Goal: Task Accomplishment & Management: Complete application form

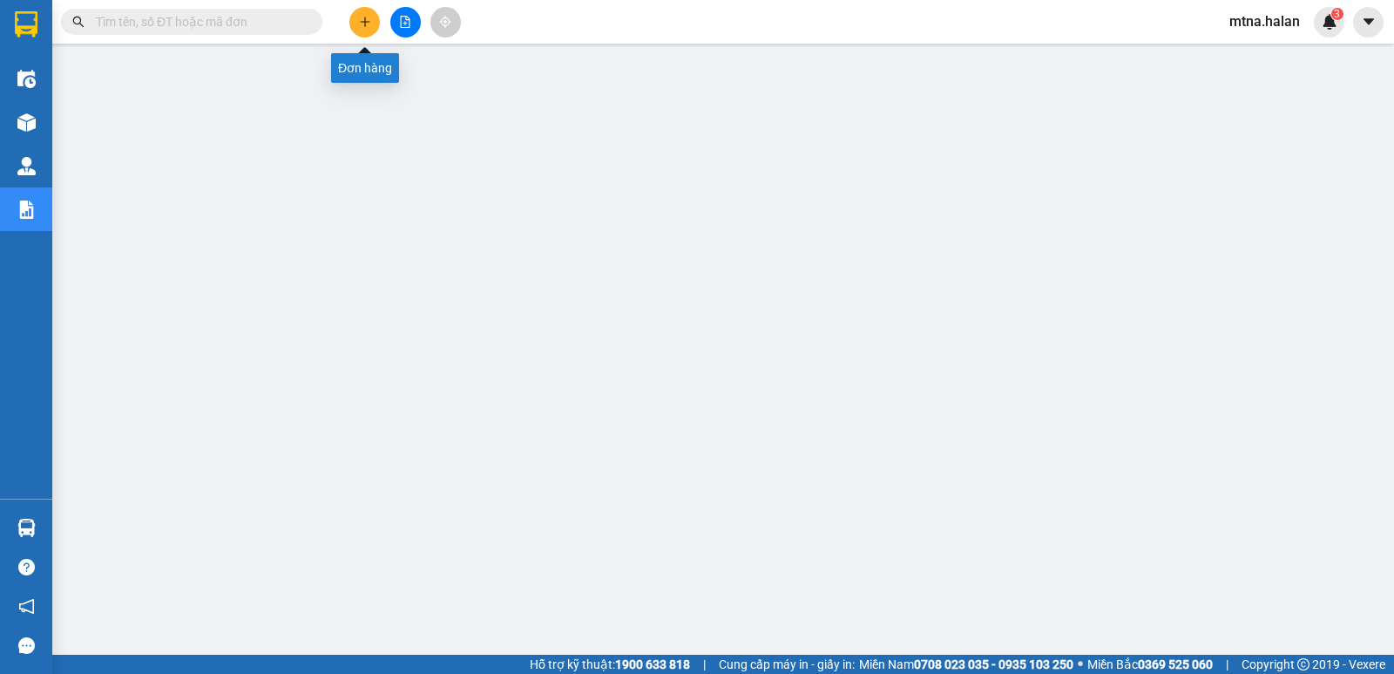
click at [359, 17] on icon "plus" at bounding box center [365, 22] width 12 height 12
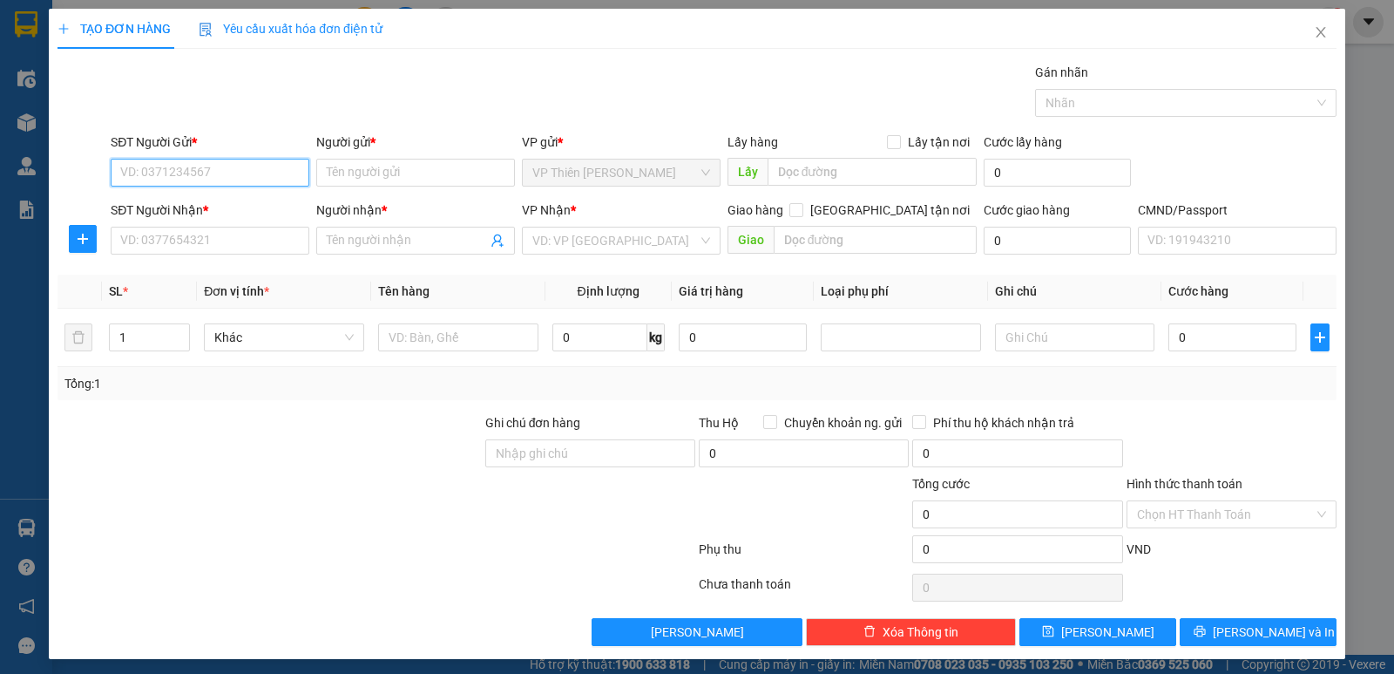
click at [234, 173] on input "SĐT Người Gửi *" at bounding box center [210, 173] width 199 height 28
type input "0911280205"
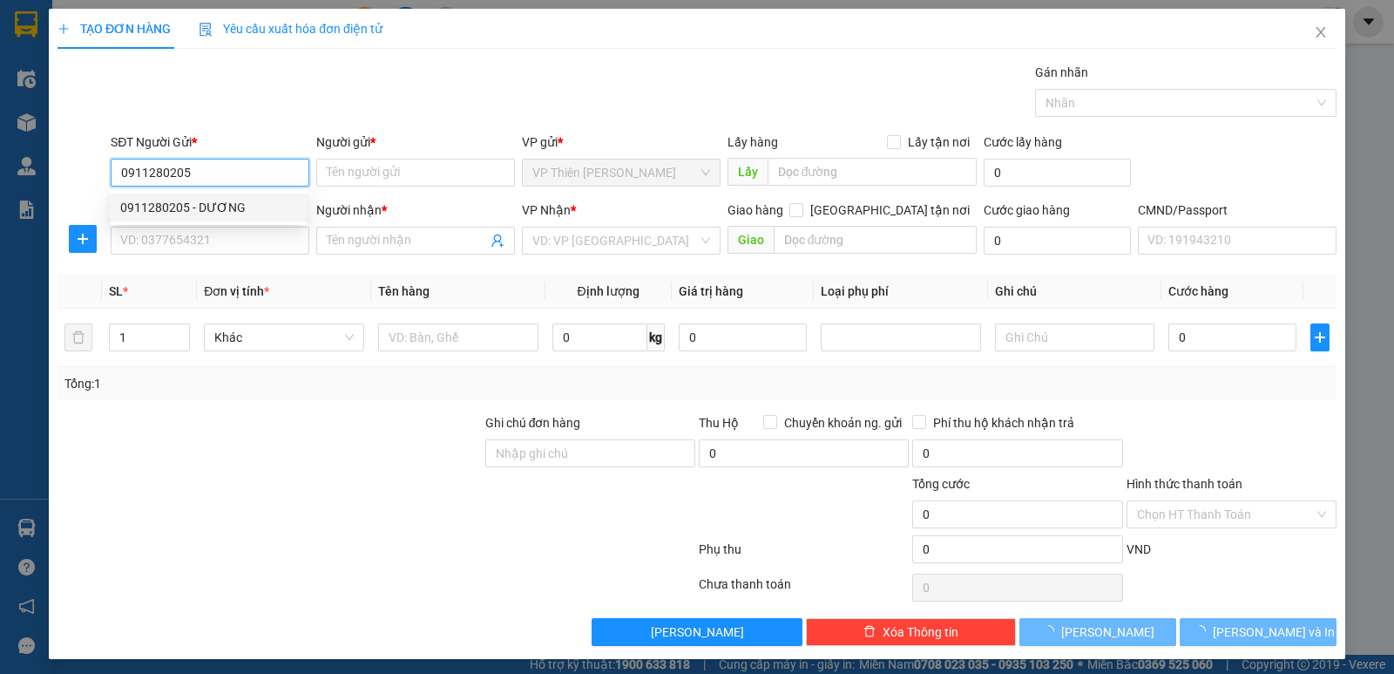
click at [228, 212] on div "0911280205 - DƯƠNG" at bounding box center [208, 207] width 176 height 19
type input "DƯƠNG"
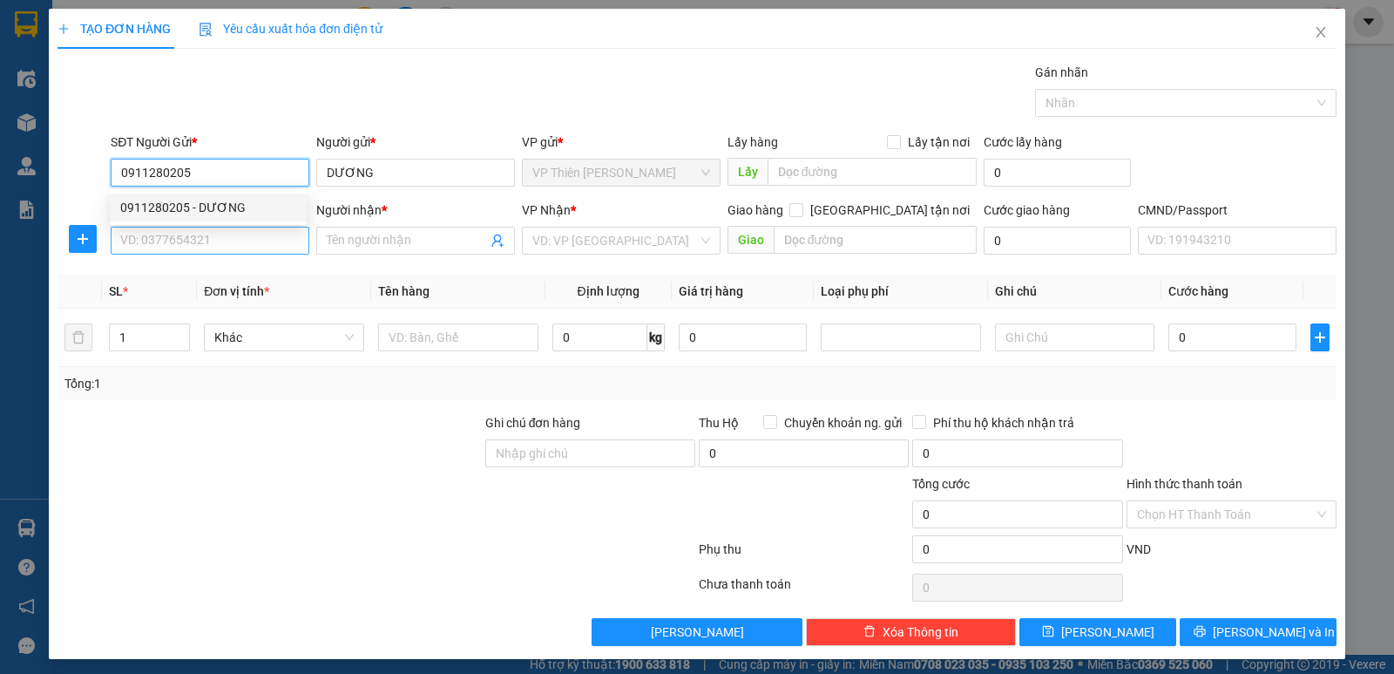
type input "0911280205"
click at [226, 233] on input "SĐT Người Nhận *" at bounding box center [210, 241] width 199 height 28
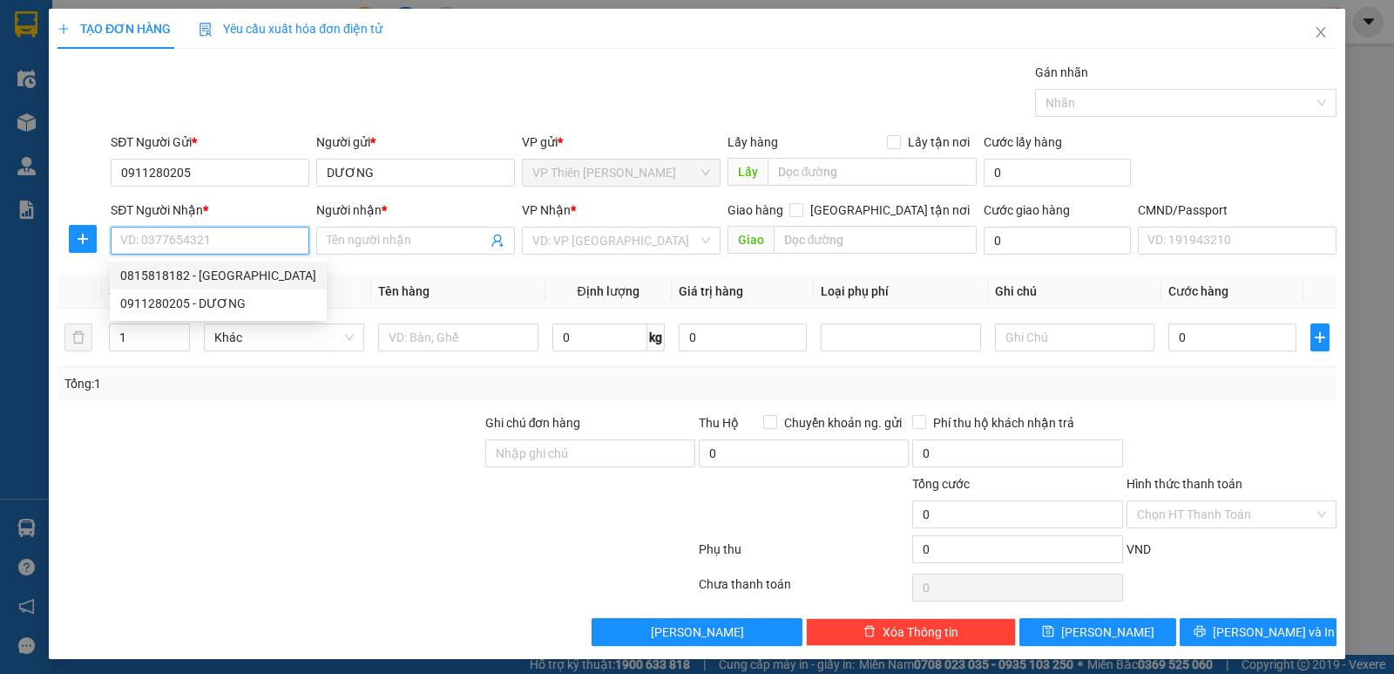
click at [204, 274] on div "0815818182 - ANH ĐỨC" at bounding box center [218, 275] width 196 height 19
type input "0815818182"
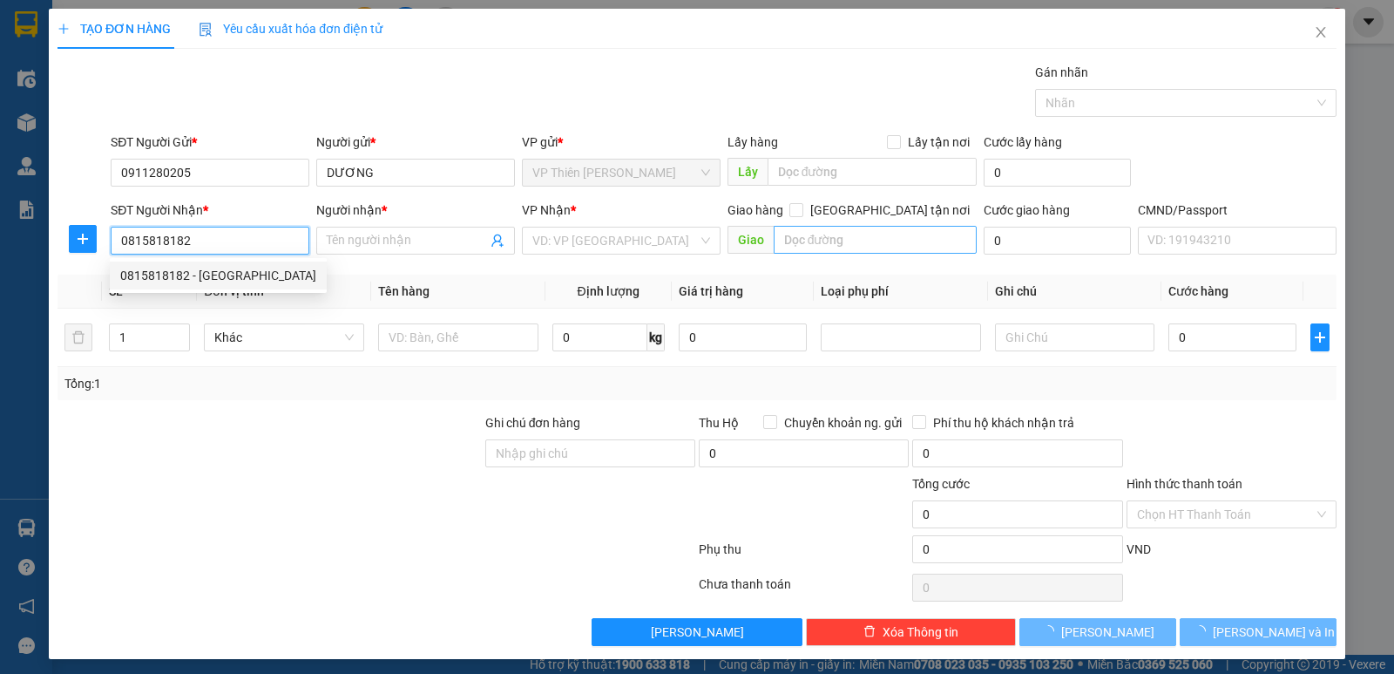
type input "ANH ĐỨC"
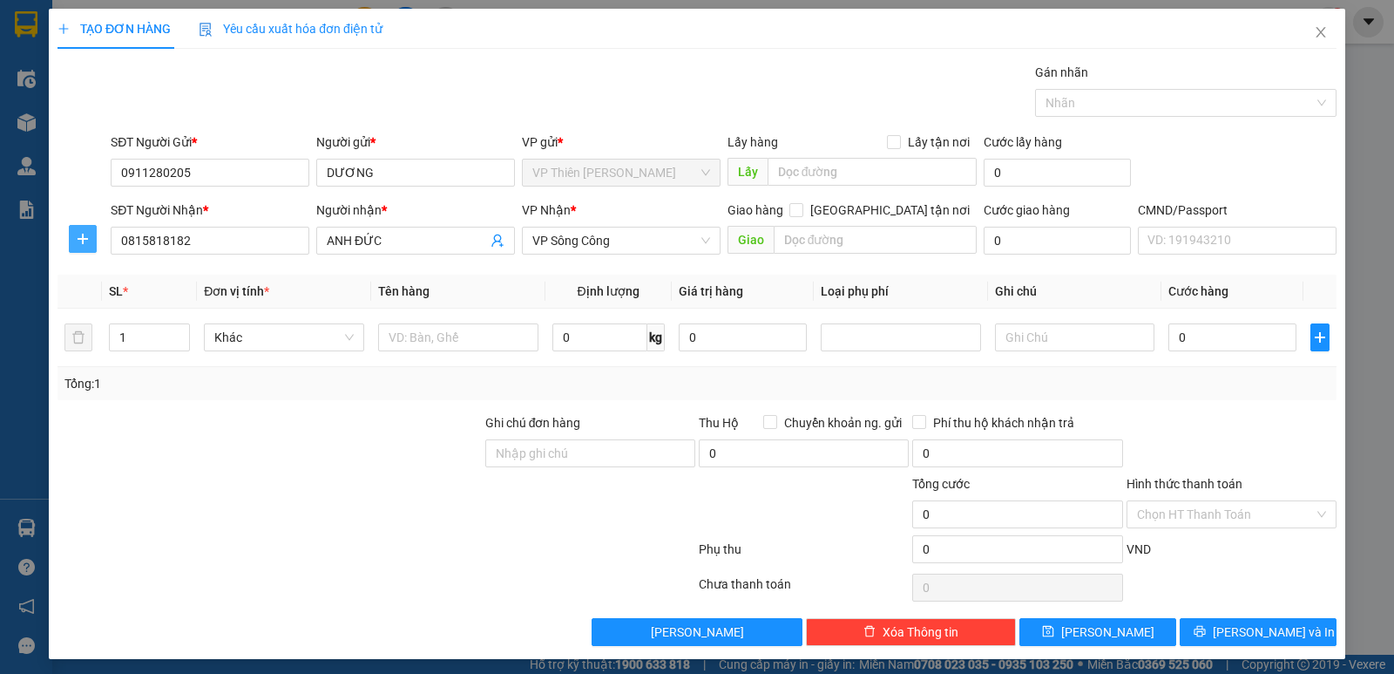
click at [83, 233] on icon "plus" at bounding box center [83, 239] width 14 height 14
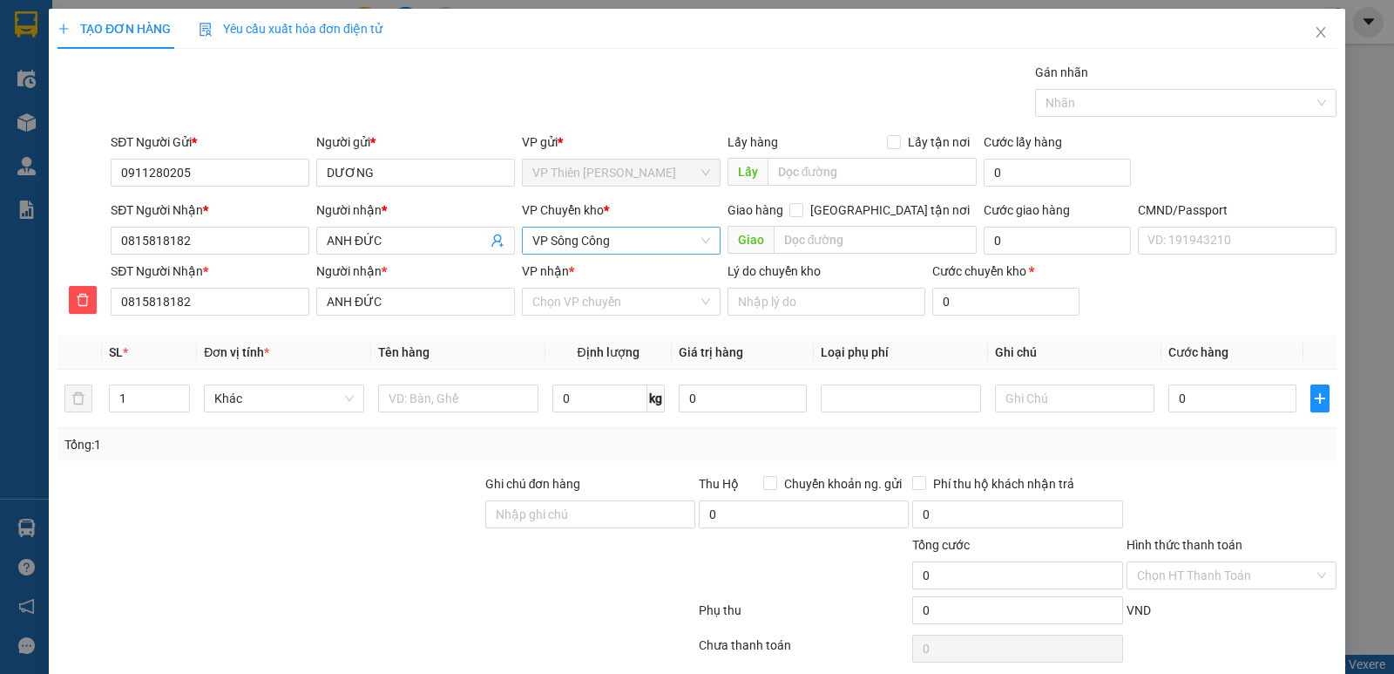
click at [628, 229] on span "VP Sông Công" at bounding box center [621, 240] width 178 height 26
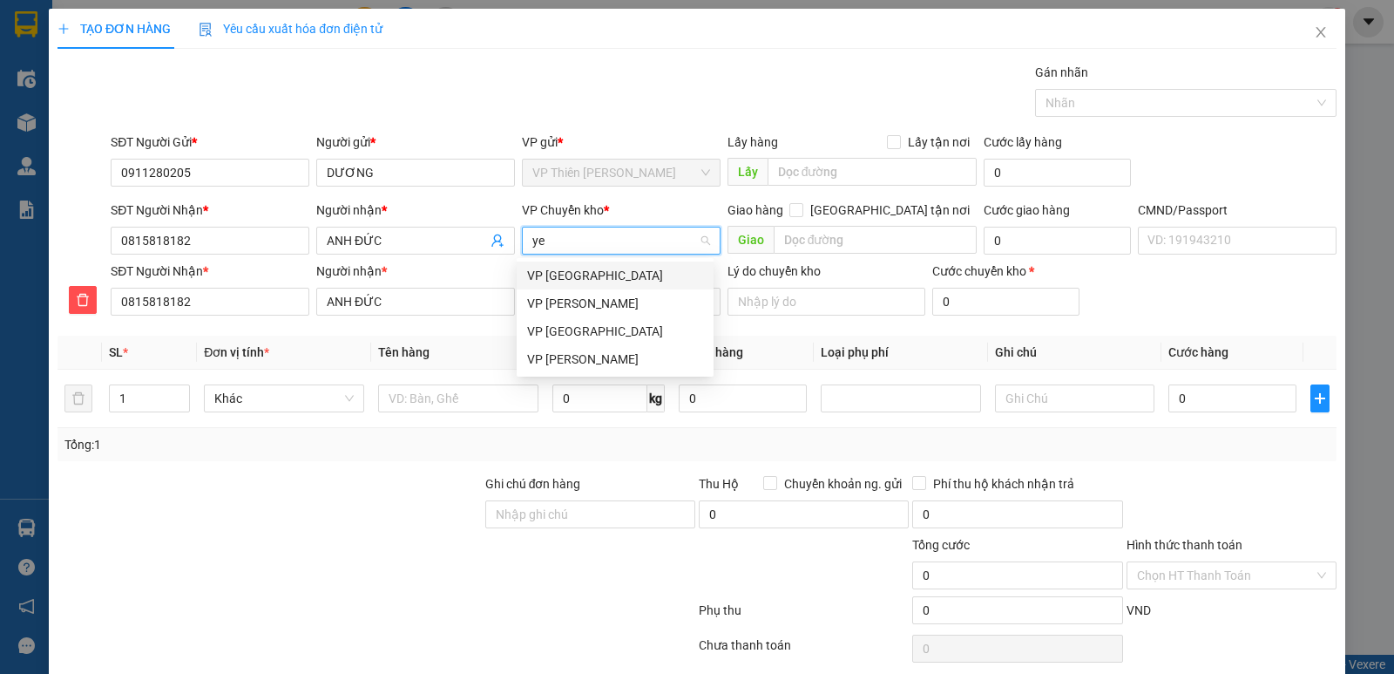
type input "yen"
click at [573, 275] on div "VP [GEOGRAPHIC_DATA]" at bounding box center [615, 275] width 176 height 19
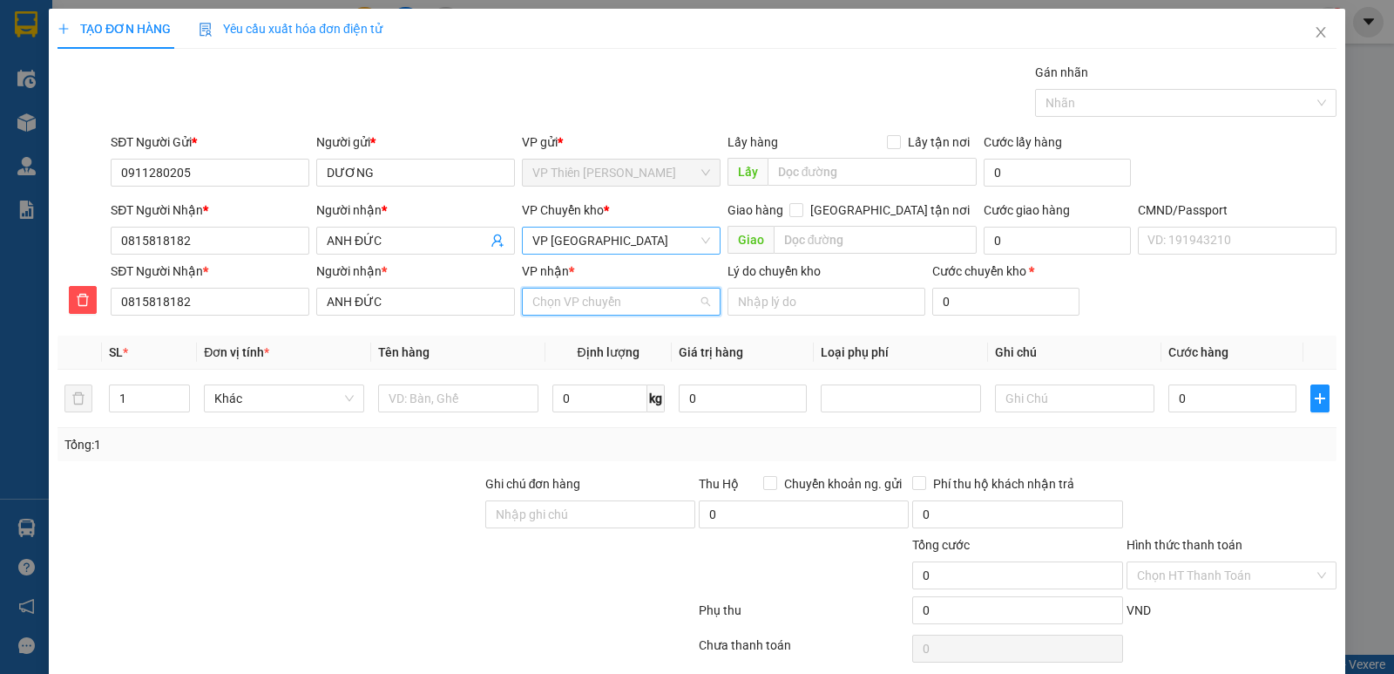
click at [607, 305] on input "VP nhận *" at bounding box center [615, 301] width 166 height 26
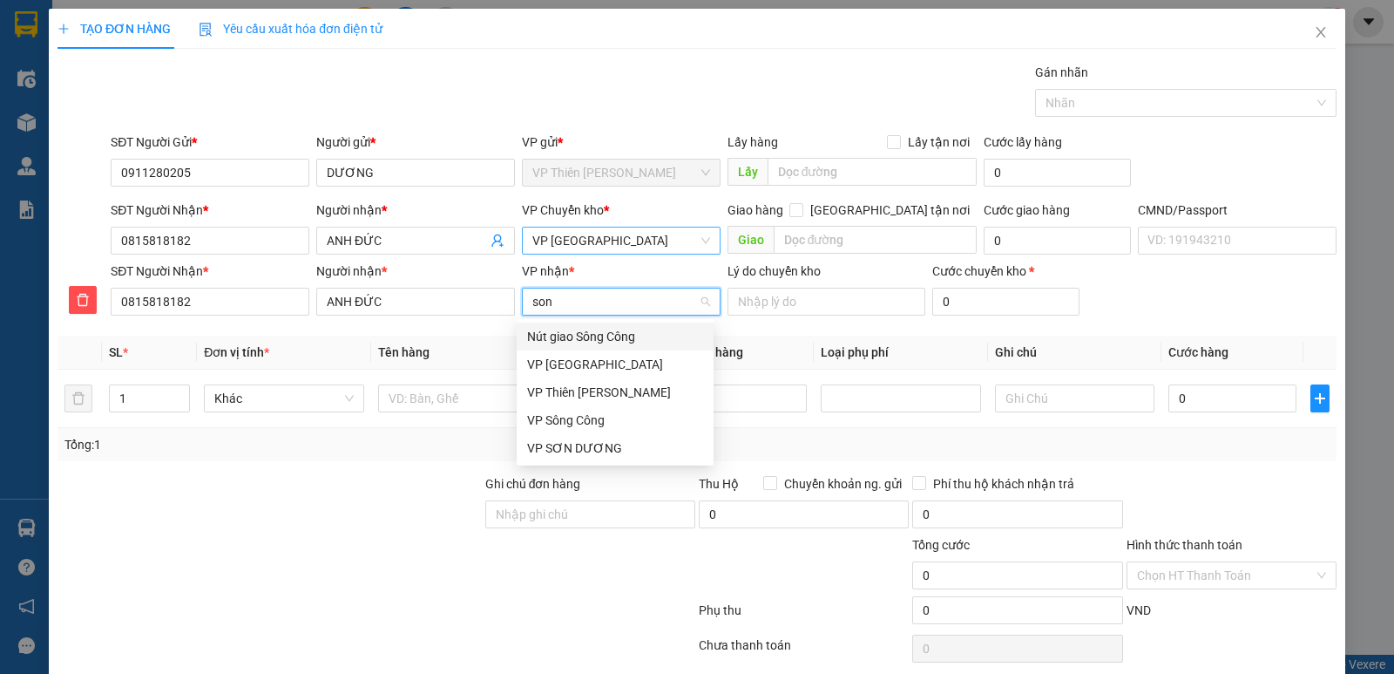
type input "song"
click at [557, 358] on div "VP Sông Công" at bounding box center [615, 364] width 176 height 19
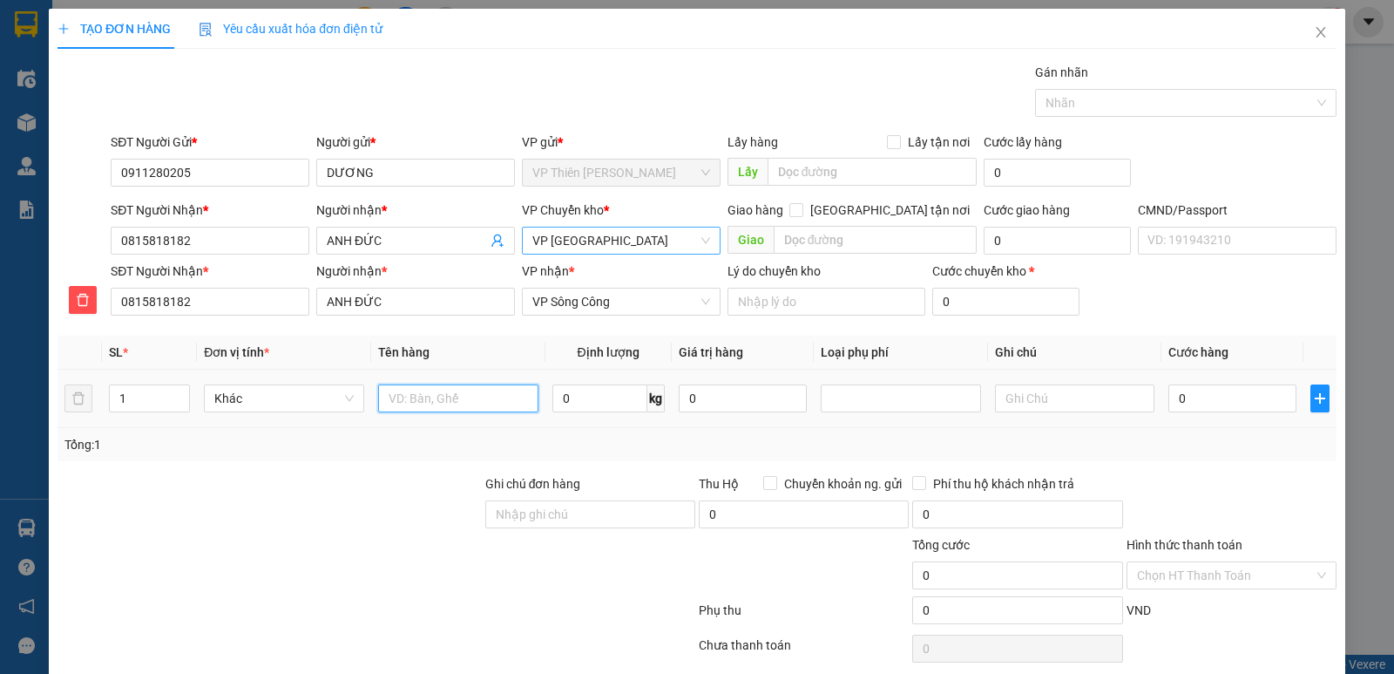
click at [480, 400] on input "text" at bounding box center [458, 398] width 160 height 28
type input "hộp laptop"
click at [587, 397] on input "0" at bounding box center [600, 398] width 95 height 28
type input "2"
click at [1238, 398] on input "0" at bounding box center [1233, 398] width 128 height 28
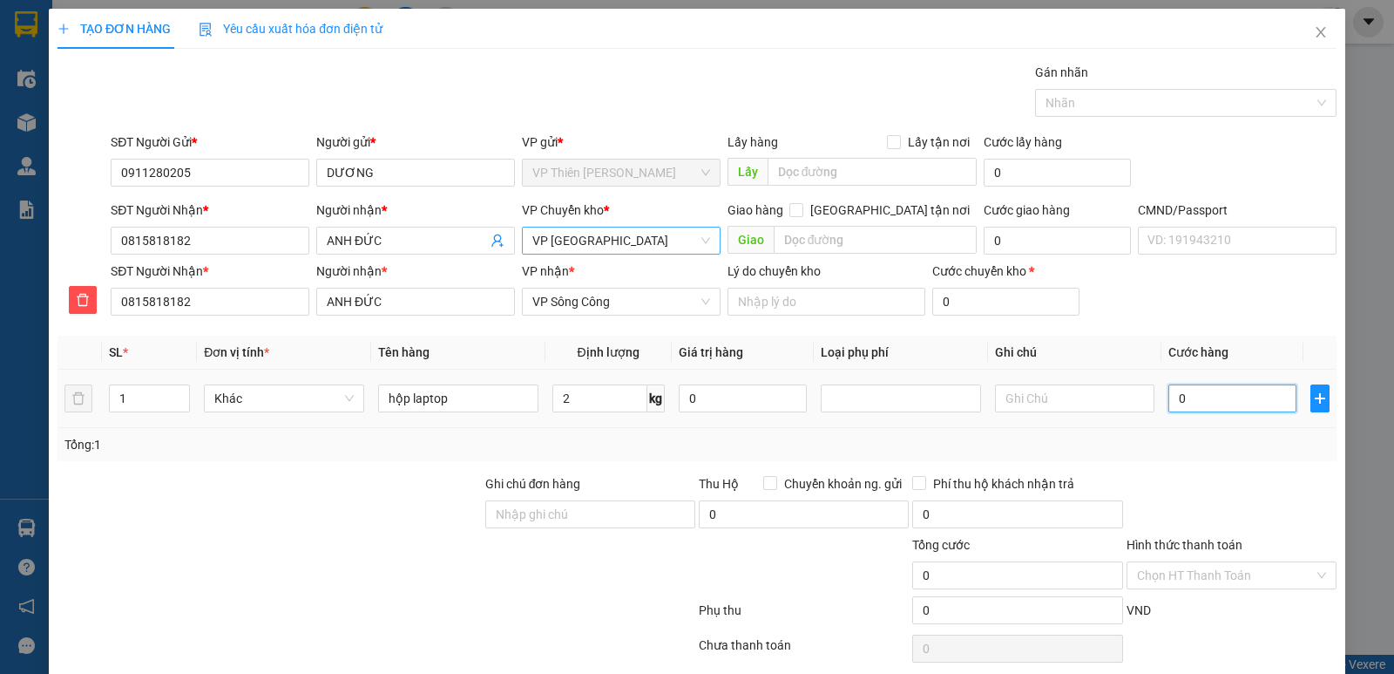
type input "3"
type input "35"
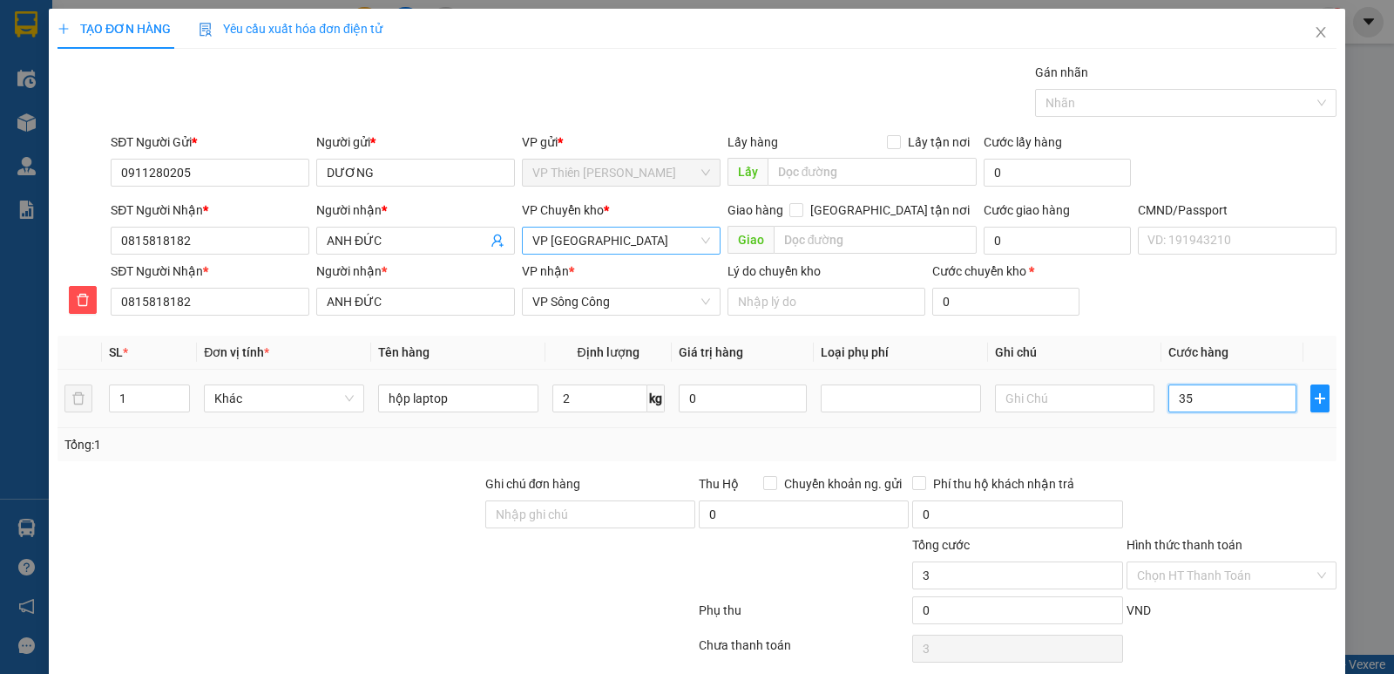
type input "35"
type input "350"
type input "3.500"
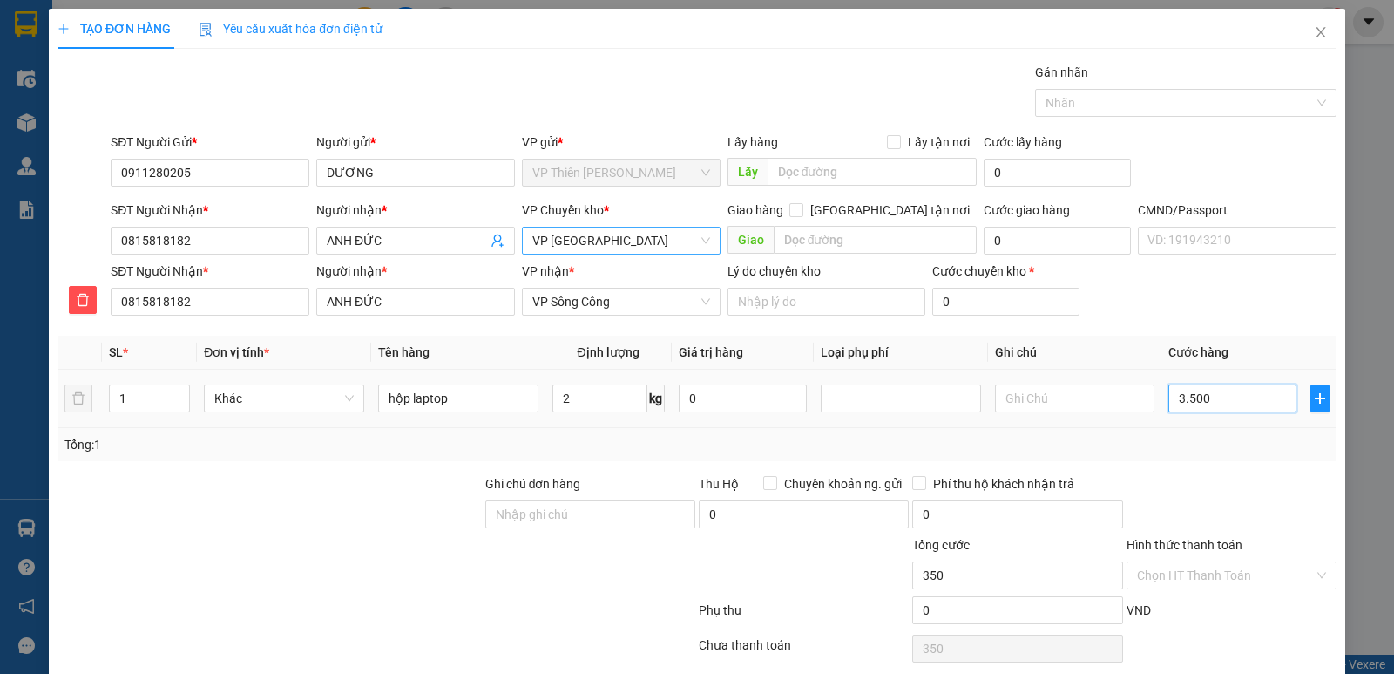
type input "3.500"
type input "35.000"
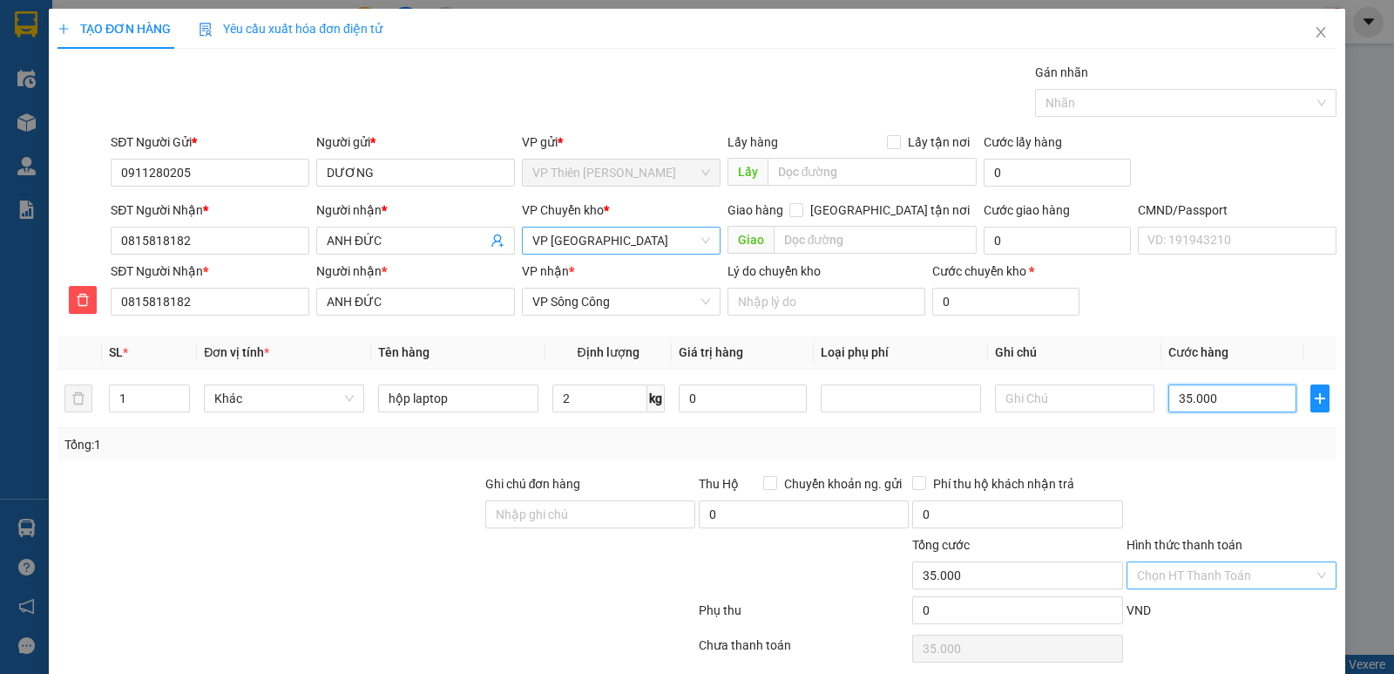
scroll to position [67, 0]
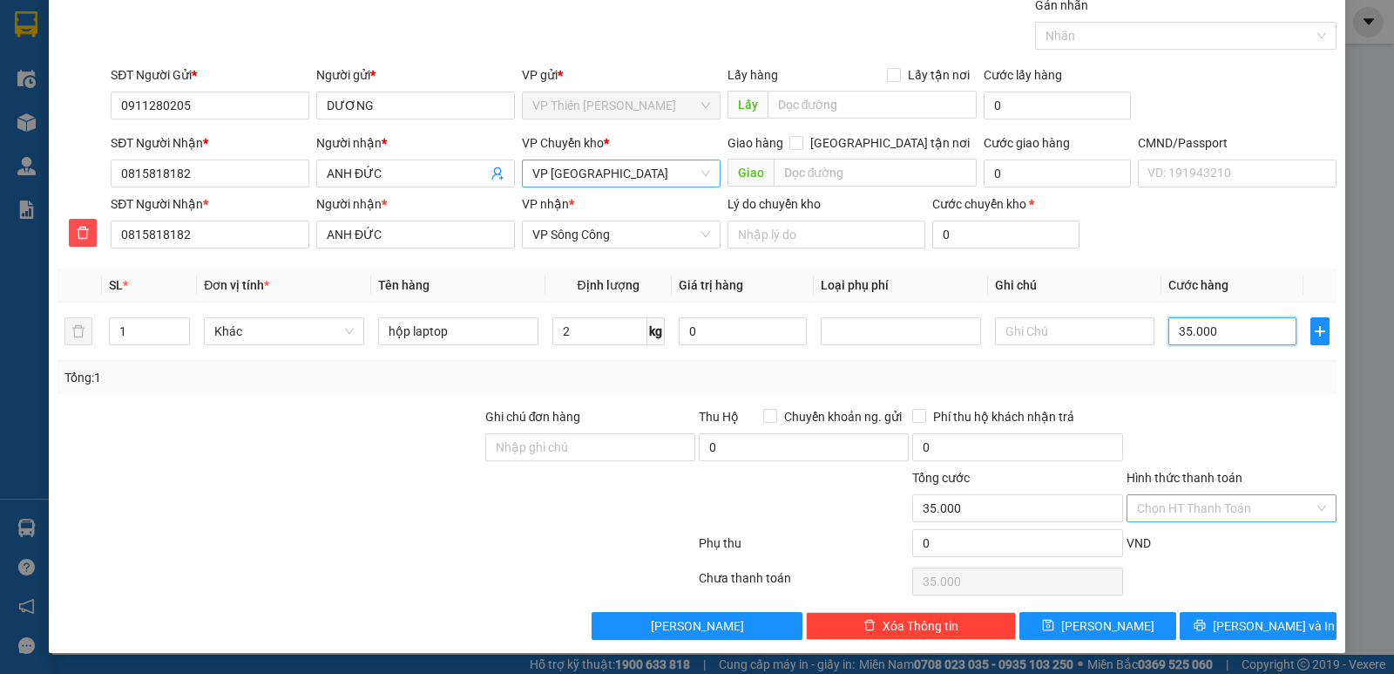
type input "35.000"
click at [1219, 510] on input "Hình thức thanh toán" at bounding box center [1225, 508] width 177 height 26
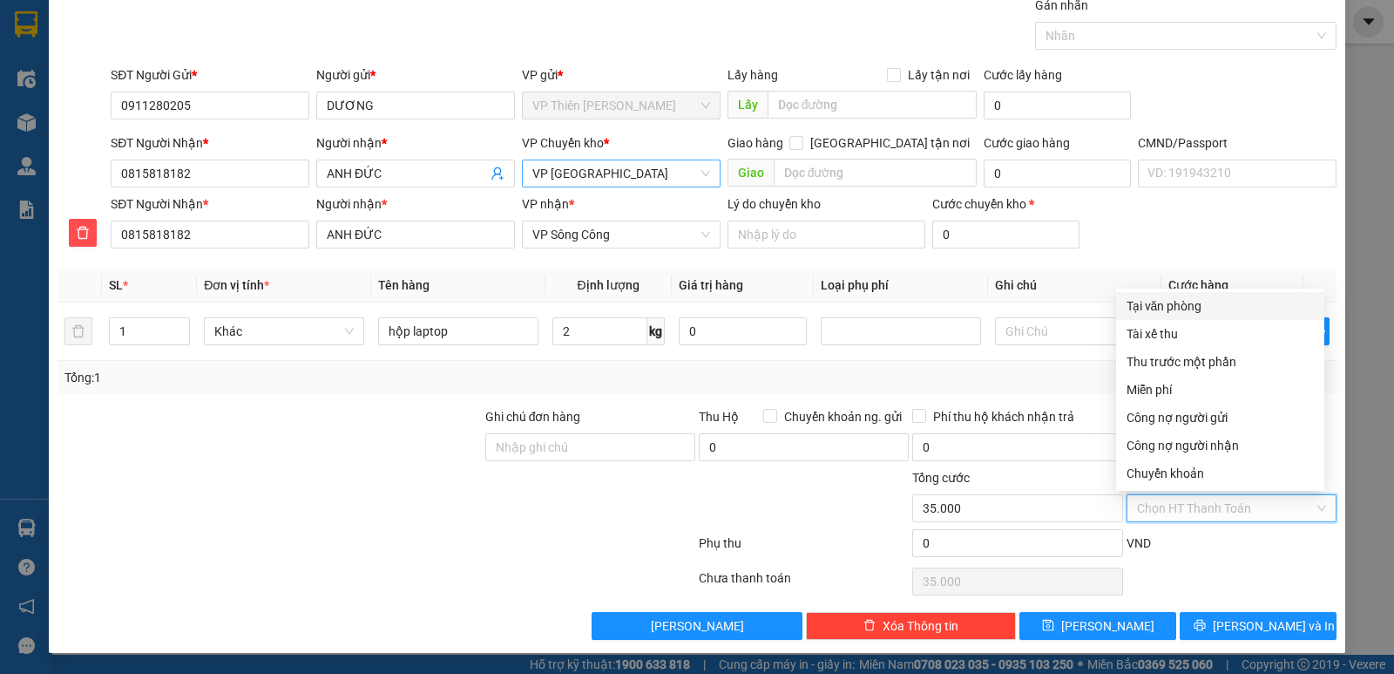
click at [1153, 306] on div "Tại văn phòng" at bounding box center [1220, 305] width 187 height 19
type input "0"
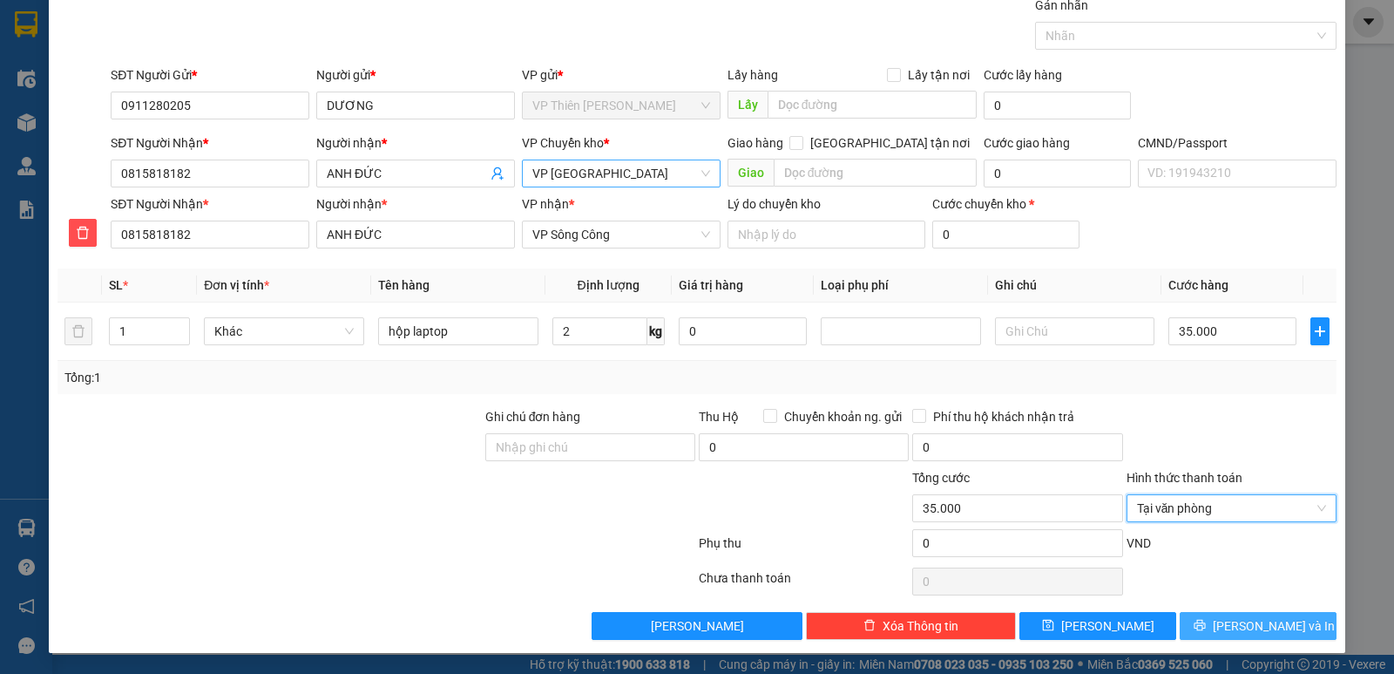
click at [1252, 630] on span "Lưu và In" at bounding box center [1274, 625] width 122 height 19
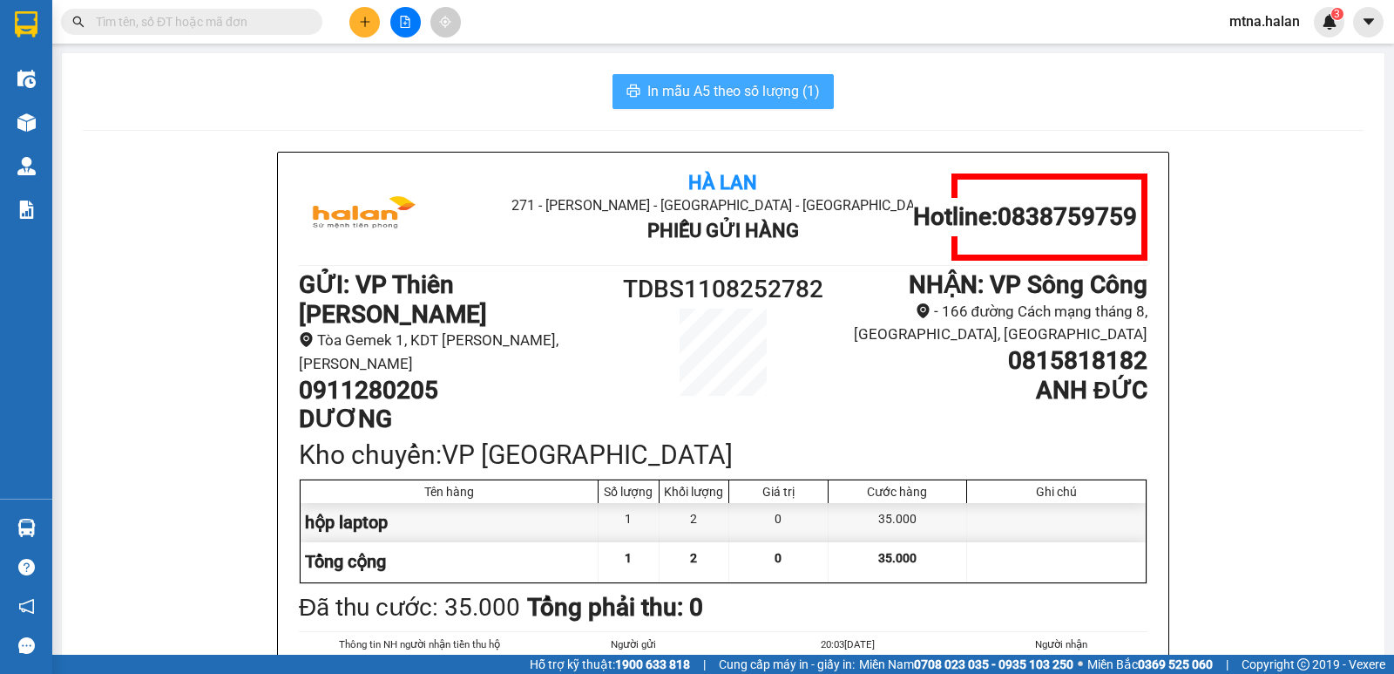
click at [745, 95] on span "In mẫu A5 theo số lượng (1)" at bounding box center [734, 91] width 173 height 22
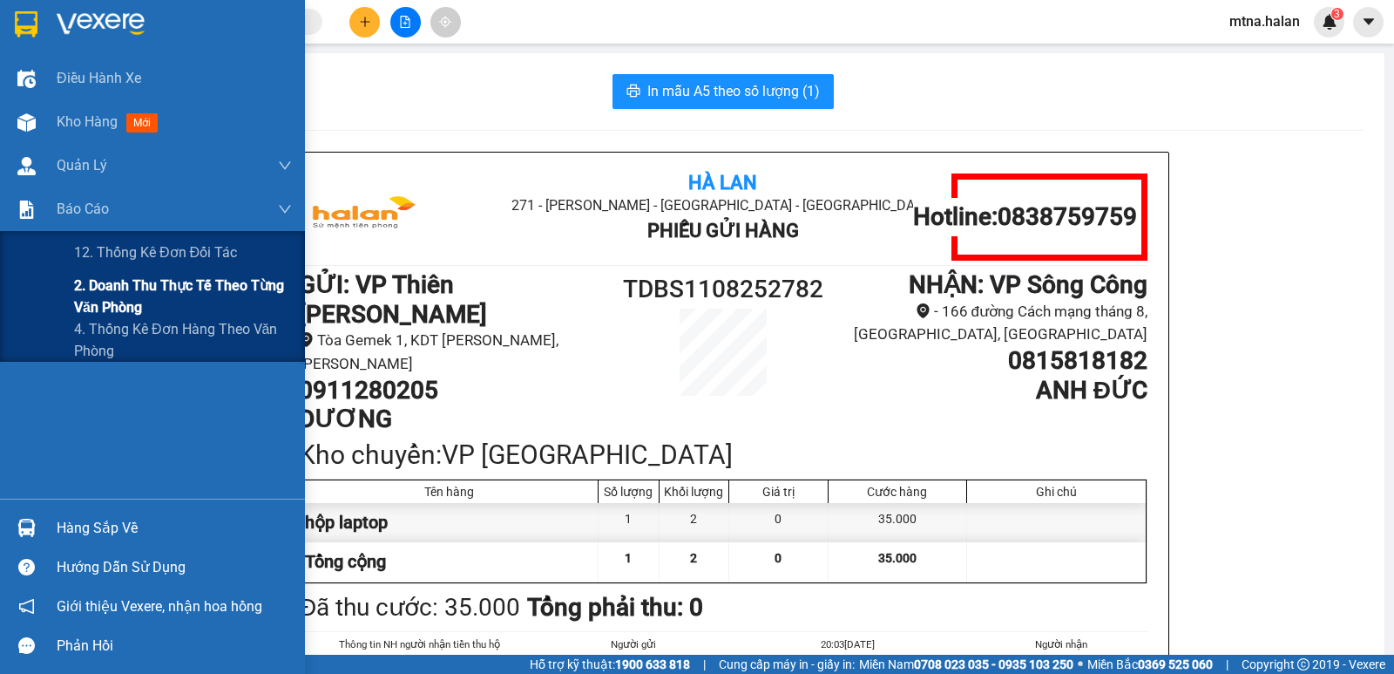
click at [142, 296] on span "2. Doanh thu thực tế theo từng văn phòng" at bounding box center [183, 297] width 218 height 44
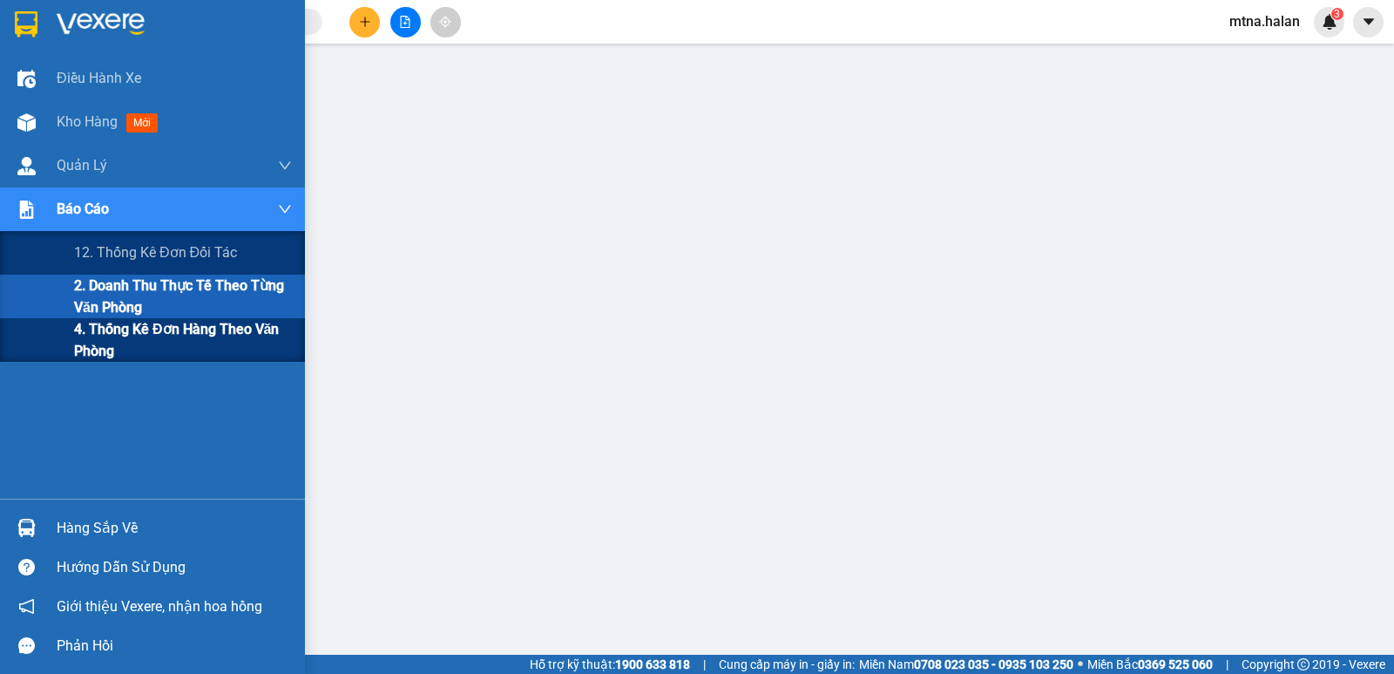
click at [98, 343] on span "4. Thống kê đơn hàng theo văn phòng" at bounding box center [183, 340] width 218 height 44
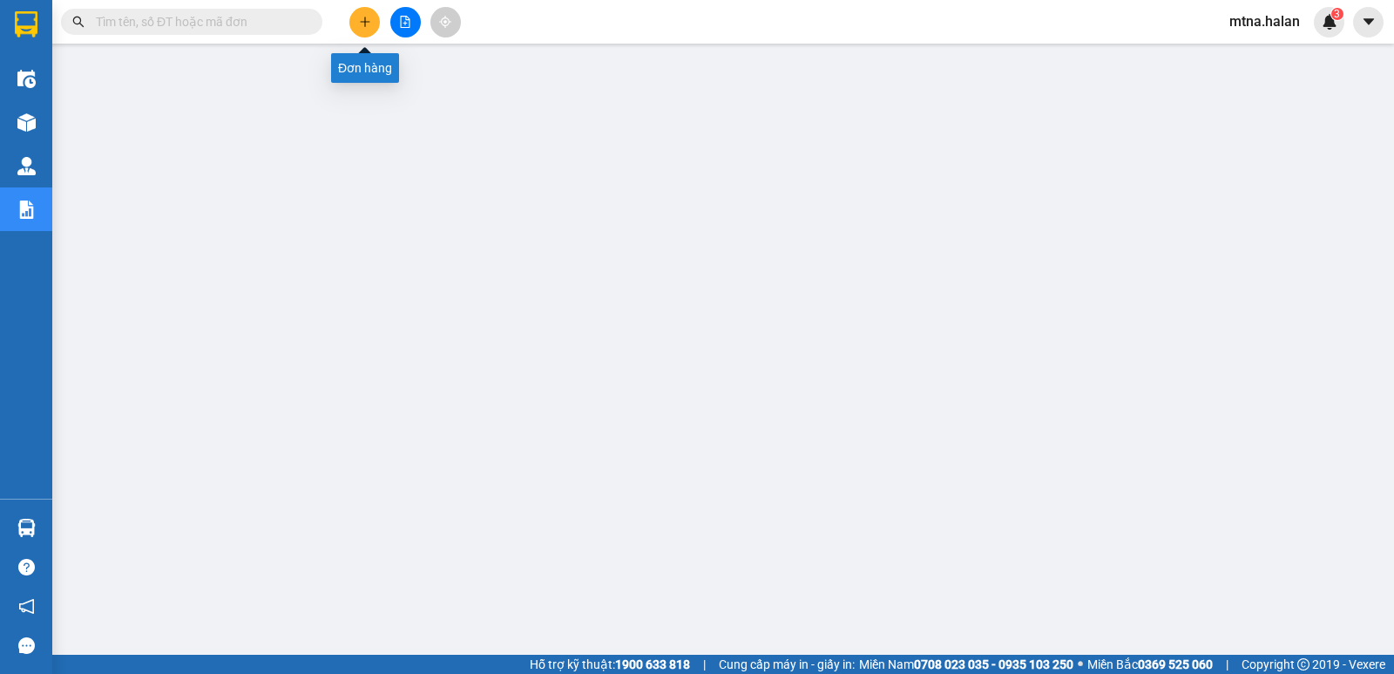
click at [363, 23] on icon "plus" at bounding box center [365, 22] width 12 height 12
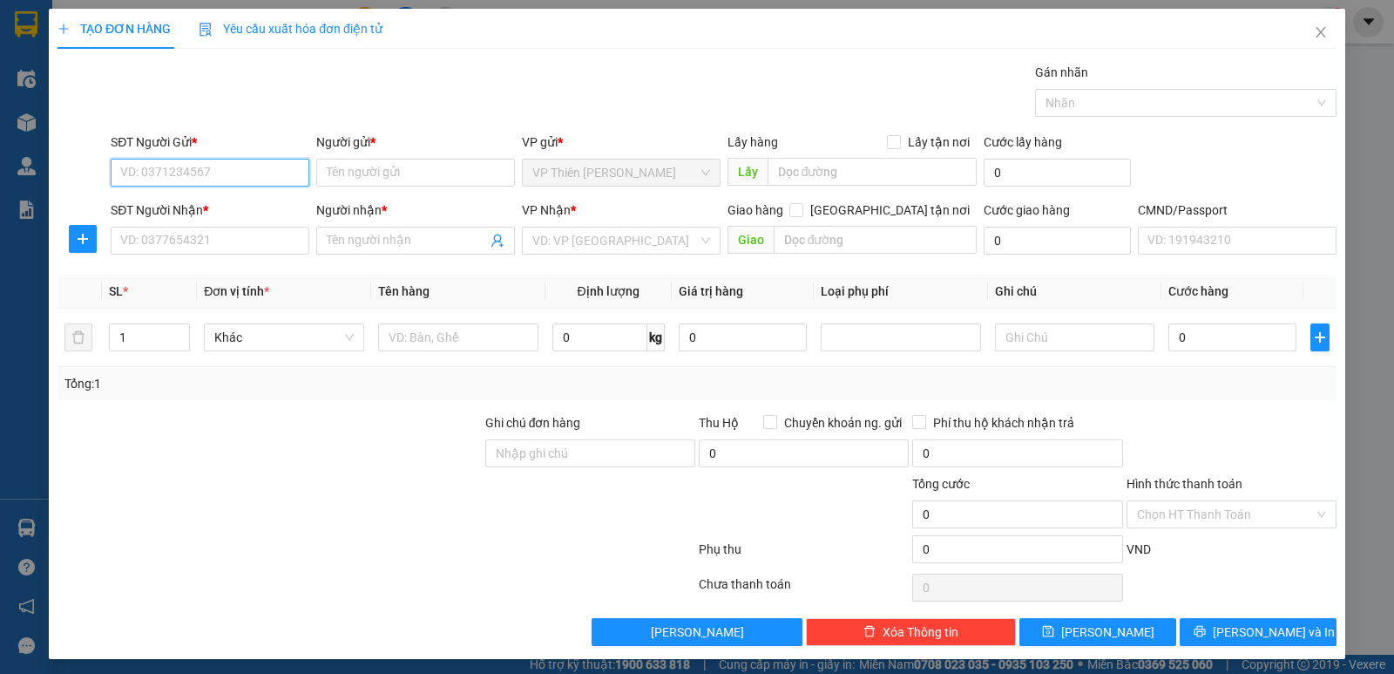
click at [239, 173] on input "SĐT Người Gửi *" at bounding box center [210, 173] width 199 height 28
type input "0909036772"
click at [217, 207] on div "0909036772 - trang 180" at bounding box center [208, 207] width 176 height 19
type input "trang 180"
type input "0909036772"
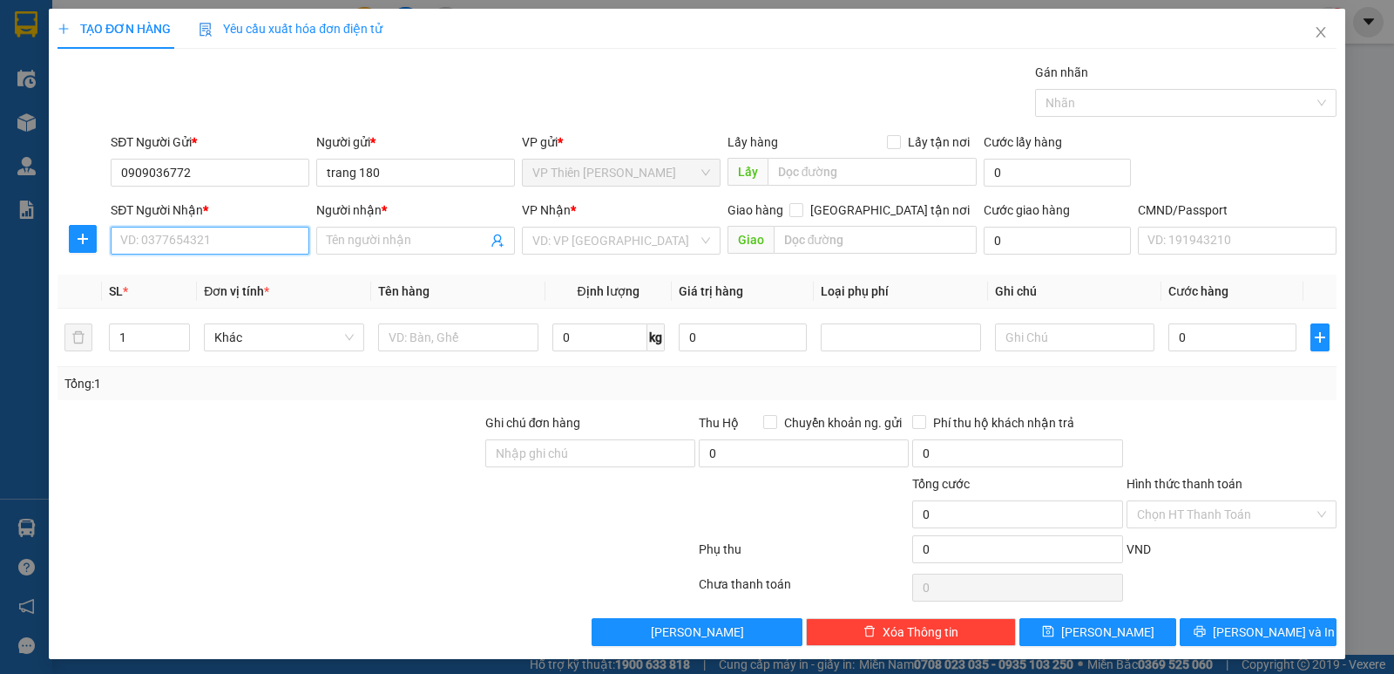
click at [235, 238] on input "SĐT Người Nhận *" at bounding box center [210, 241] width 199 height 28
type input "0961088233"
click at [180, 277] on div "0961088233 - MAI" at bounding box center [208, 275] width 176 height 19
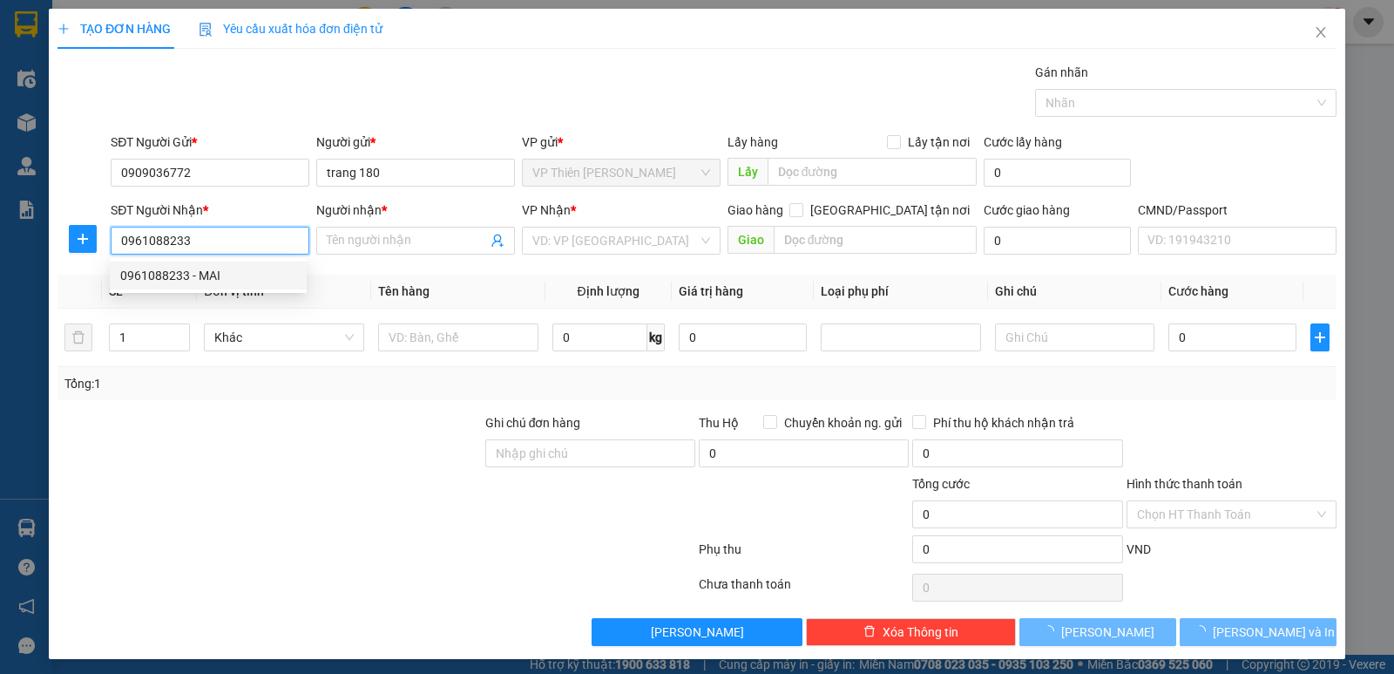
type input "MAI"
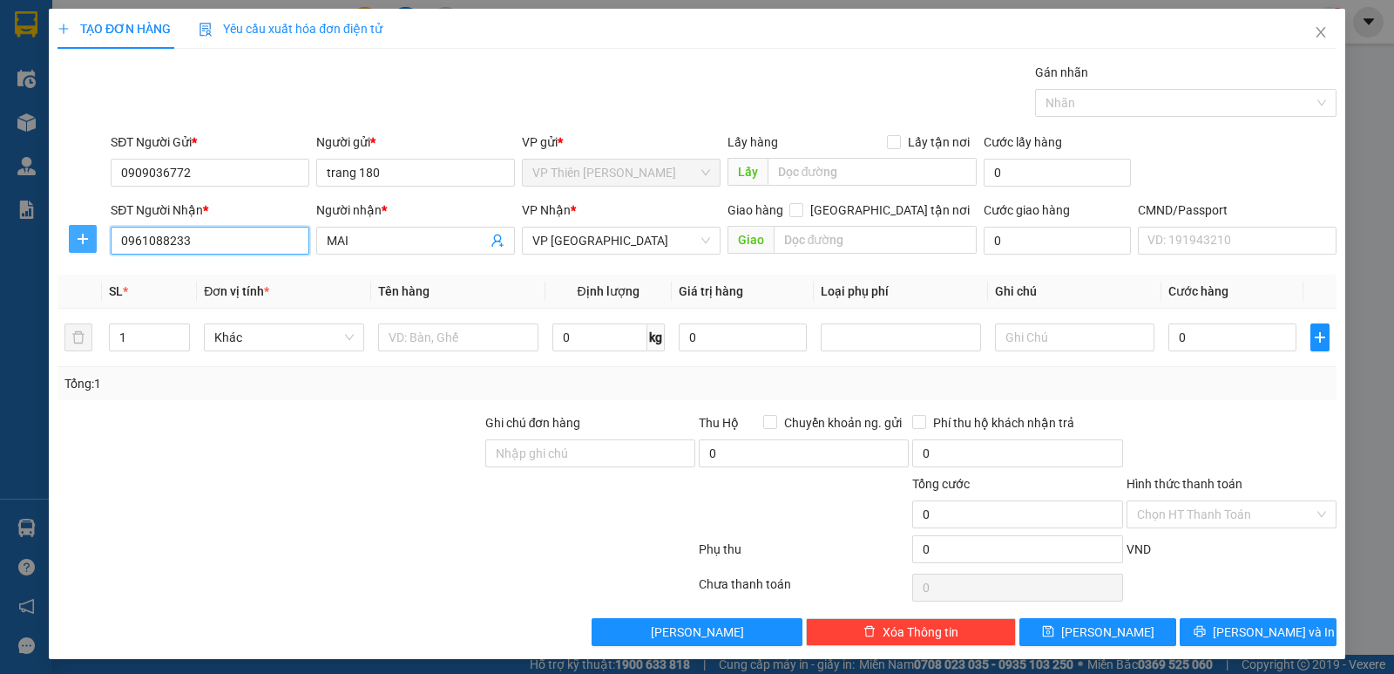
type input "0961088233"
click at [82, 241] on icon "plus" at bounding box center [82, 239] width 1 height 11
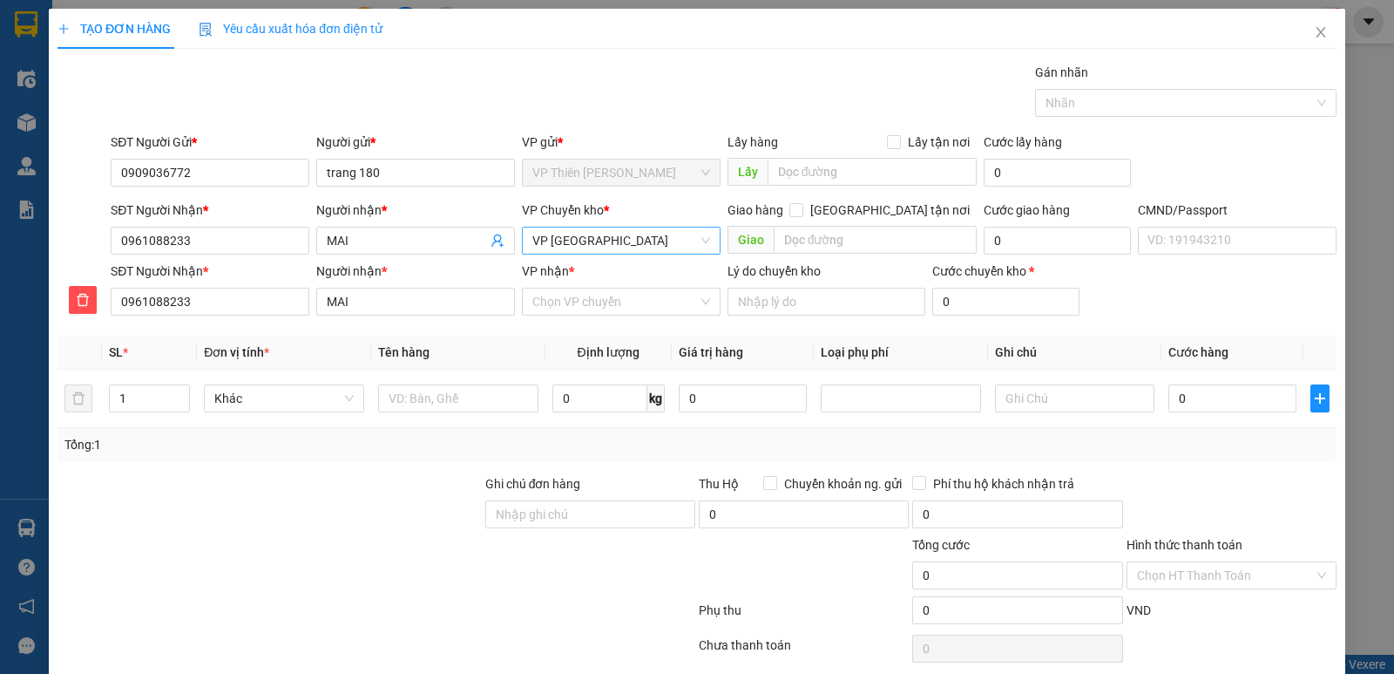
click at [634, 237] on span "VP [GEOGRAPHIC_DATA]" at bounding box center [621, 240] width 178 height 26
type input "hoang"
click at [580, 296] on div "VP [PERSON_NAME]" at bounding box center [615, 303] width 176 height 19
click at [625, 300] on input "VP nhận *" at bounding box center [615, 301] width 166 height 26
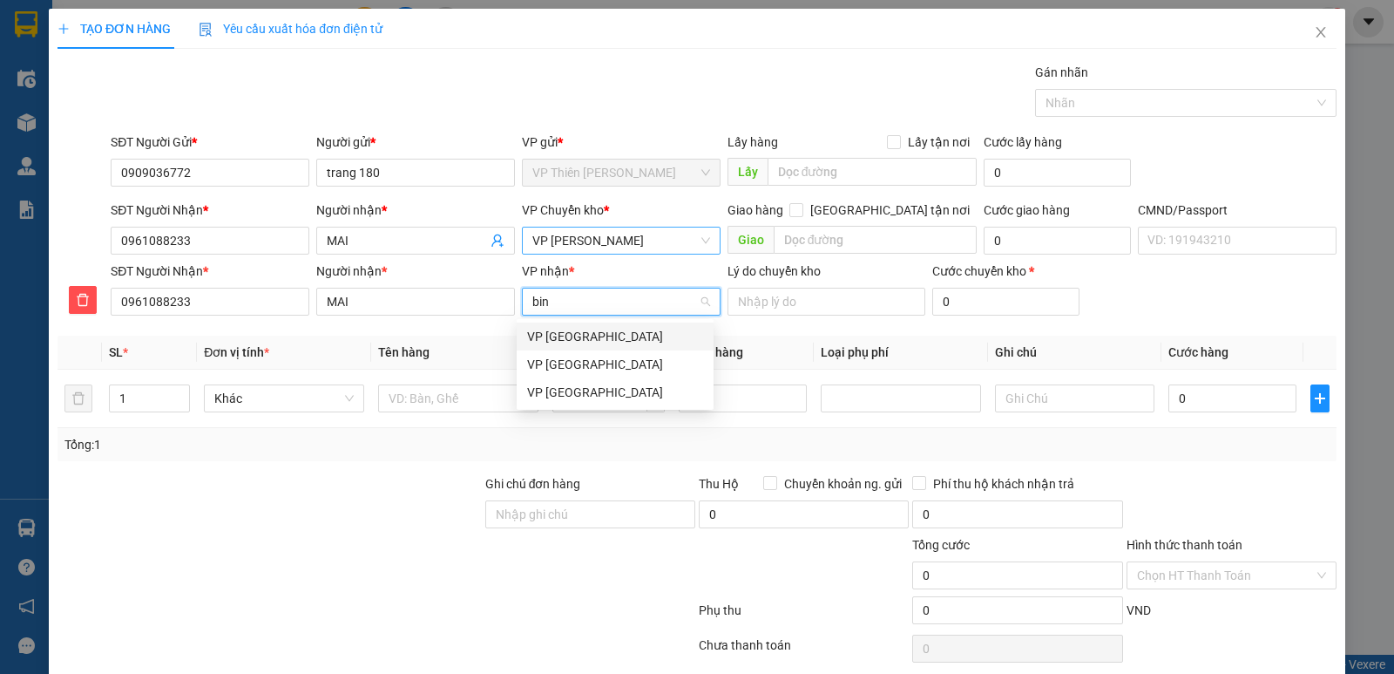
type input "binh"
click at [589, 391] on div "VP [GEOGRAPHIC_DATA]" at bounding box center [615, 392] width 176 height 19
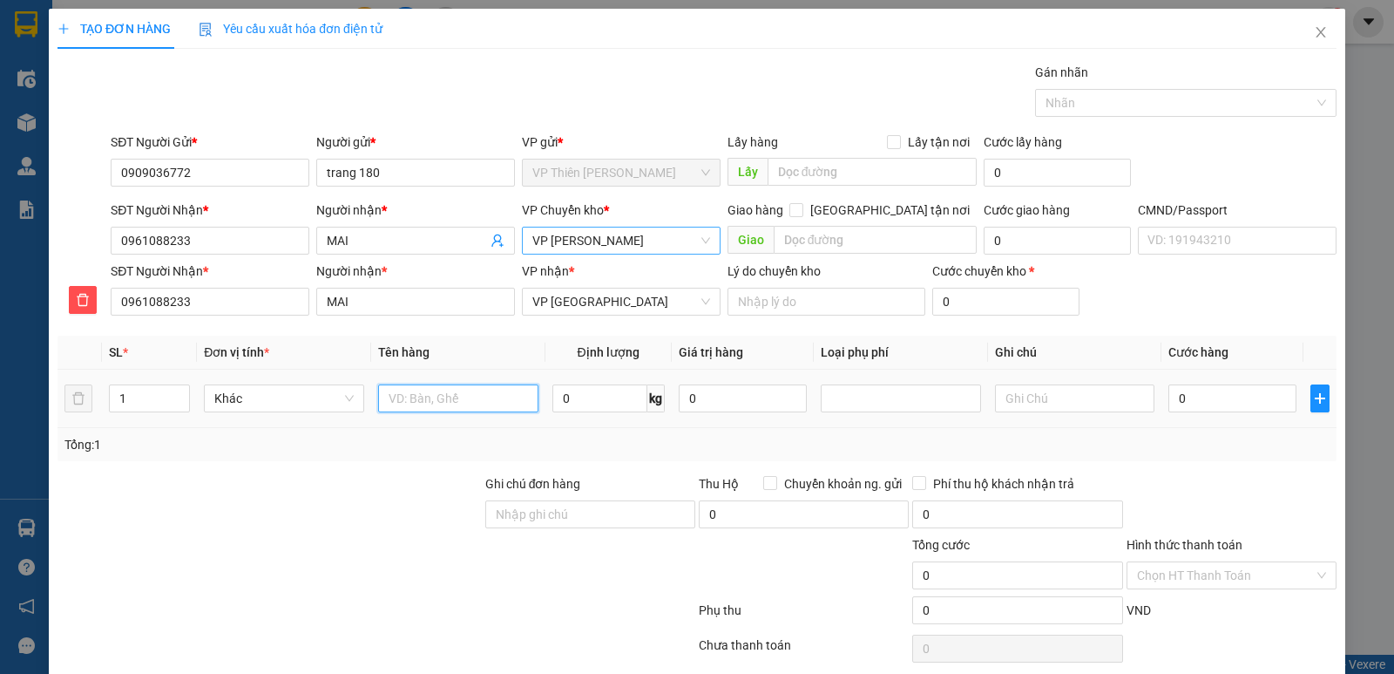
click at [477, 399] on input "text" at bounding box center [458, 398] width 160 height 28
type input "PB"
click at [600, 397] on input "0" at bounding box center [600, 398] width 95 height 28
type input "0.2"
click at [1189, 392] on input "0" at bounding box center [1233, 398] width 128 height 28
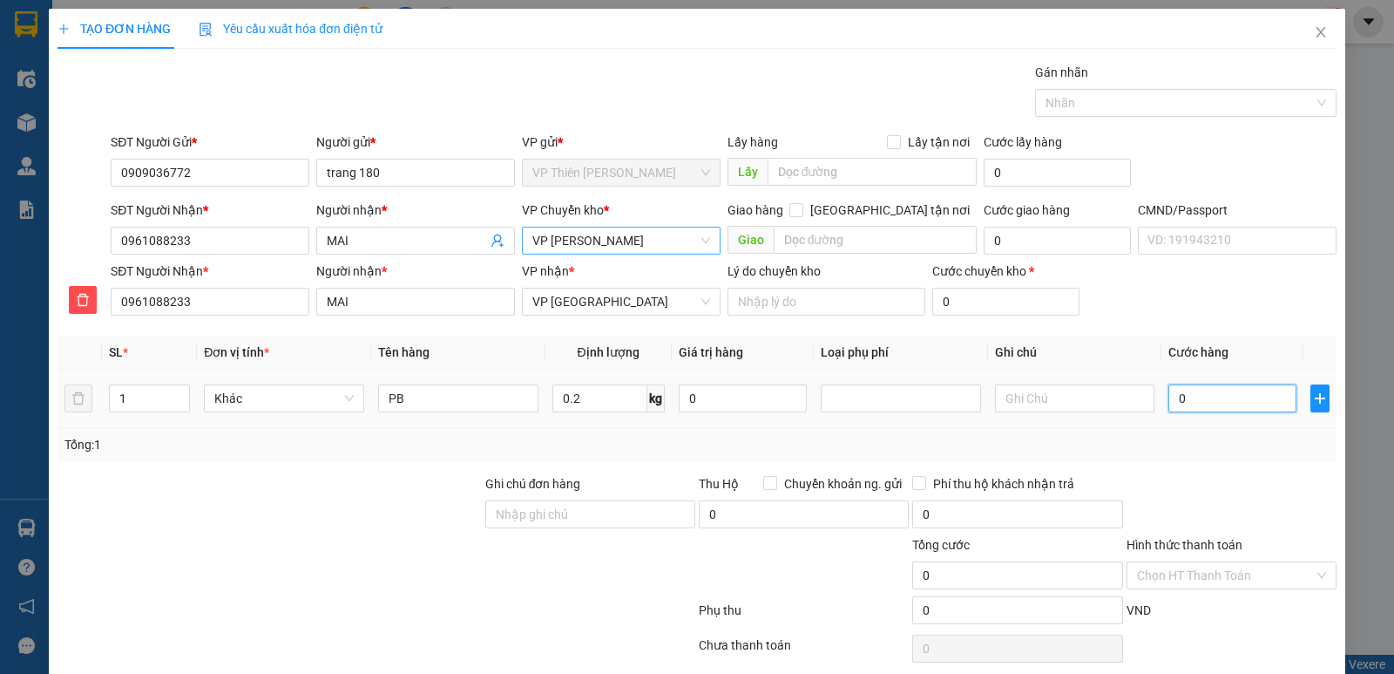
type input "3"
type input "35"
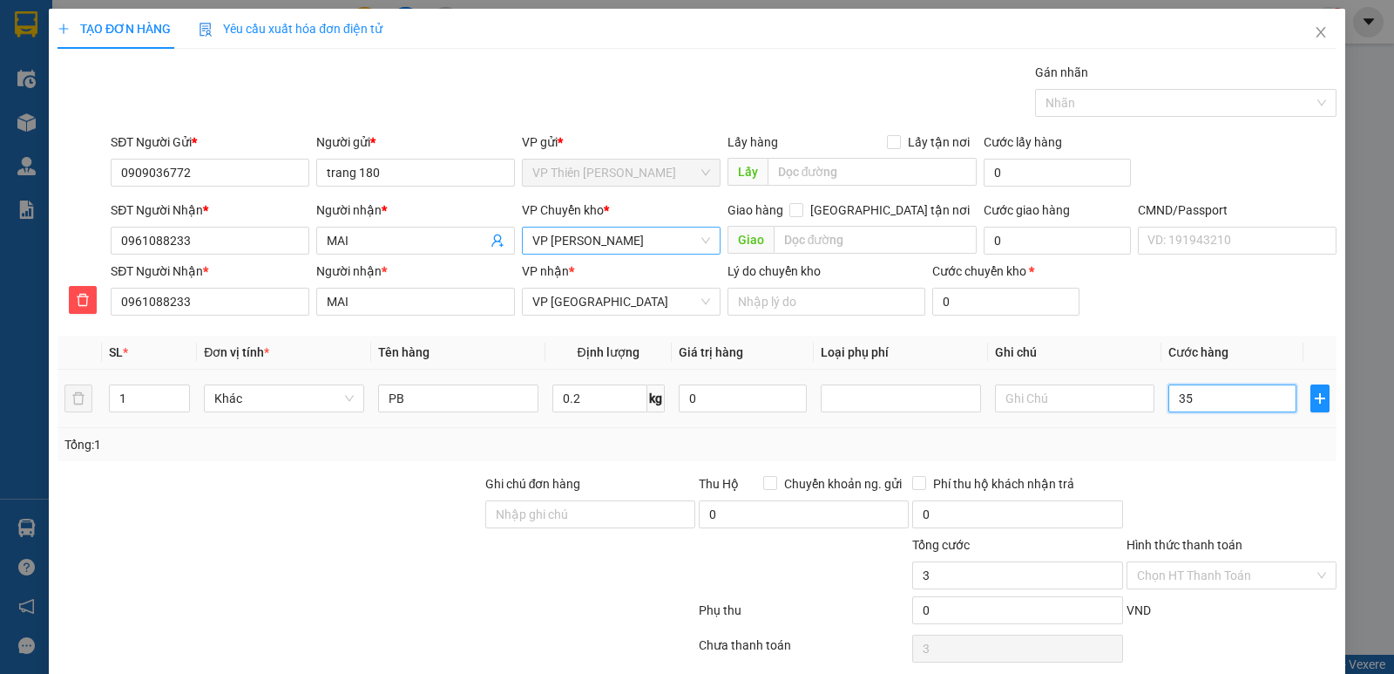
type input "35"
type input "350"
type input "3.500"
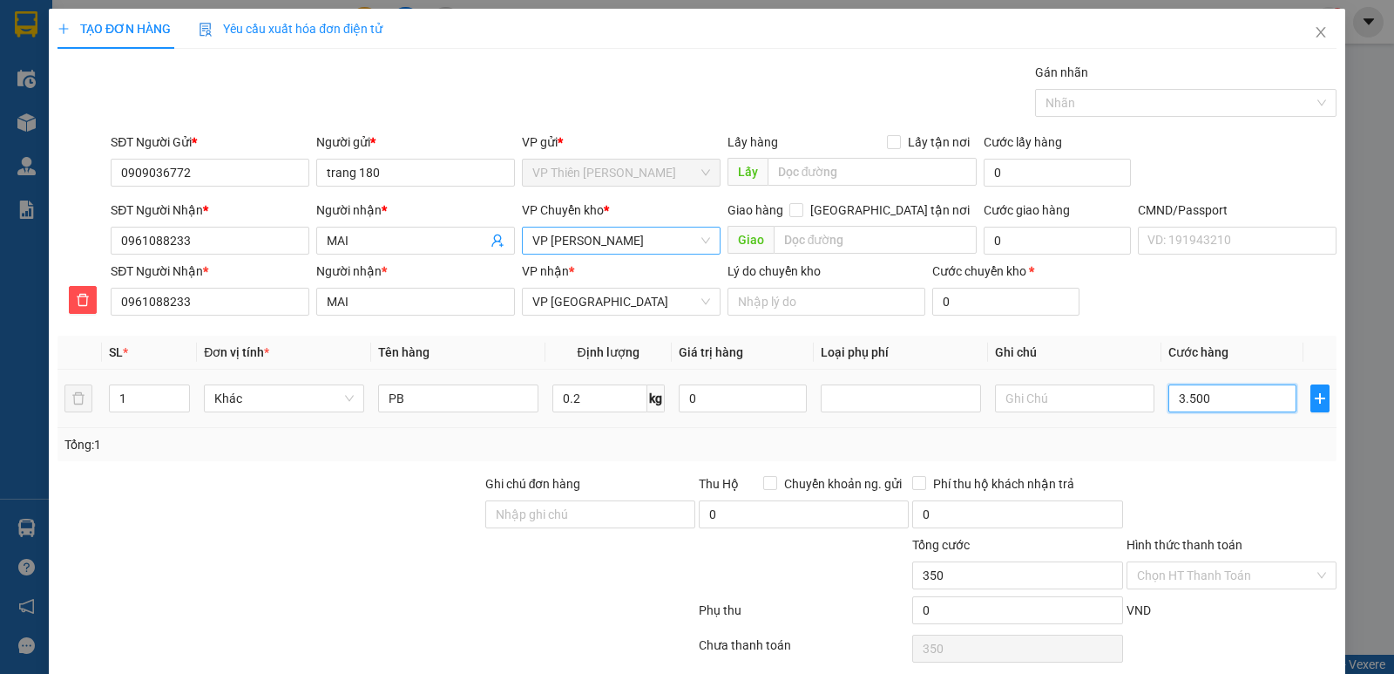
type input "3.500"
type input "35.000"
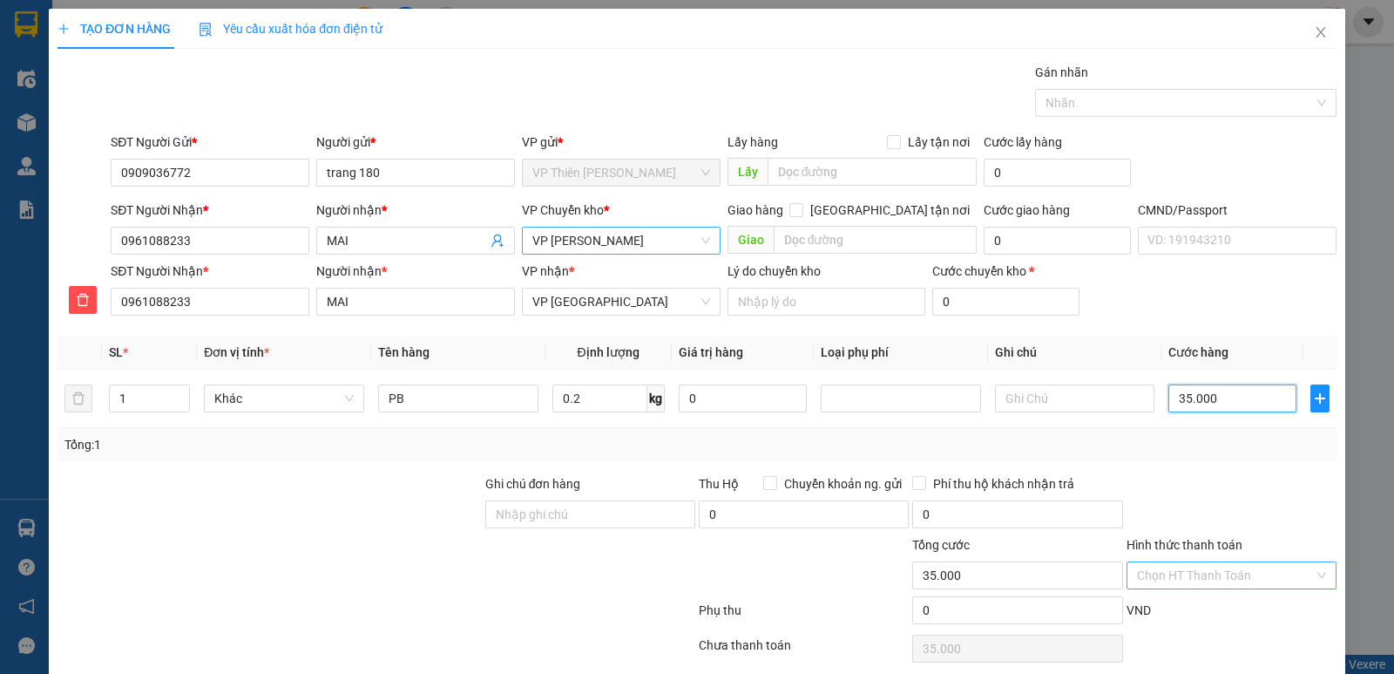
type input "35.000"
click at [1230, 569] on input "Hình thức thanh toán" at bounding box center [1225, 575] width 177 height 26
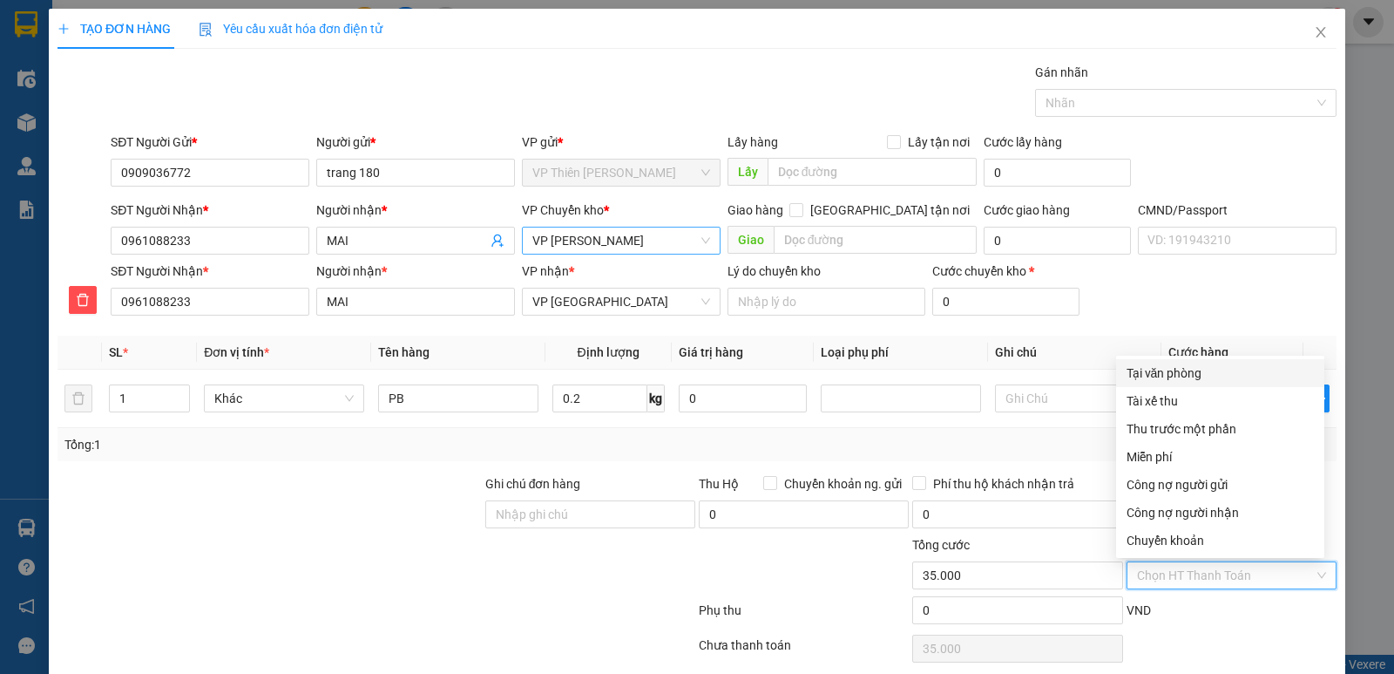
click at [1159, 370] on div "Tại văn phòng" at bounding box center [1220, 372] width 187 height 19
type input "0"
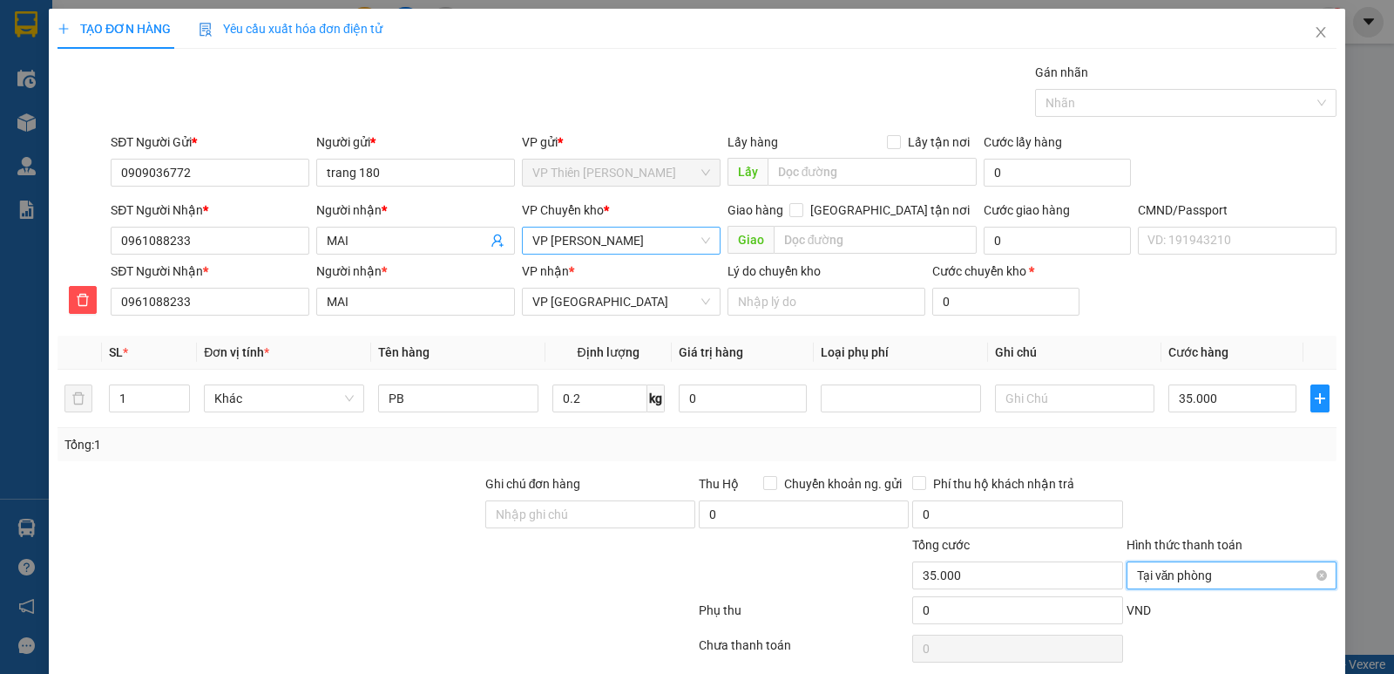
scroll to position [67, 0]
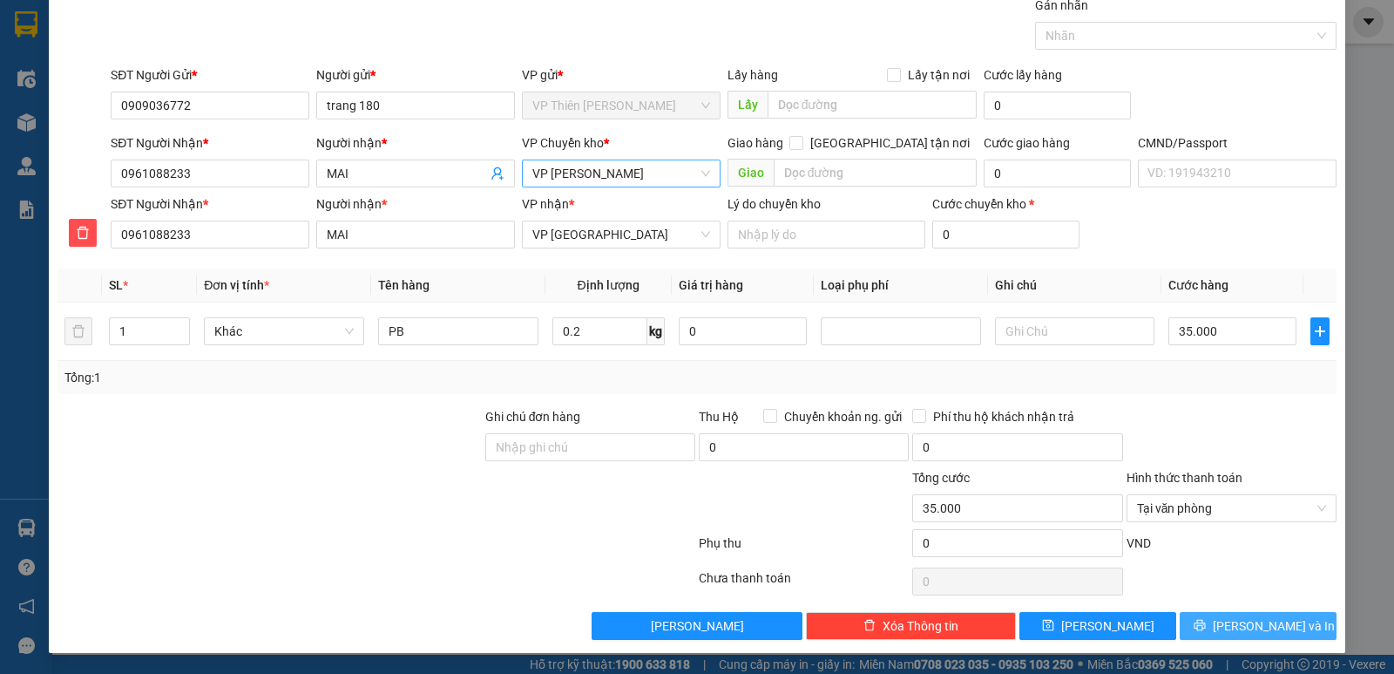
click at [1265, 621] on span "Lưu và In" at bounding box center [1274, 625] width 122 height 19
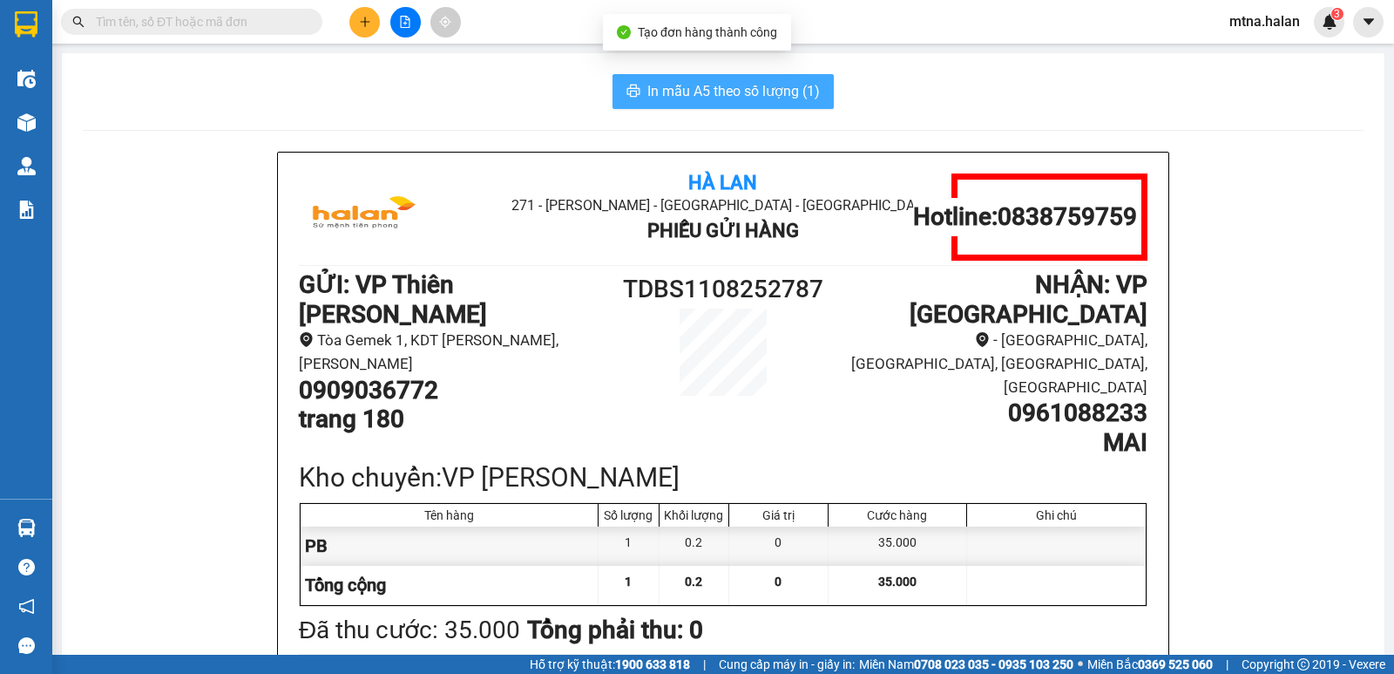
click at [710, 84] on span "In mẫu A5 theo số lượng (1)" at bounding box center [734, 91] width 173 height 22
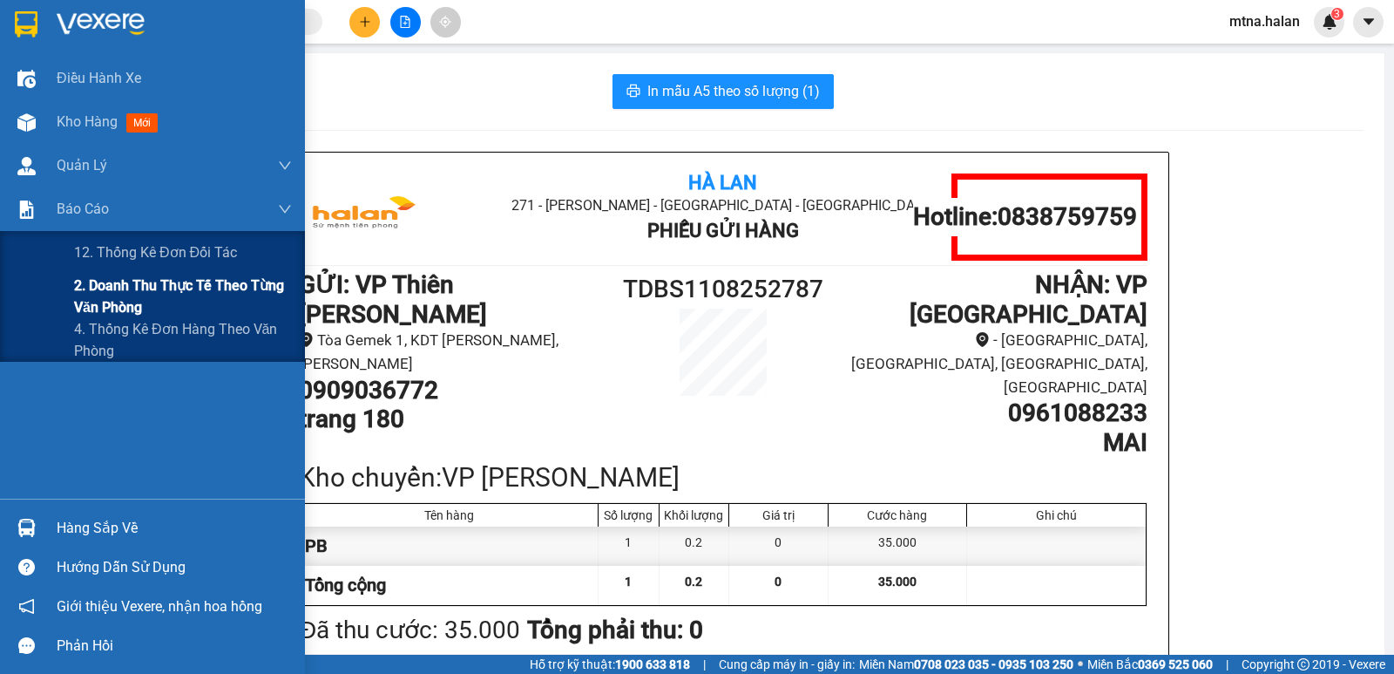
click at [157, 288] on span "2. Doanh thu thực tế theo từng văn phòng" at bounding box center [183, 297] width 218 height 44
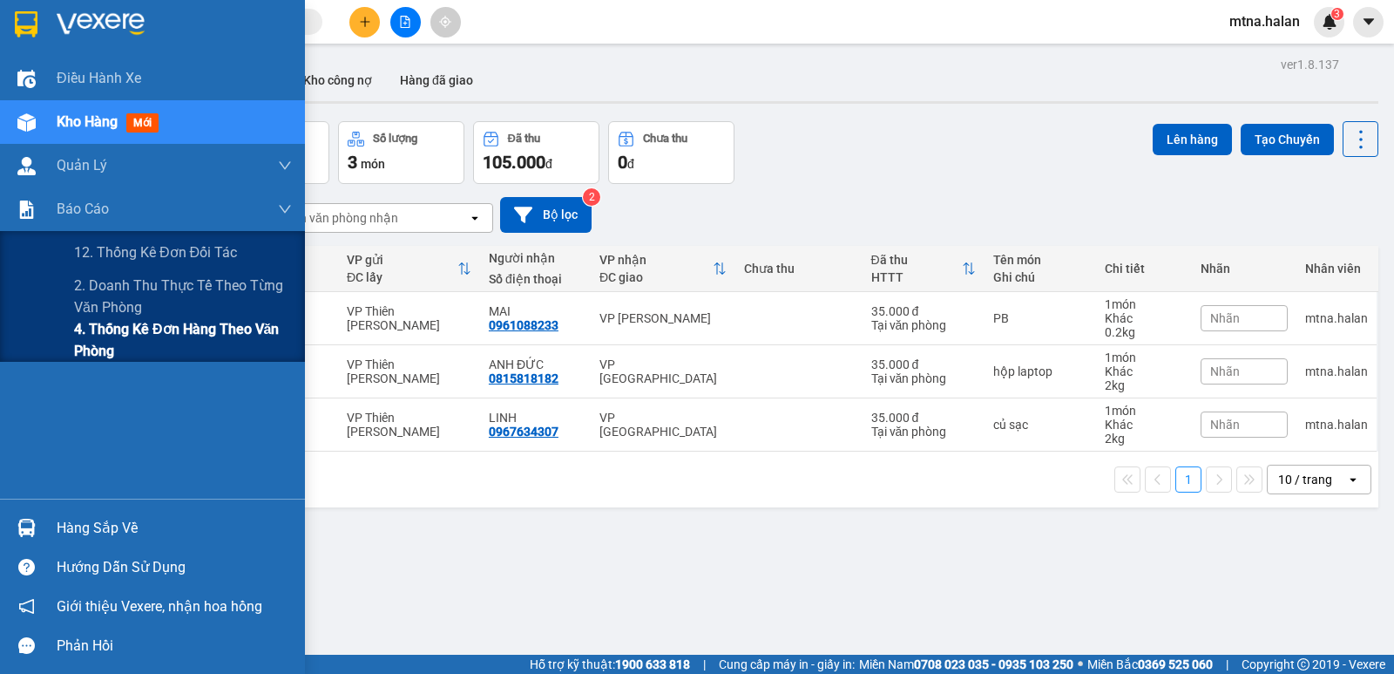
click at [119, 345] on span "4. Thống kê đơn hàng theo văn phòng" at bounding box center [183, 340] width 218 height 44
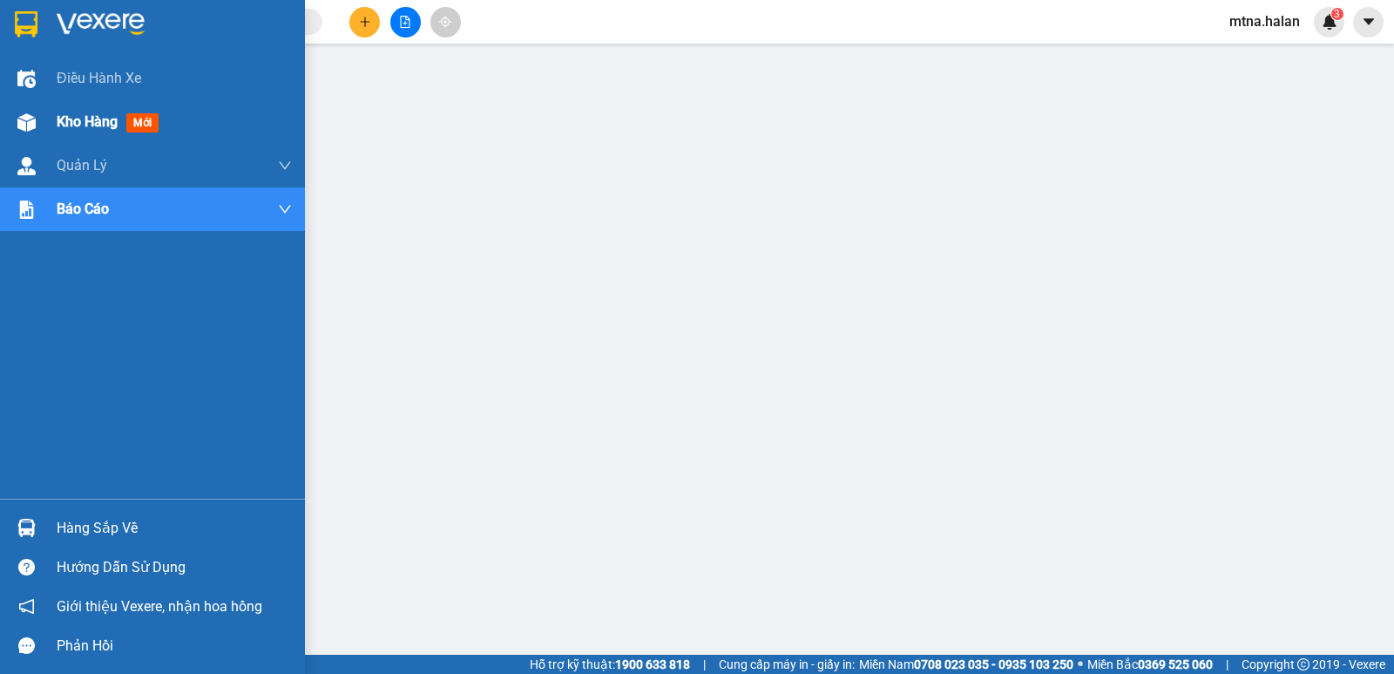
click at [26, 126] on img at bounding box center [26, 122] width 18 height 18
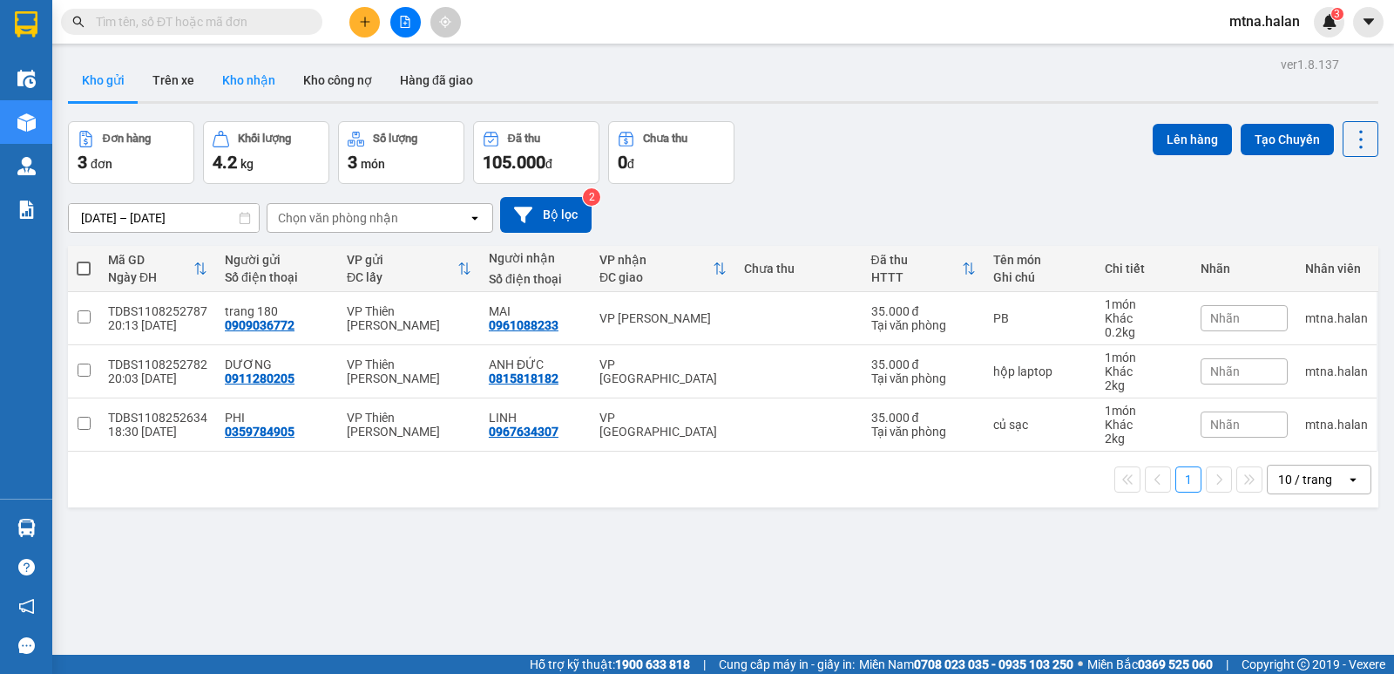
click at [256, 80] on button "Kho nhận" at bounding box center [248, 80] width 81 height 42
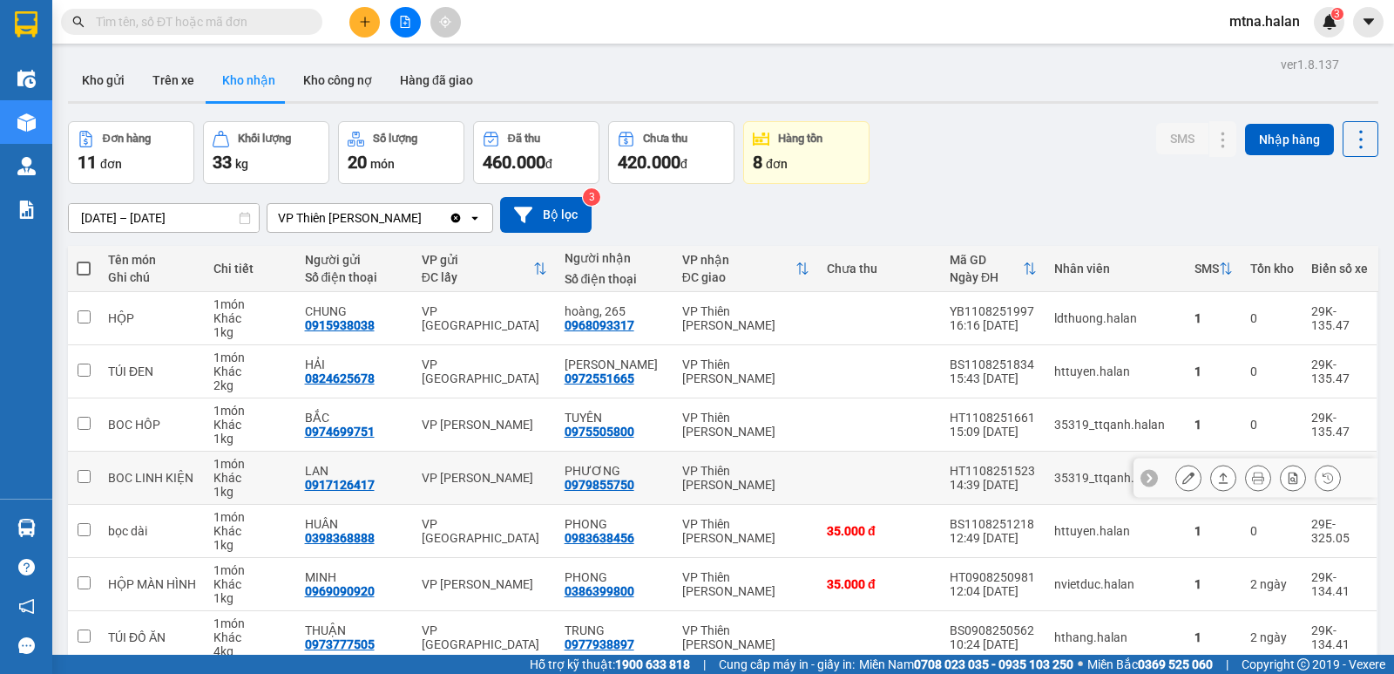
scroll to position [174, 0]
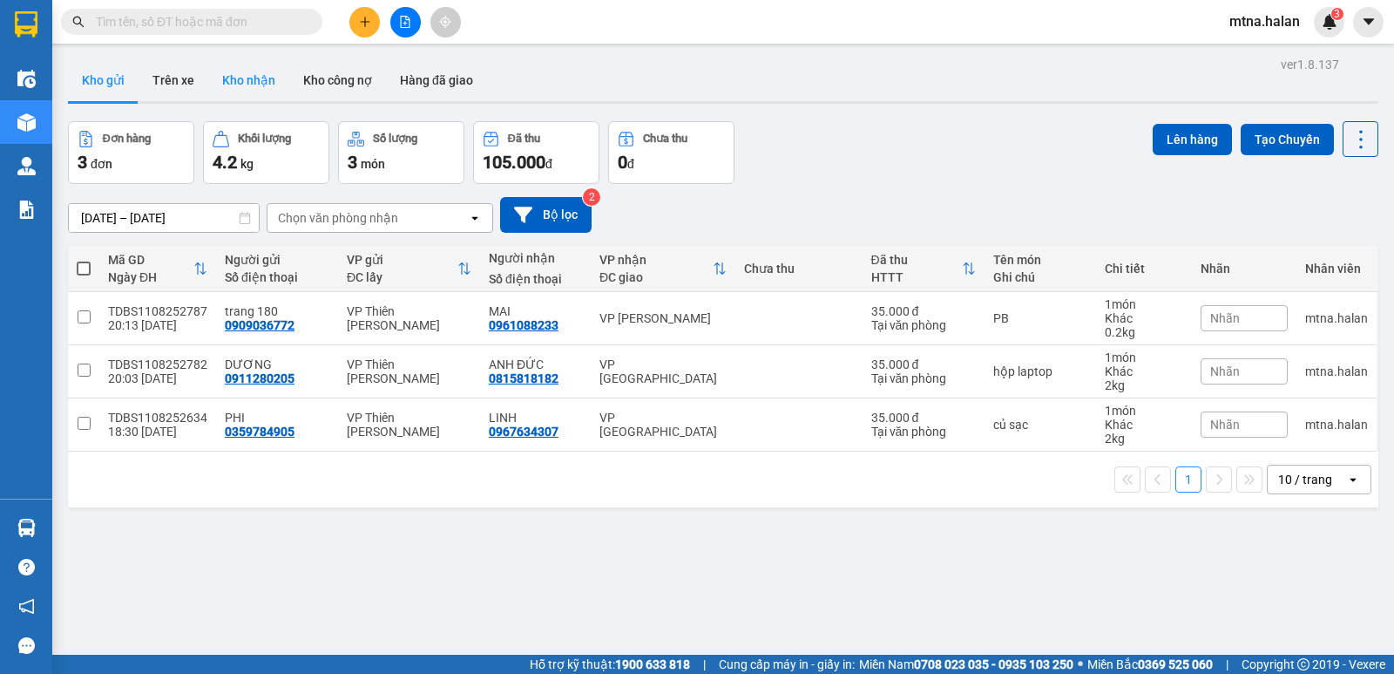
click at [246, 81] on button "Kho nhận" at bounding box center [248, 80] width 81 height 42
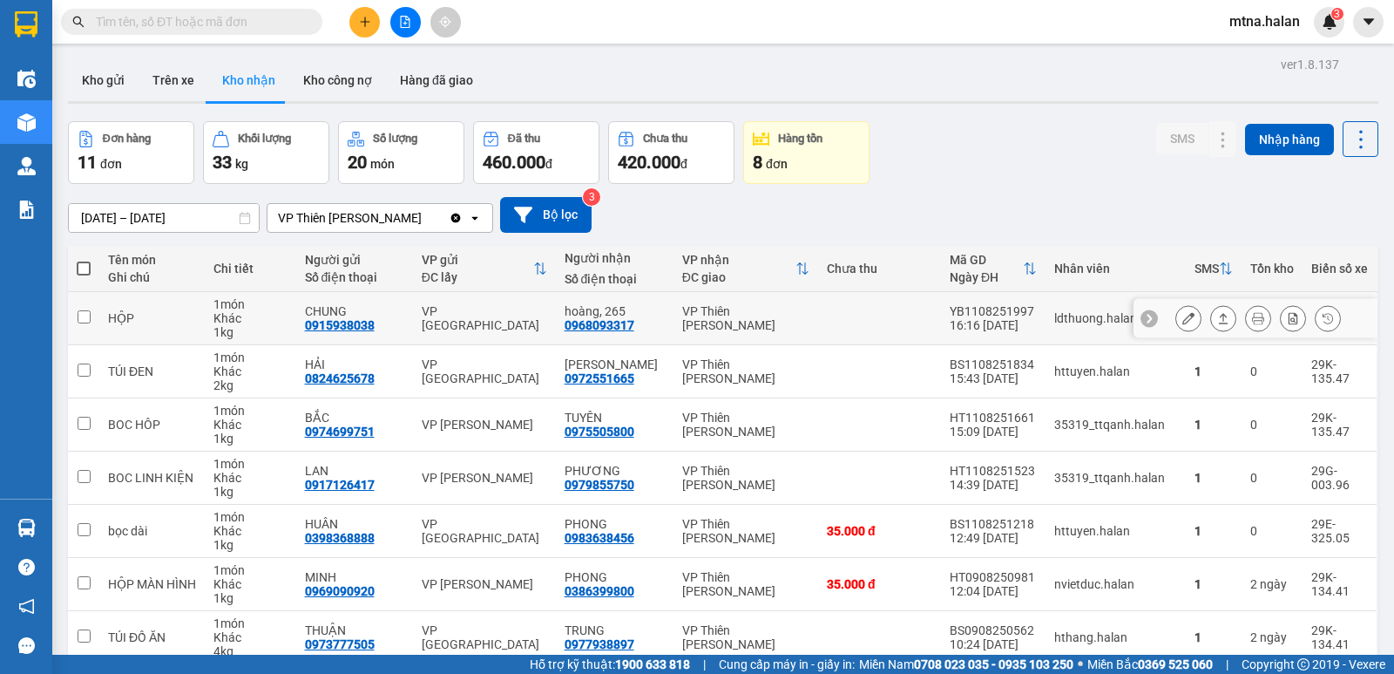
click at [79, 320] on input "checkbox" at bounding box center [84, 316] width 13 height 13
checkbox input "true"
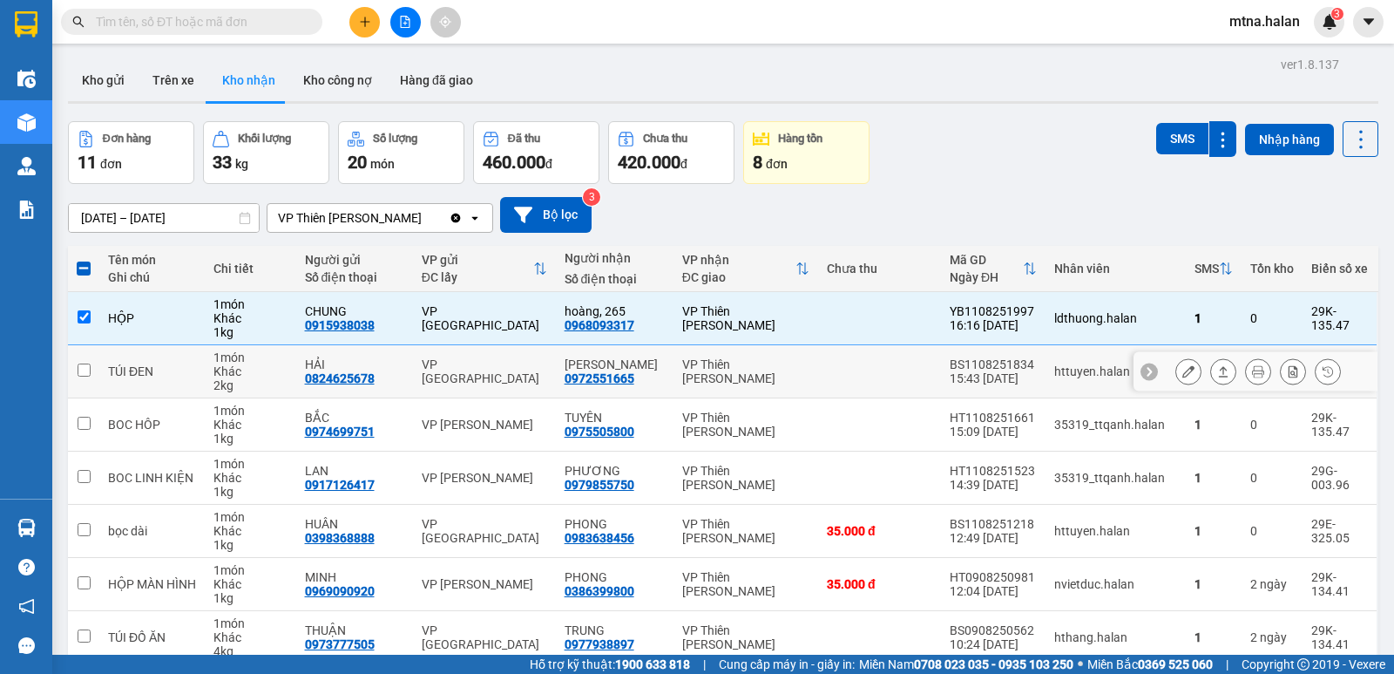
drag, startPoint x: 81, startPoint y: 373, endPoint x: 85, endPoint y: 400, distance: 27.2
click at [81, 372] on input "checkbox" at bounding box center [84, 369] width 13 height 13
checkbox input "true"
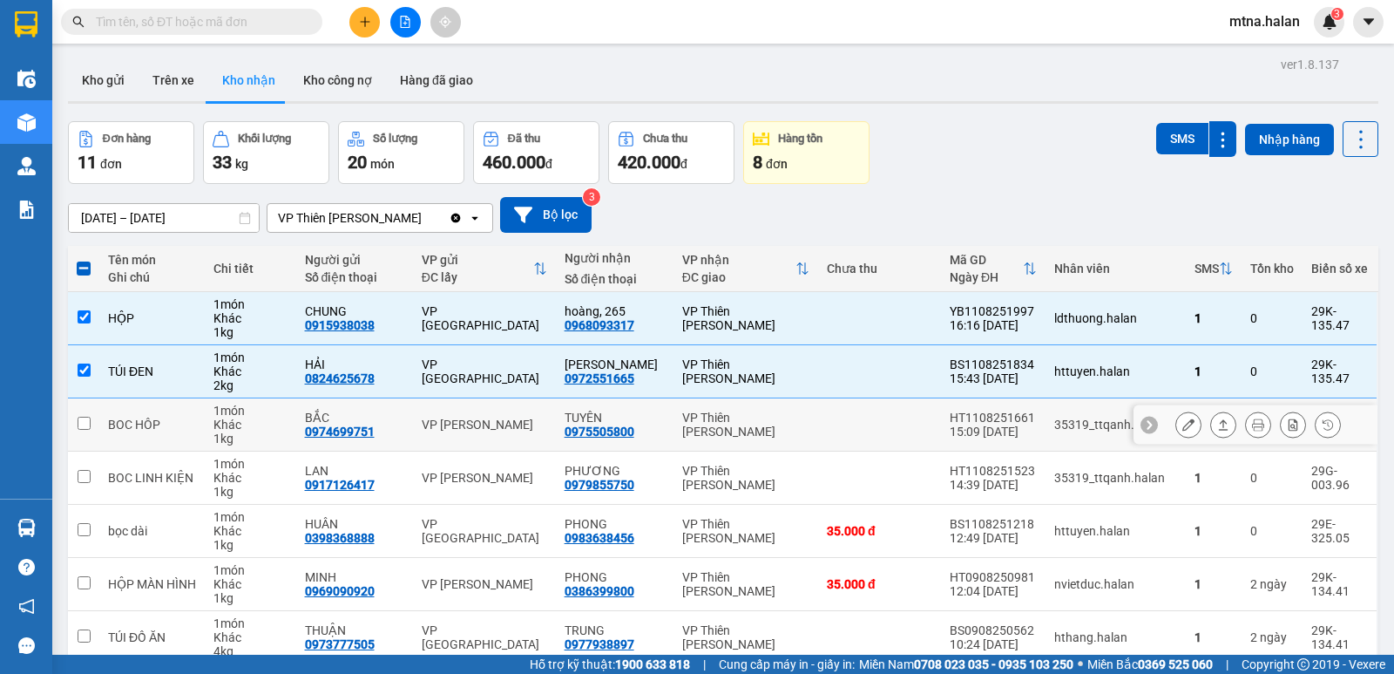
click at [81, 418] on input "checkbox" at bounding box center [84, 423] width 13 height 13
checkbox input "true"
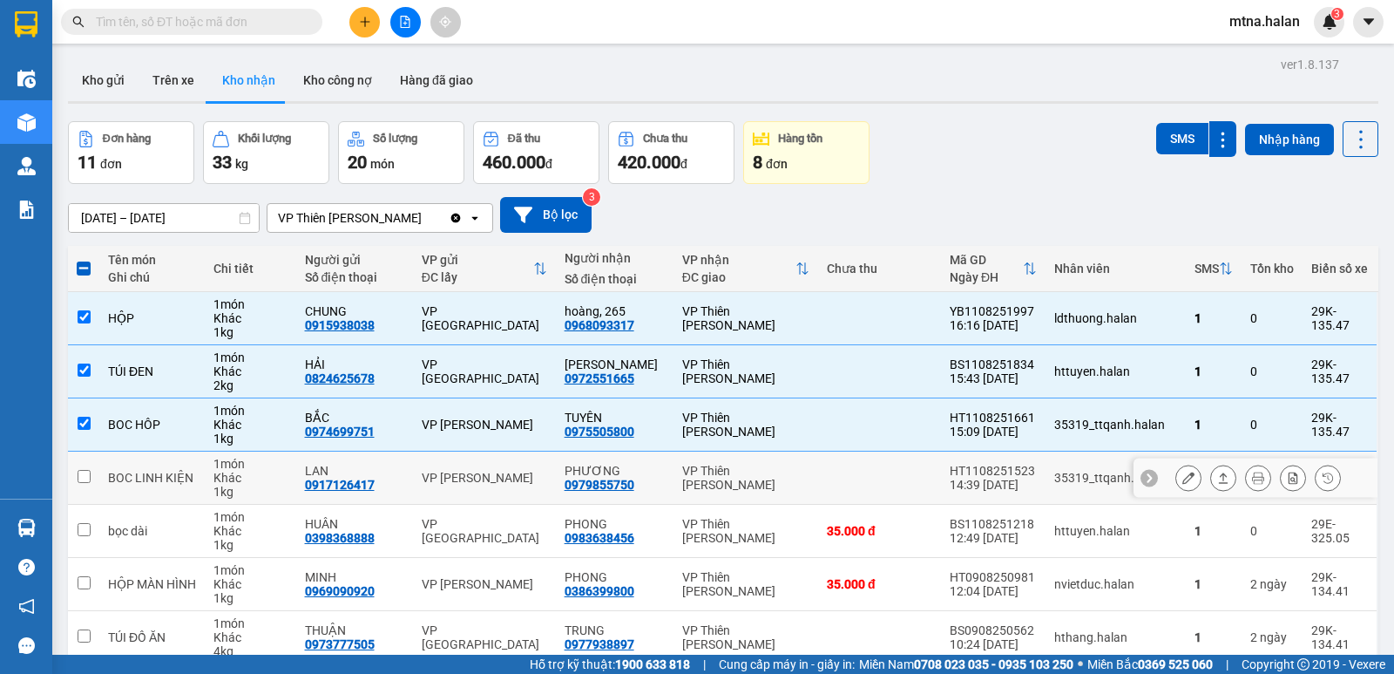
click at [88, 478] on input "checkbox" at bounding box center [84, 476] width 13 height 13
checkbox input "true"
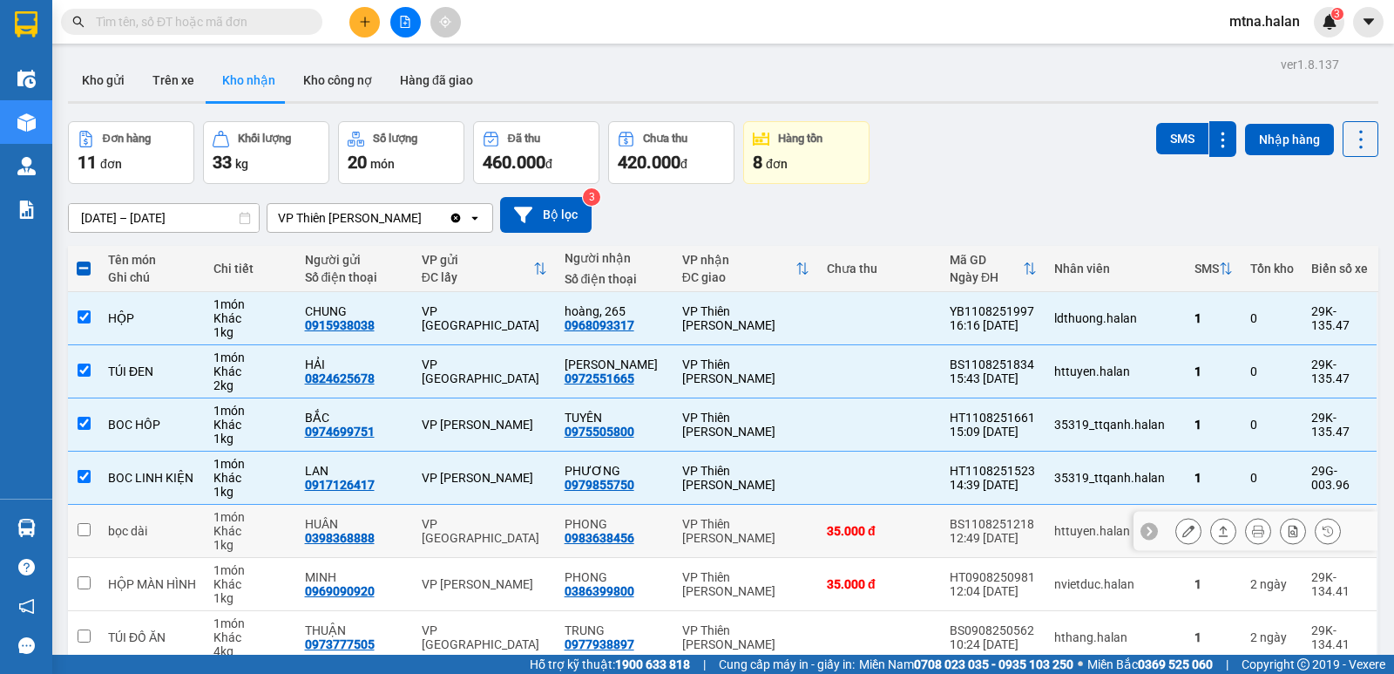
click at [85, 526] on input "checkbox" at bounding box center [84, 529] width 13 height 13
checkbox input "true"
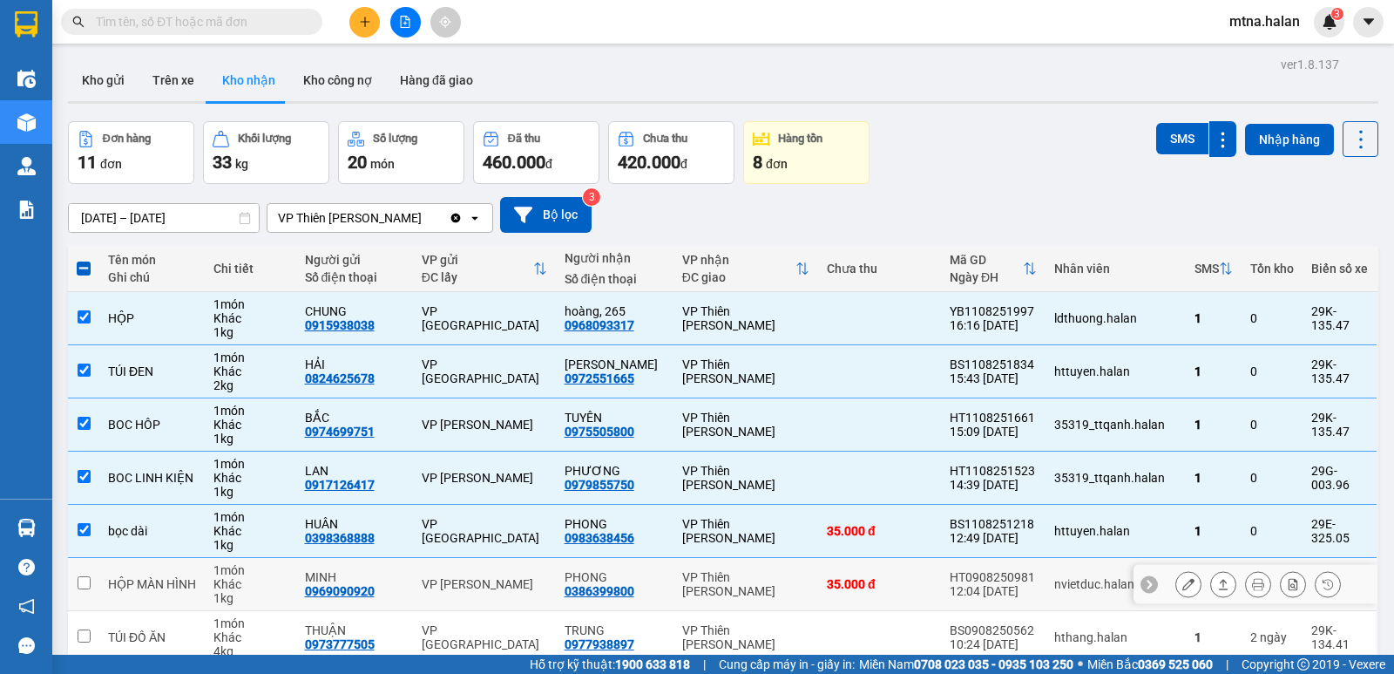
click at [85, 582] on input "checkbox" at bounding box center [84, 582] width 13 height 13
checkbox input "true"
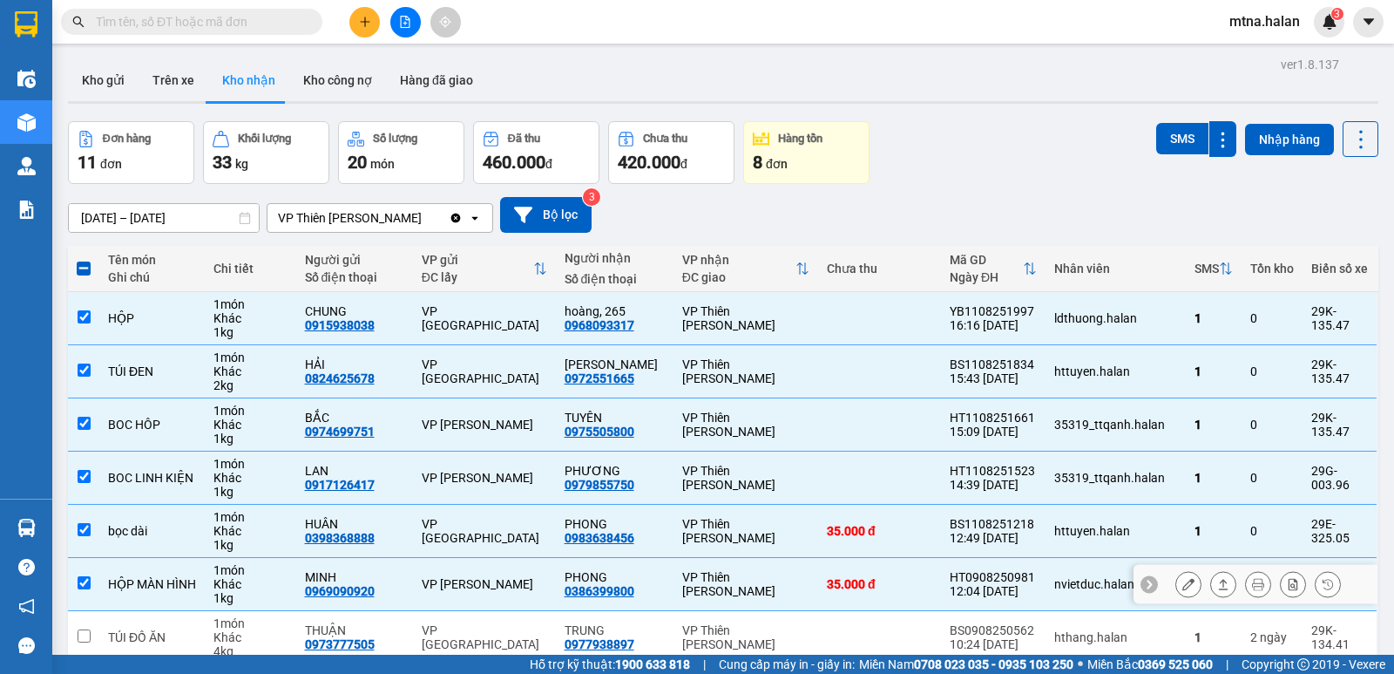
scroll to position [87, 0]
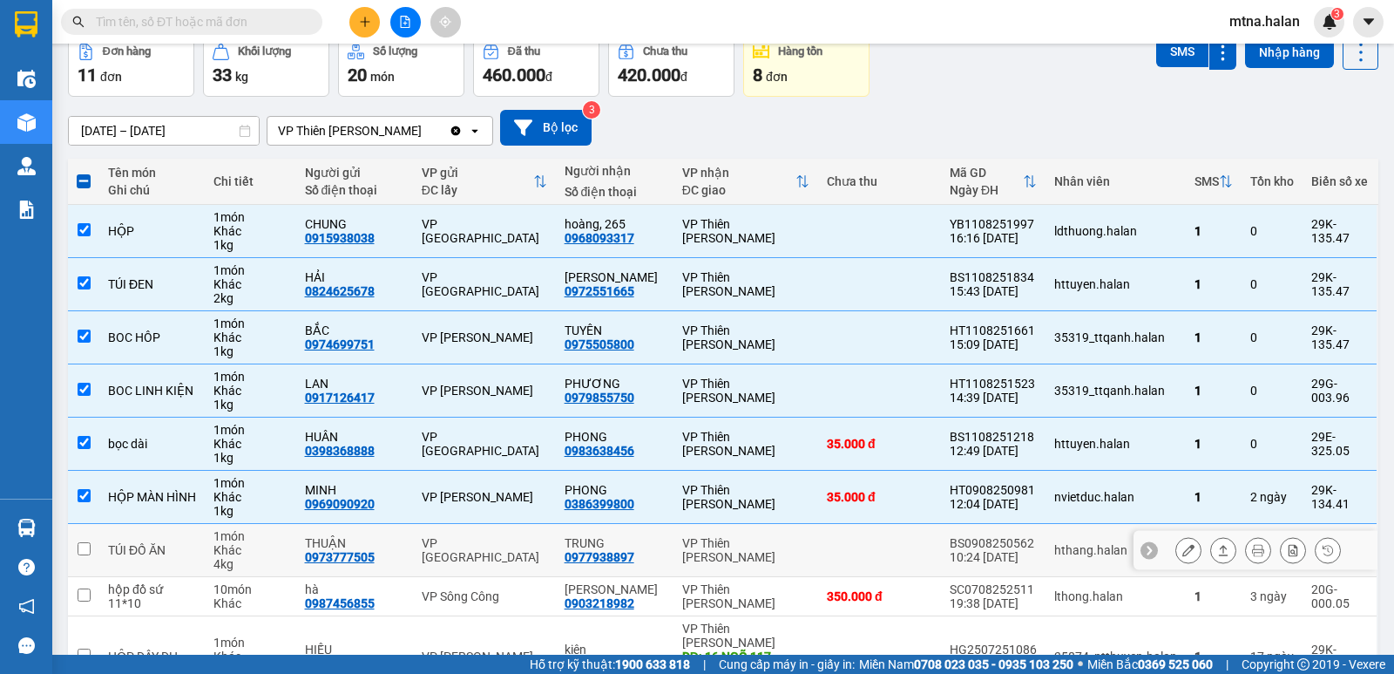
click at [86, 545] on input "checkbox" at bounding box center [84, 548] width 13 height 13
checkbox input "true"
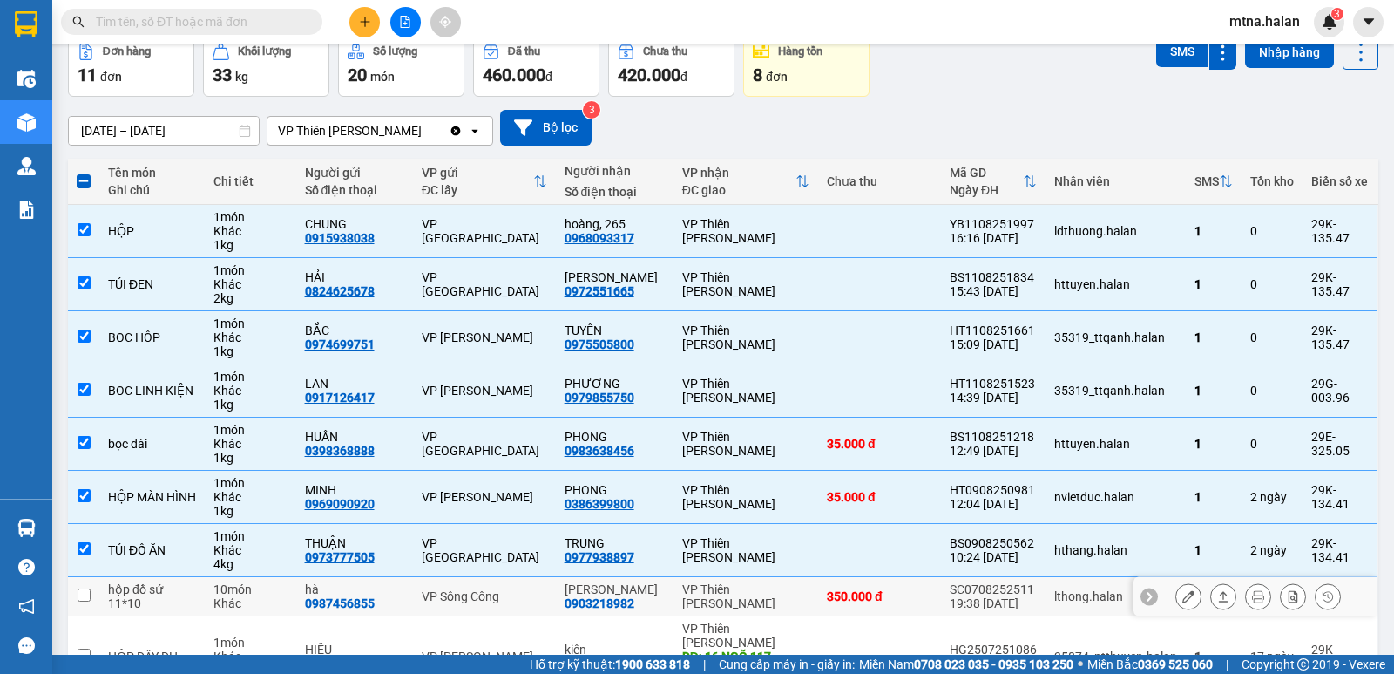
click at [80, 587] on td at bounding box center [83, 596] width 31 height 39
checkbox input "true"
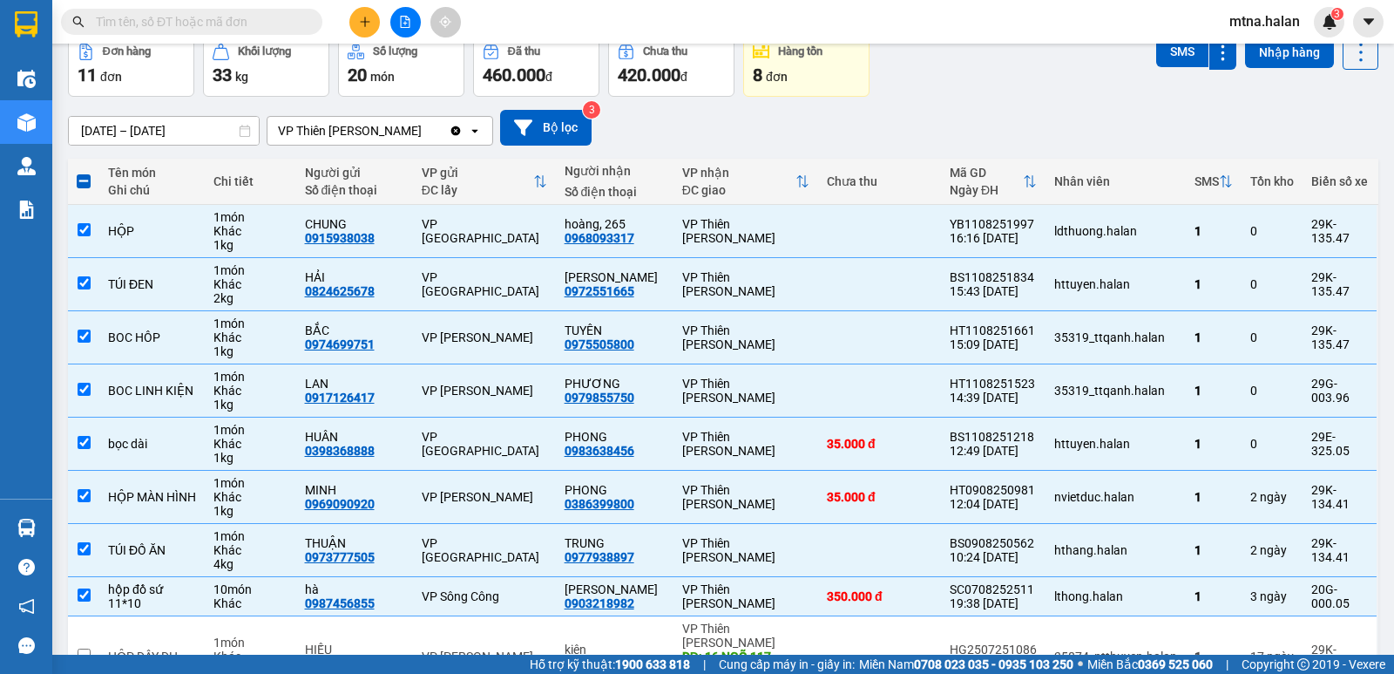
scroll to position [0, 0]
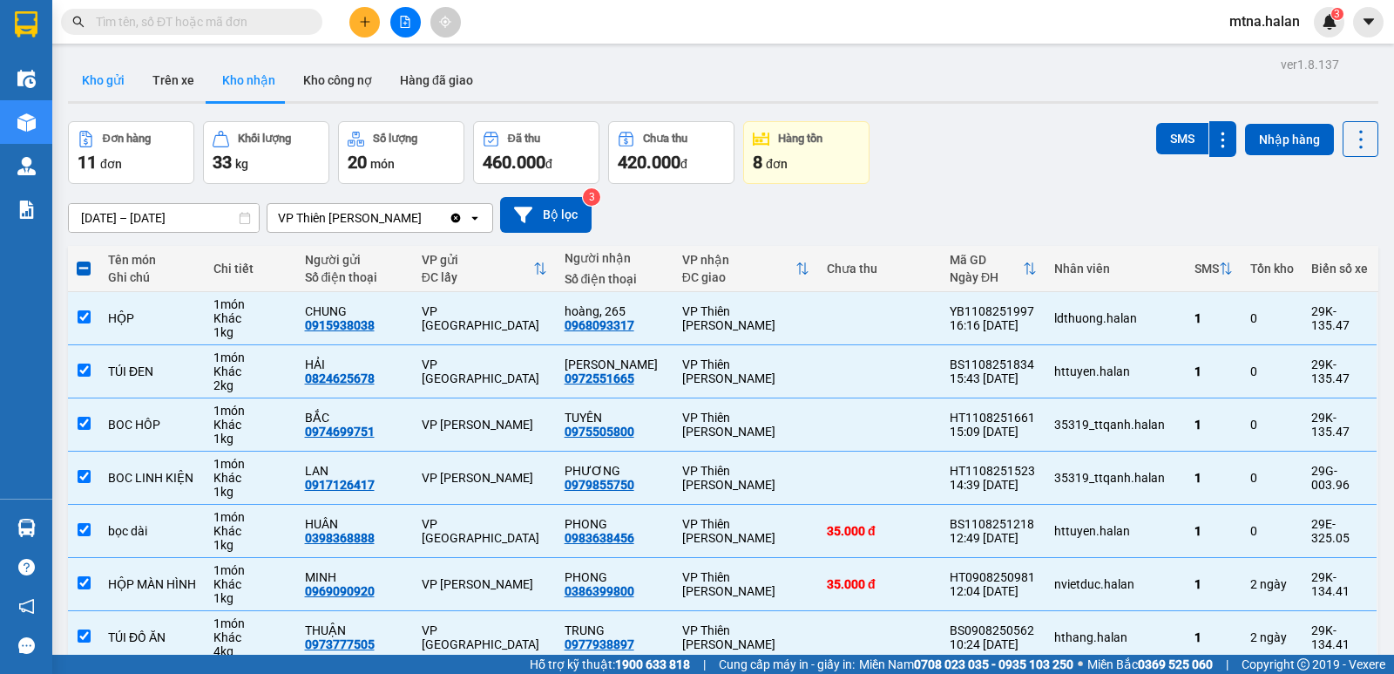
click at [106, 81] on button "Kho gửi" at bounding box center [103, 80] width 71 height 42
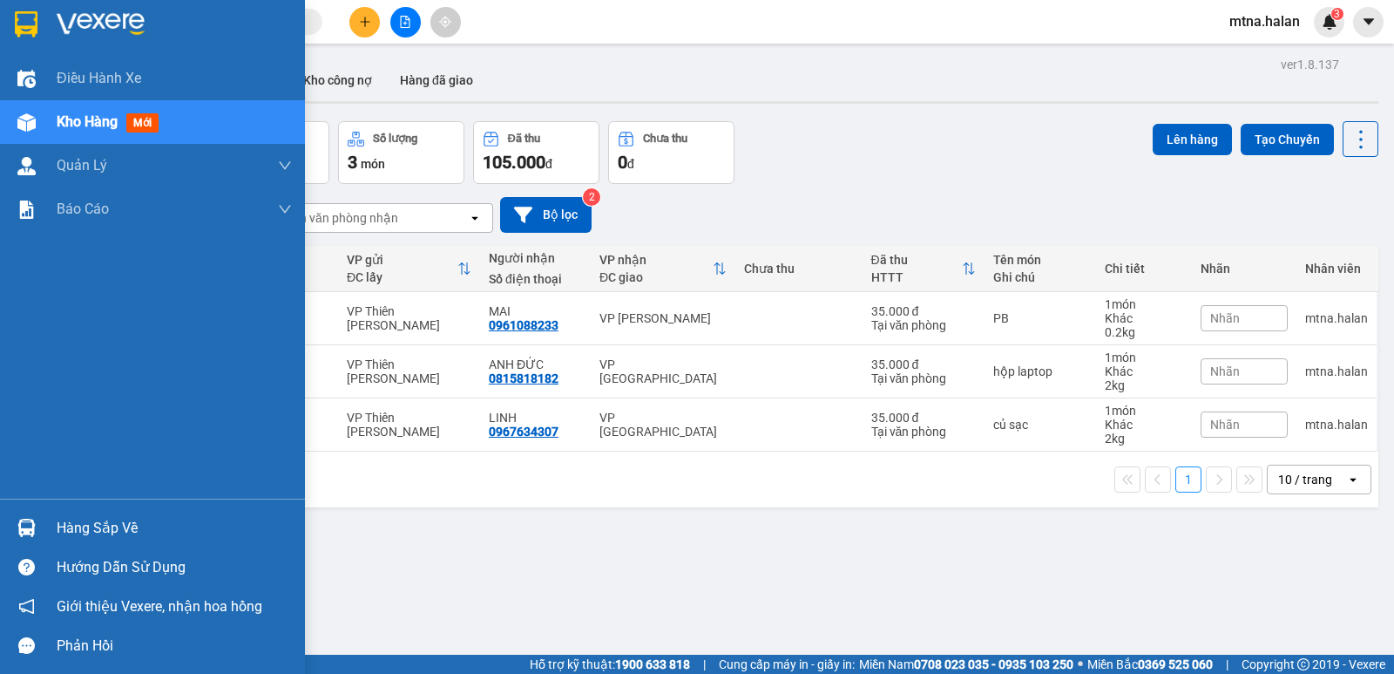
click at [14, 526] on div at bounding box center [26, 527] width 31 height 31
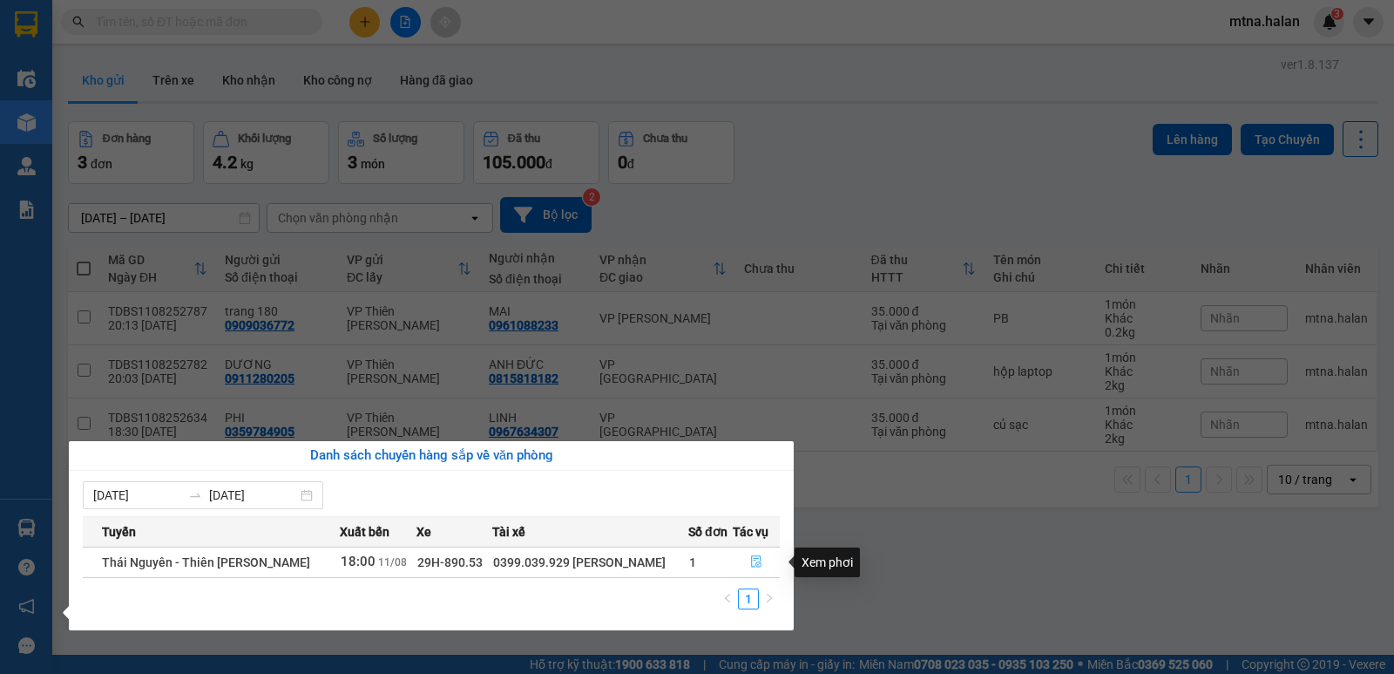
click at [761, 560] on icon "file-done" at bounding box center [756, 562] width 10 height 12
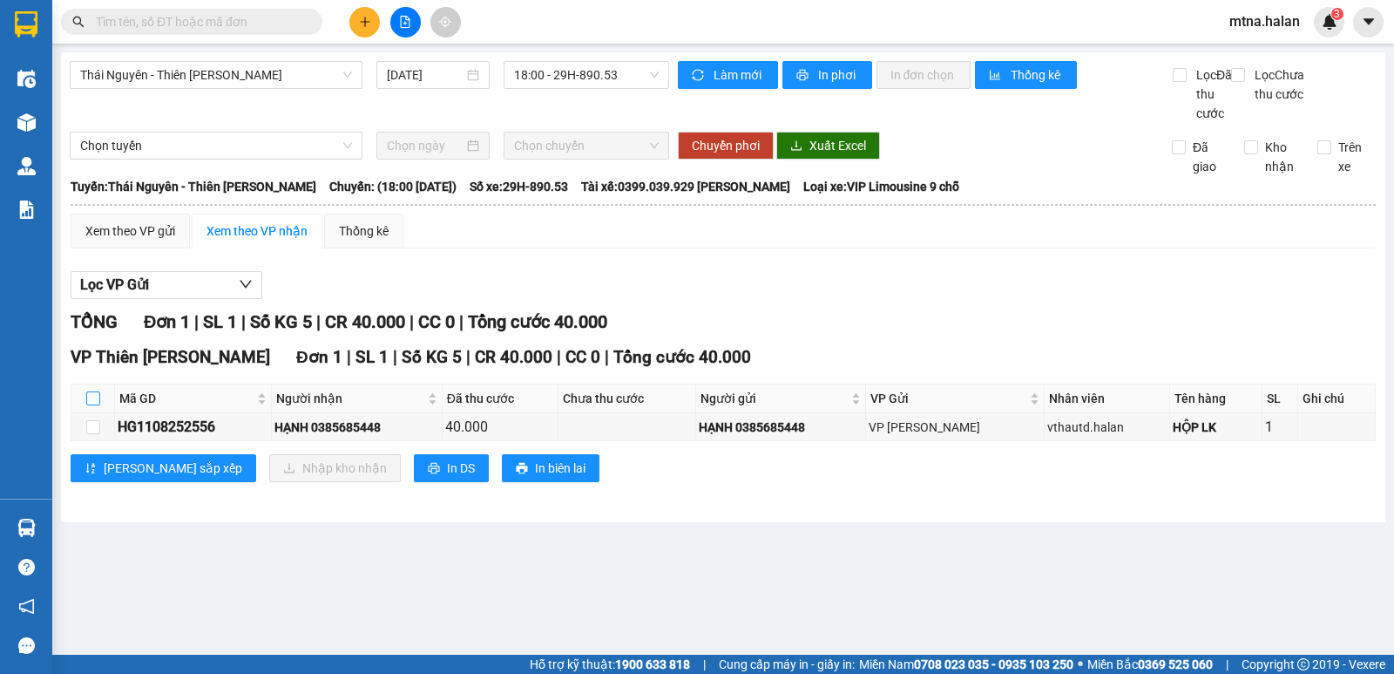
click at [91, 405] on input "checkbox" at bounding box center [93, 398] width 14 height 14
checkbox input "true"
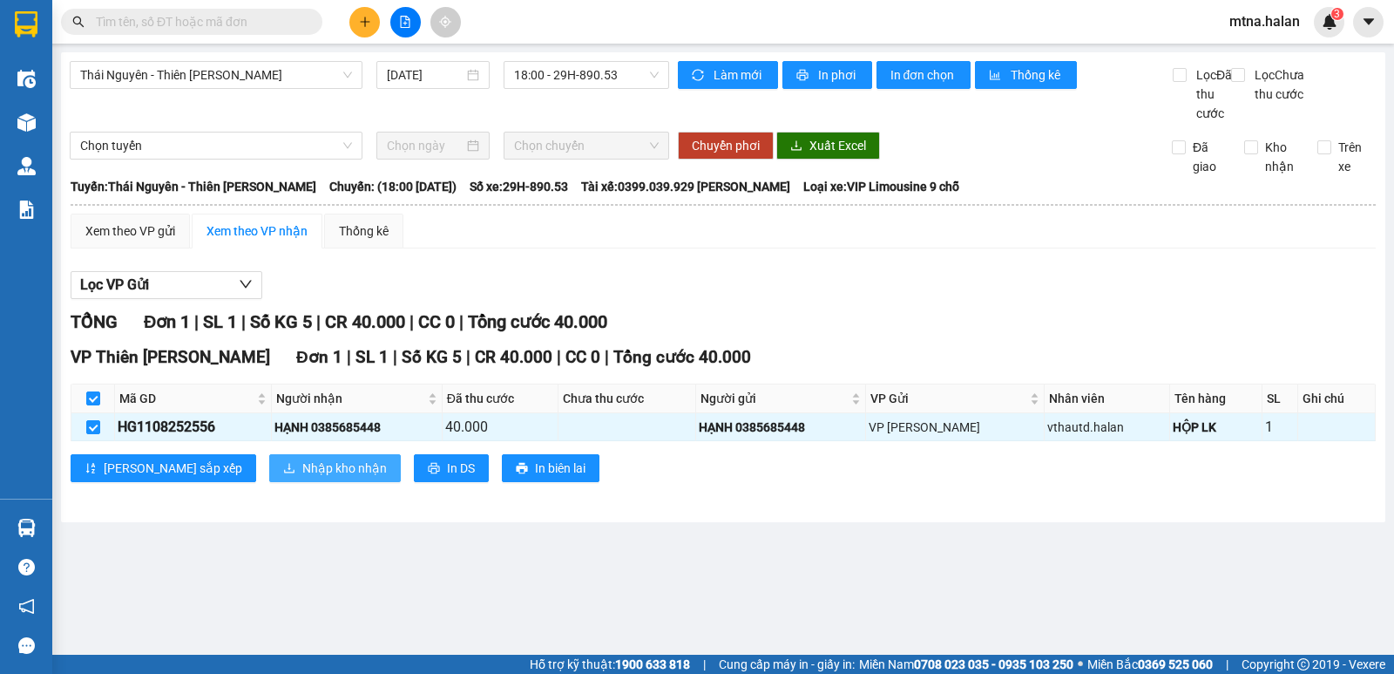
click at [302, 478] on span "Nhập kho nhận" at bounding box center [344, 467] width 85 height 19
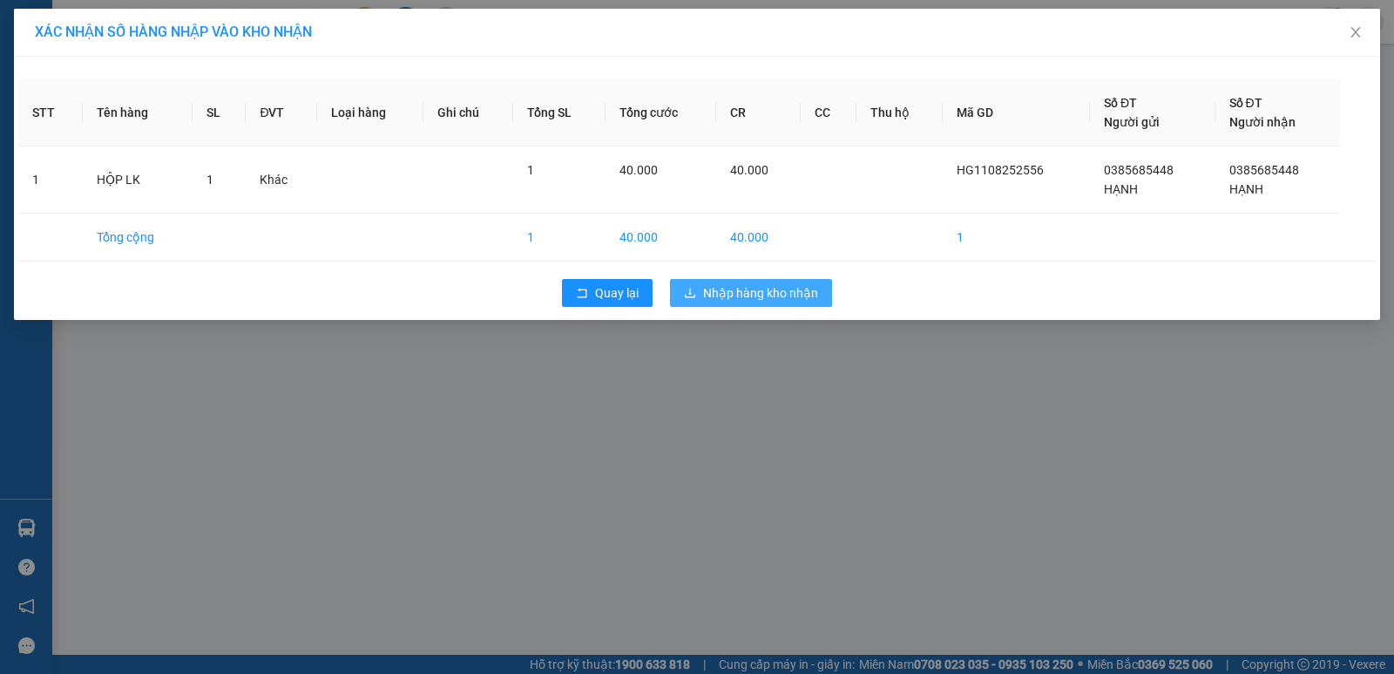
click at [752, 294] on span "Nhập hàng kho nhận" at bounding box center [760, 292] width 115 height 19
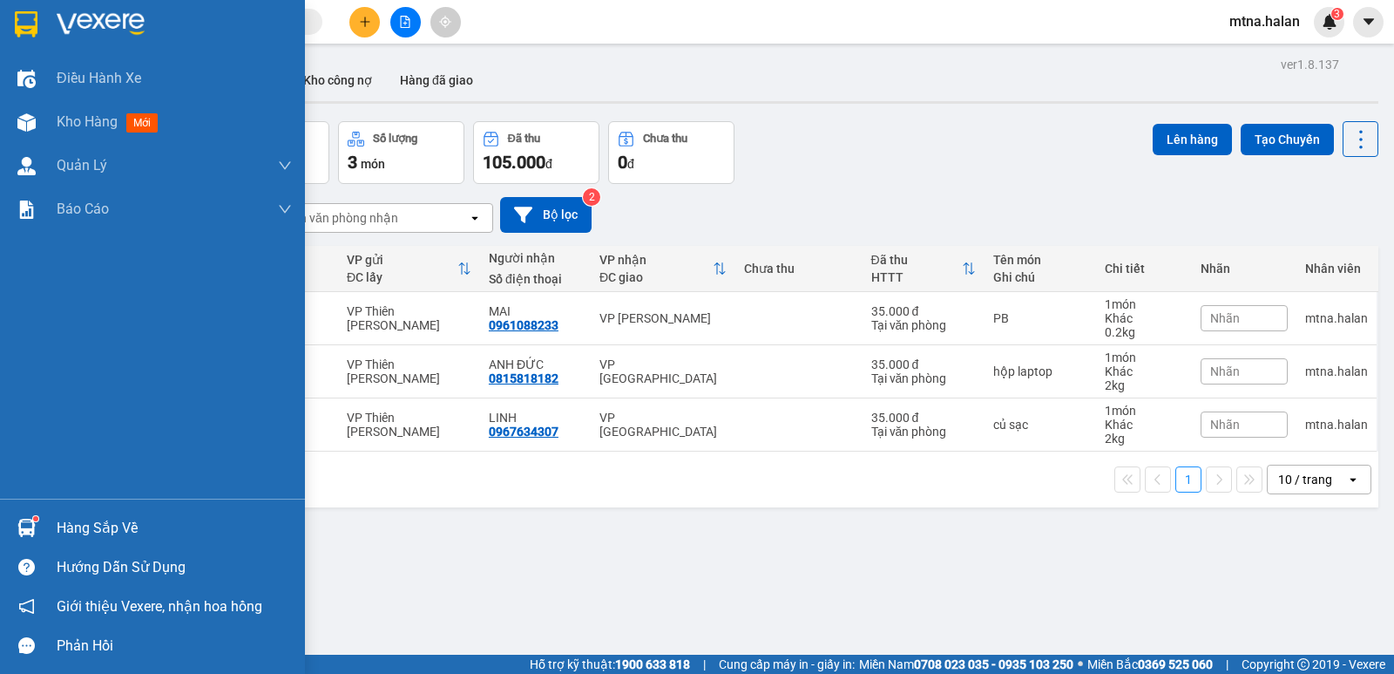
click at [19, 517] on div at bounding box center [26, 527] width 31 height 31
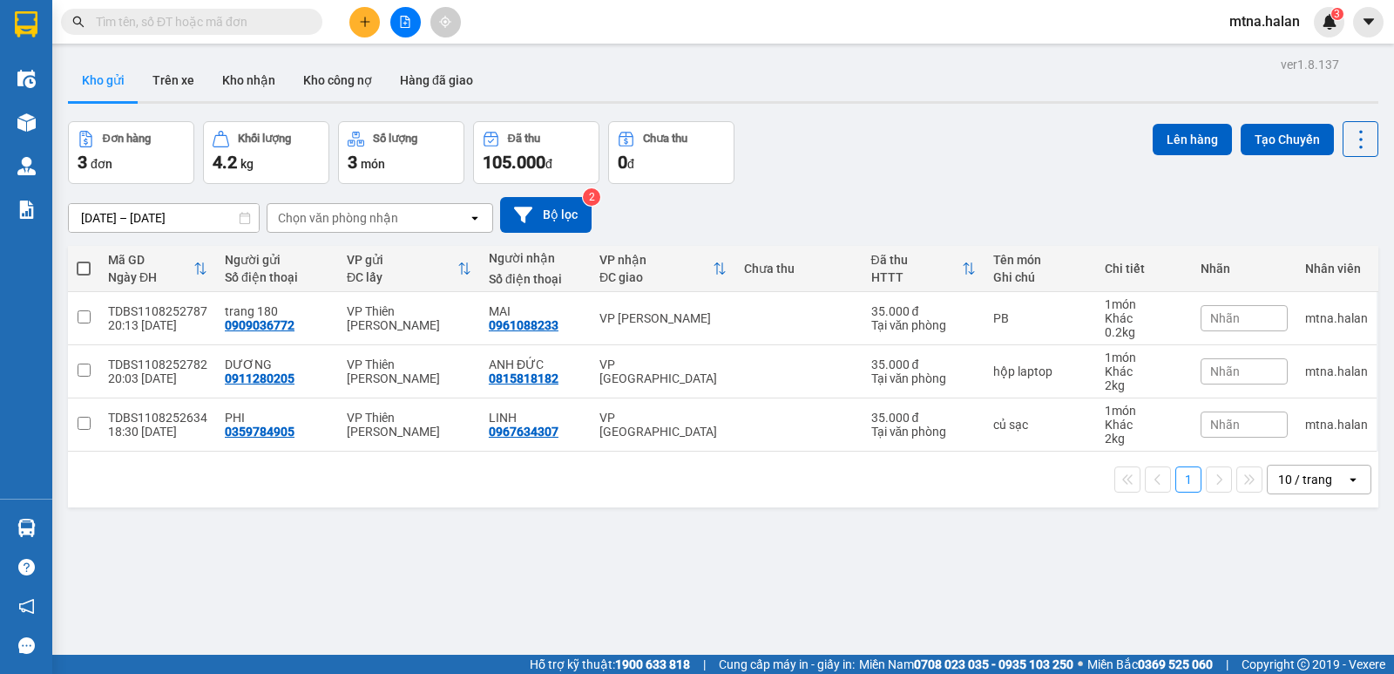
click at [942, 583] on section "Kết quả tìm kiếm ( 0 ) Bộ lọc No Data mtna.halan 3 Điều hành xe Kho hàng mới Qu…" at bounding box center [697, 337] width 1394 height 674
click at [268, 13] on input "text" at bounding box center [199, 21] width 206 height 19
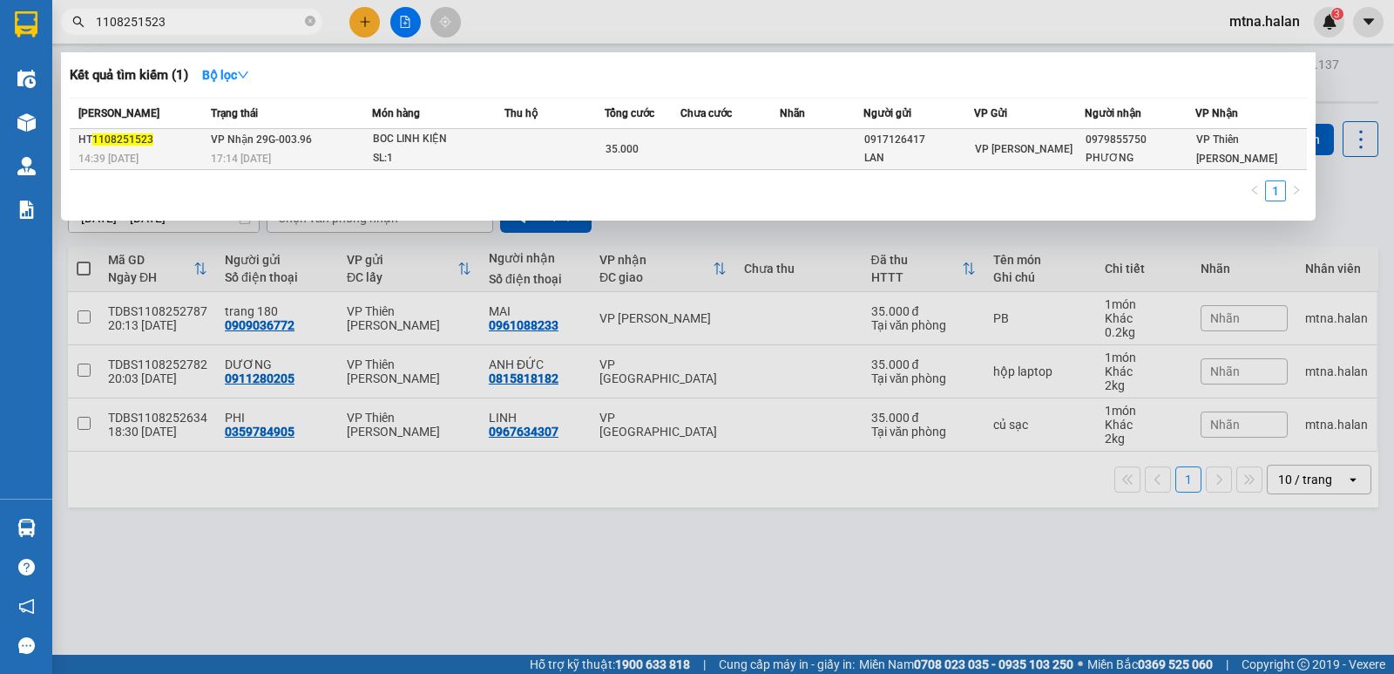
type input "1108251523"
click at [761, 153] on td at bounding box center [731, 149] width 100 height 41
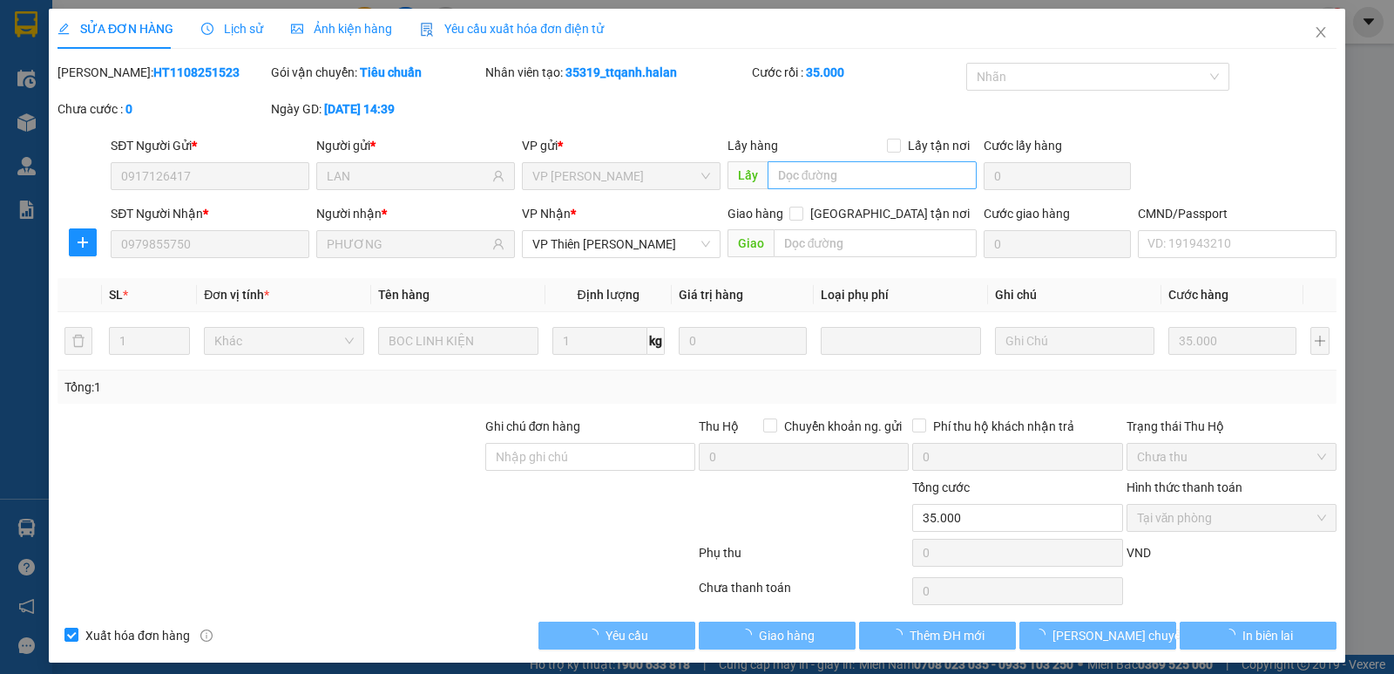
type input "0917126417"
type input "LAN"
type input "0979855750"
type input "PHƯƠNG"
type input "35.000"
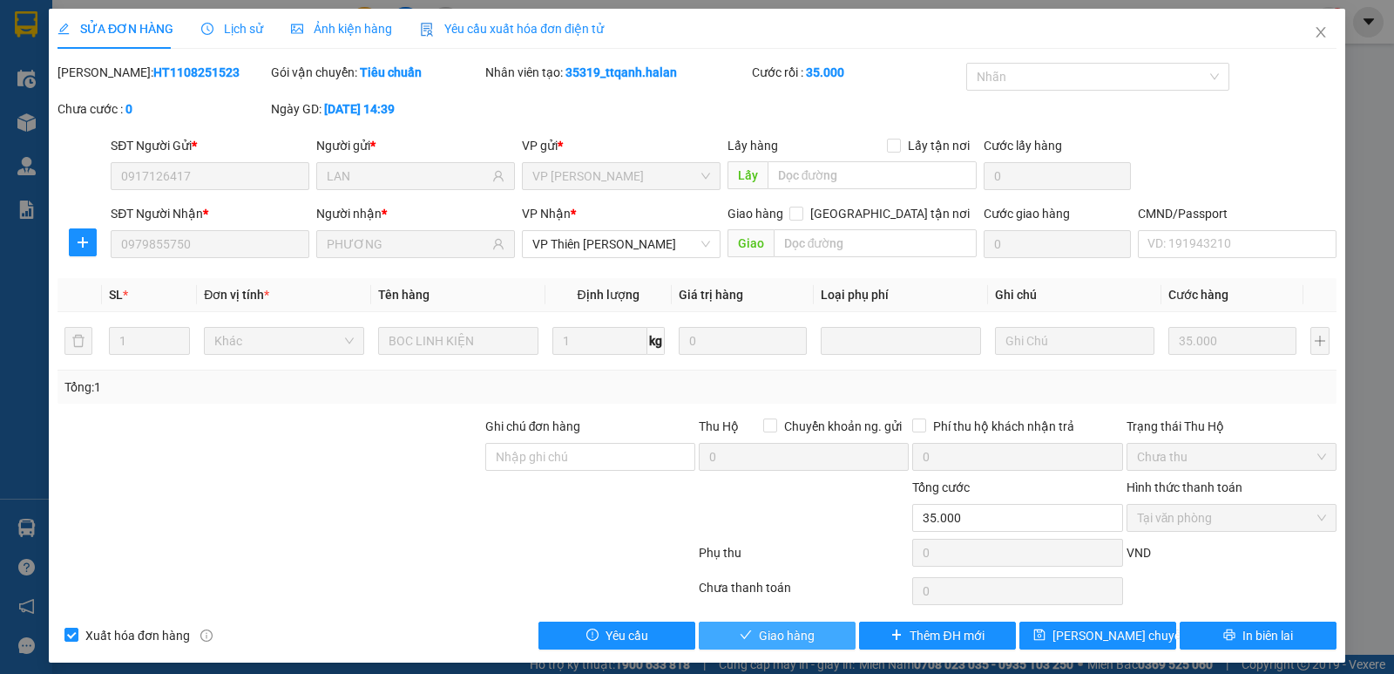
click at [773, 638] on span "Giao hàng" at bounding box center [787, 635] width 56 height 19
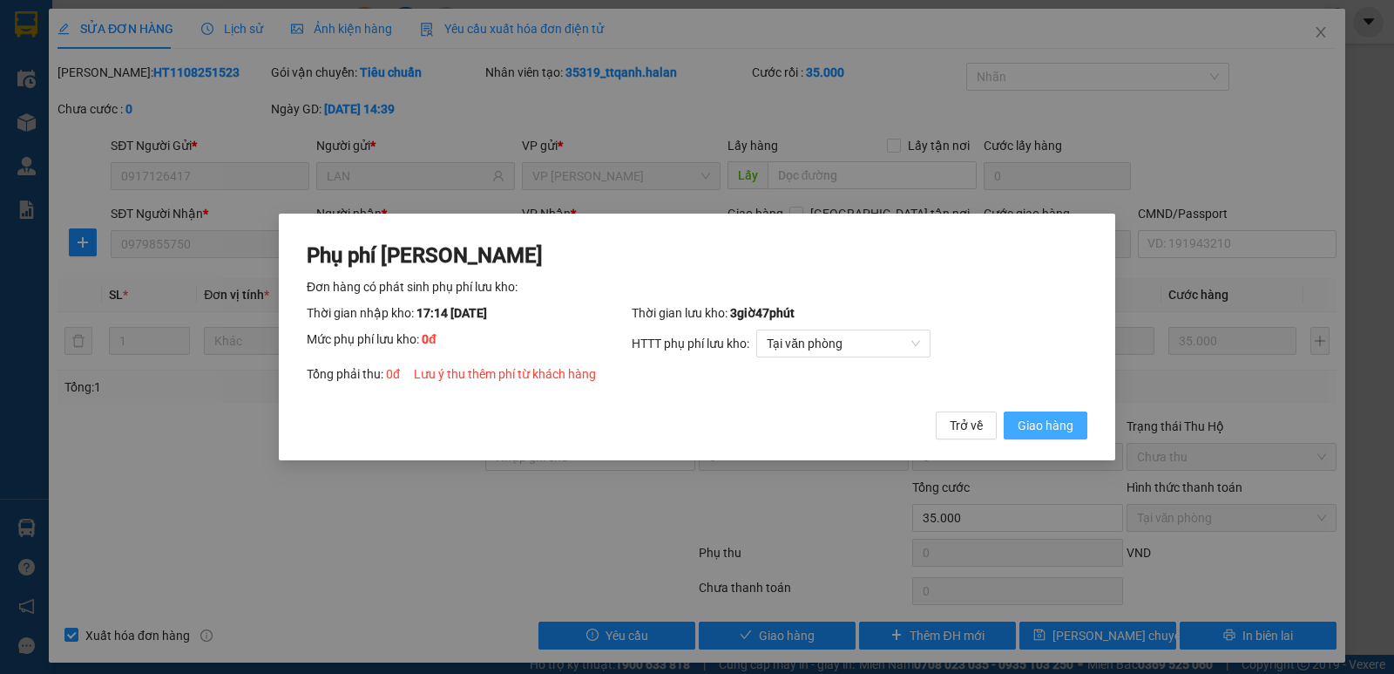
click at [1048, 425] on span "Giao hàng" at bounding box center [1046, 425] width 56 height 19
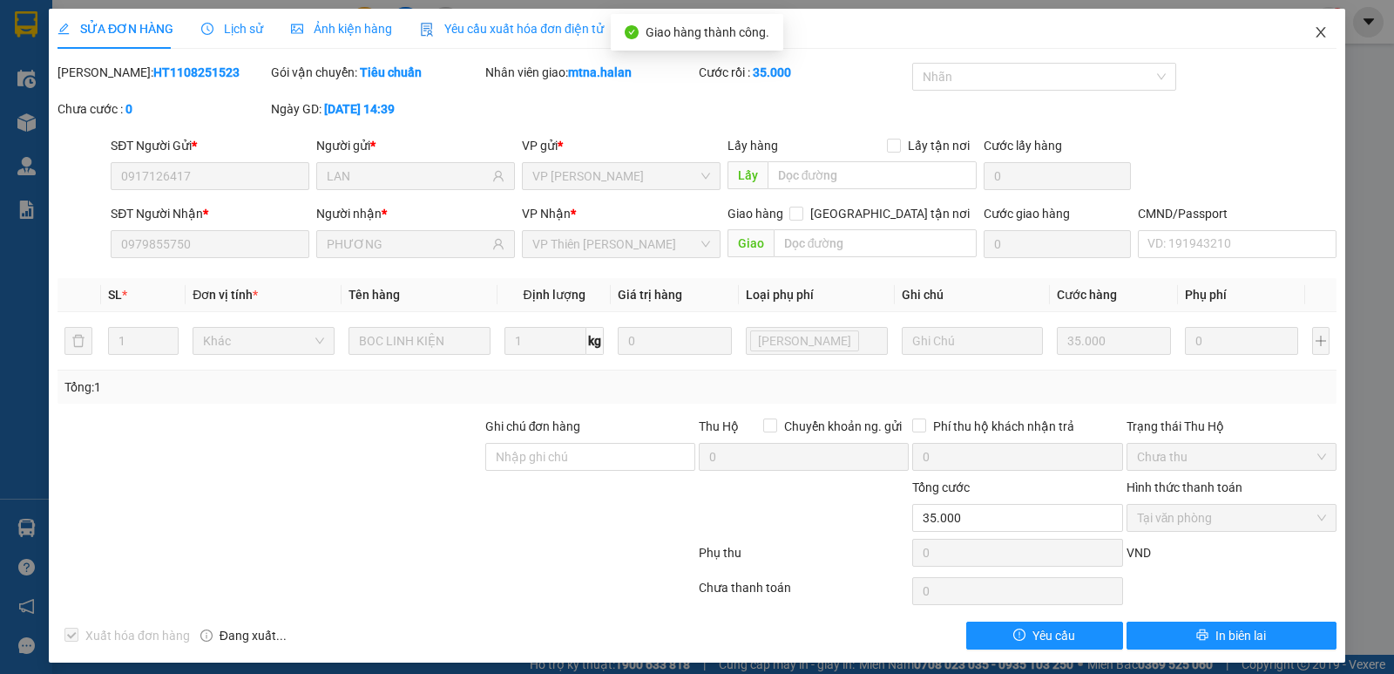
click at [1316, 30] on icon "close" at bounding box center [1321, 32] width 10 height 10
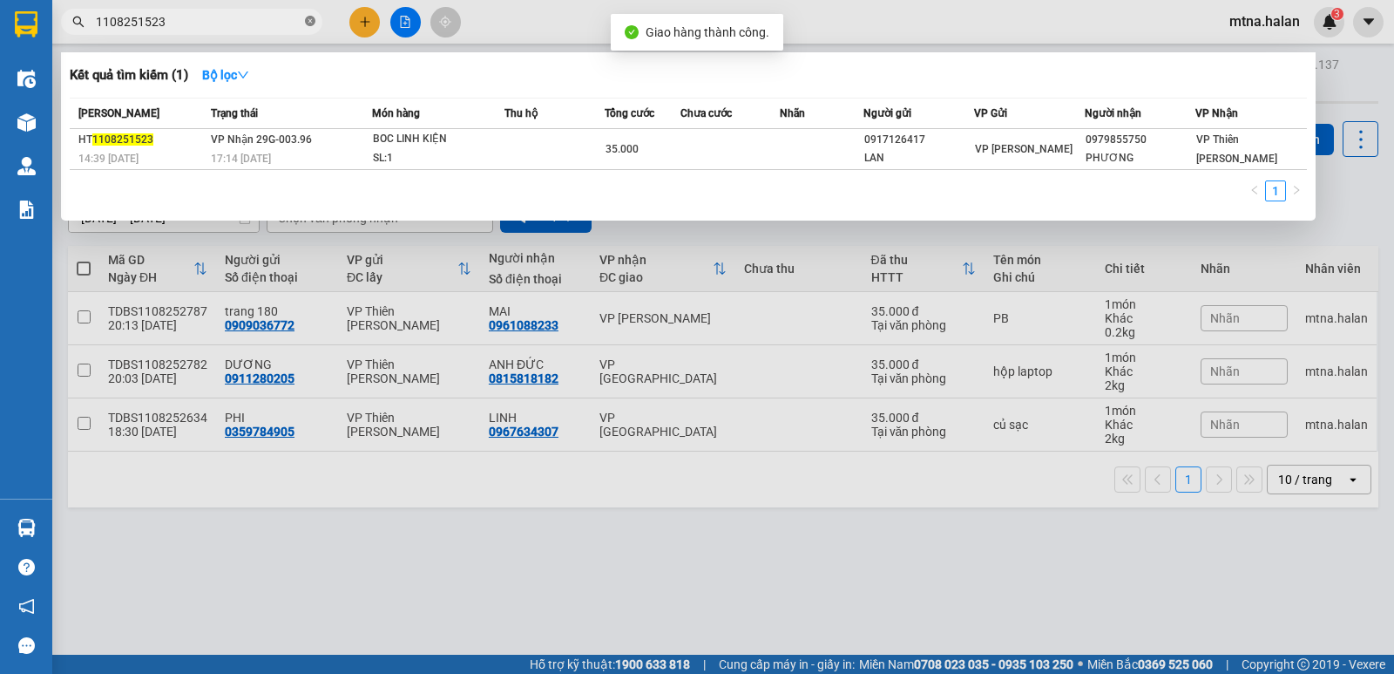
click at [310, 22] on icon "close-circle" at bounding box center [310, 21] width 10 height 10
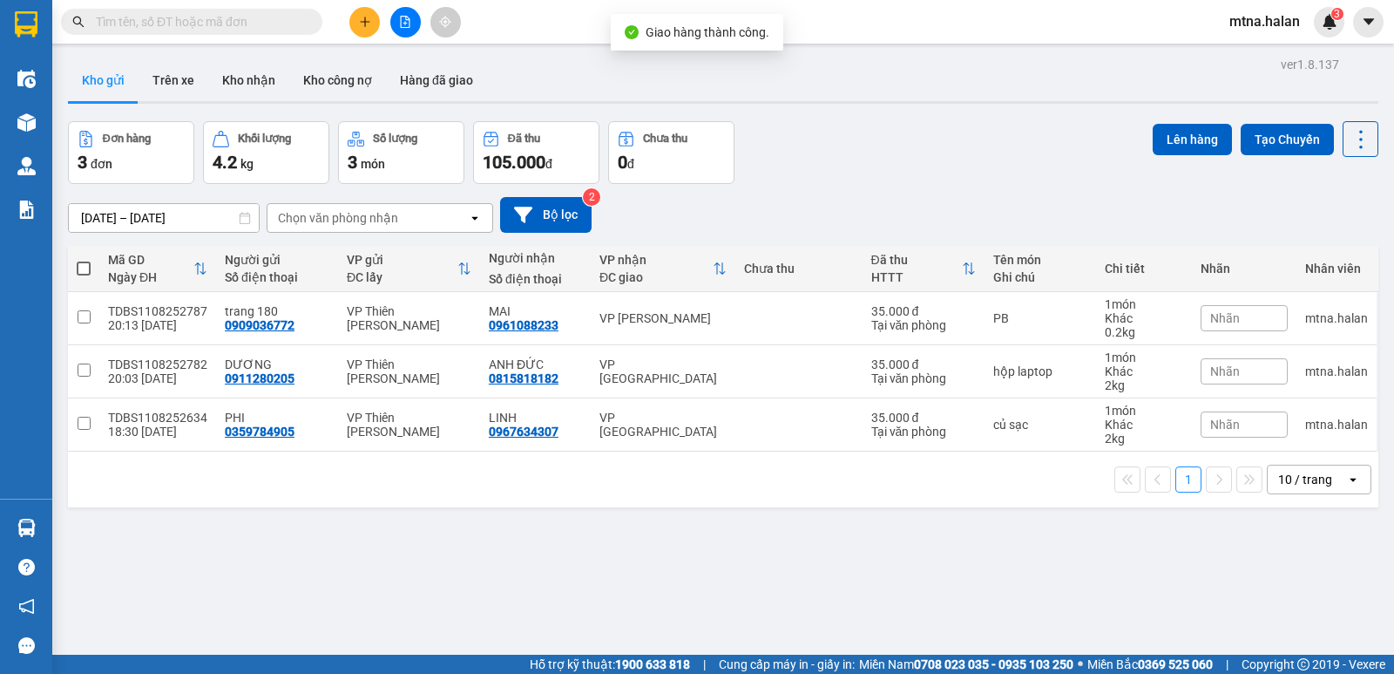
click at [271, 22] on input "text" at bounding box center [199, 21] width 206 height 19
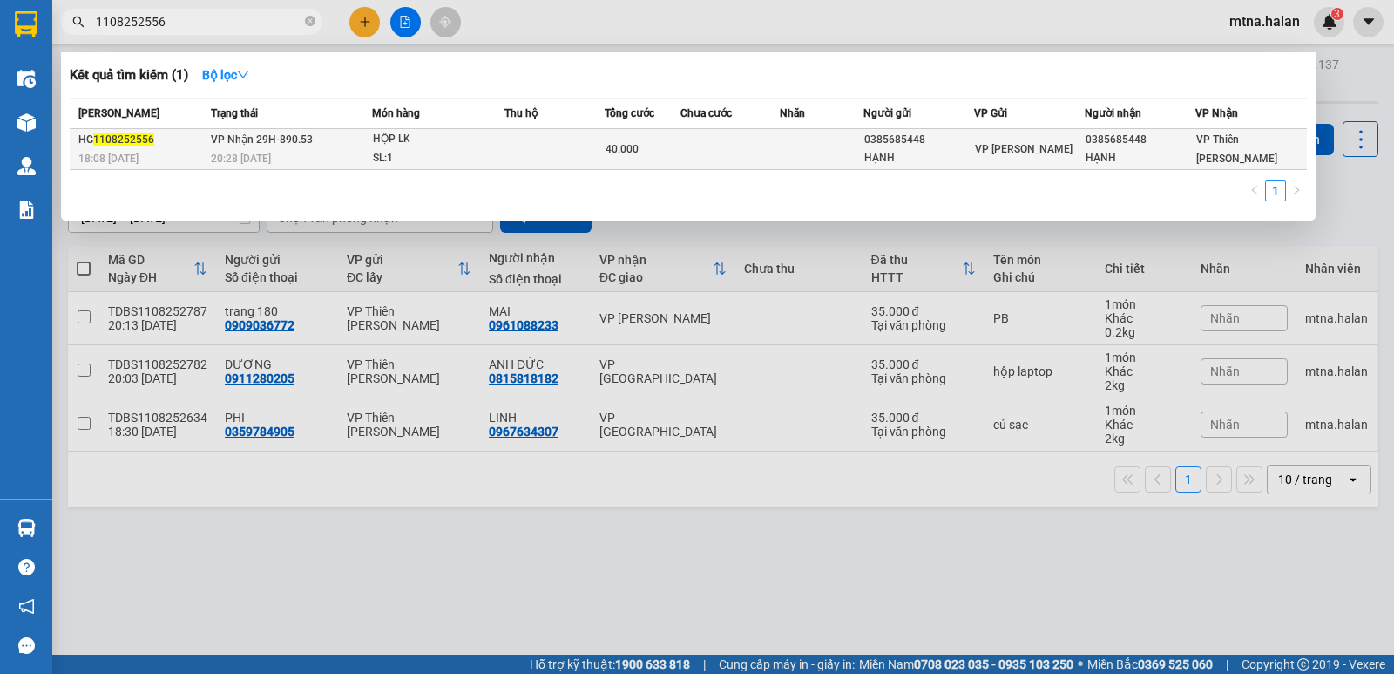
type input "1108252556"
click at [767, 150] on td at bounding box center [731, 149] width 100 height 41
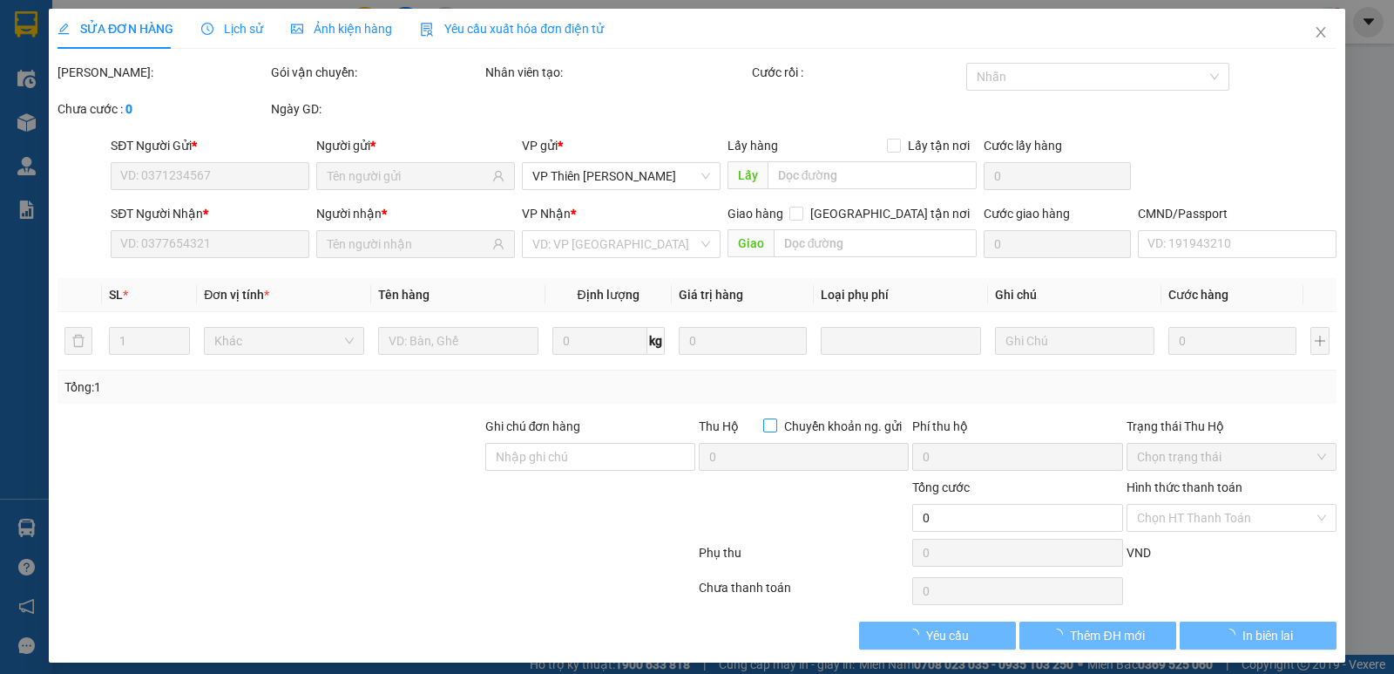
type input "0385685448"
type input "HẠNH"
type input "0385685448"
type input "HẠNH"
type input "40.000"
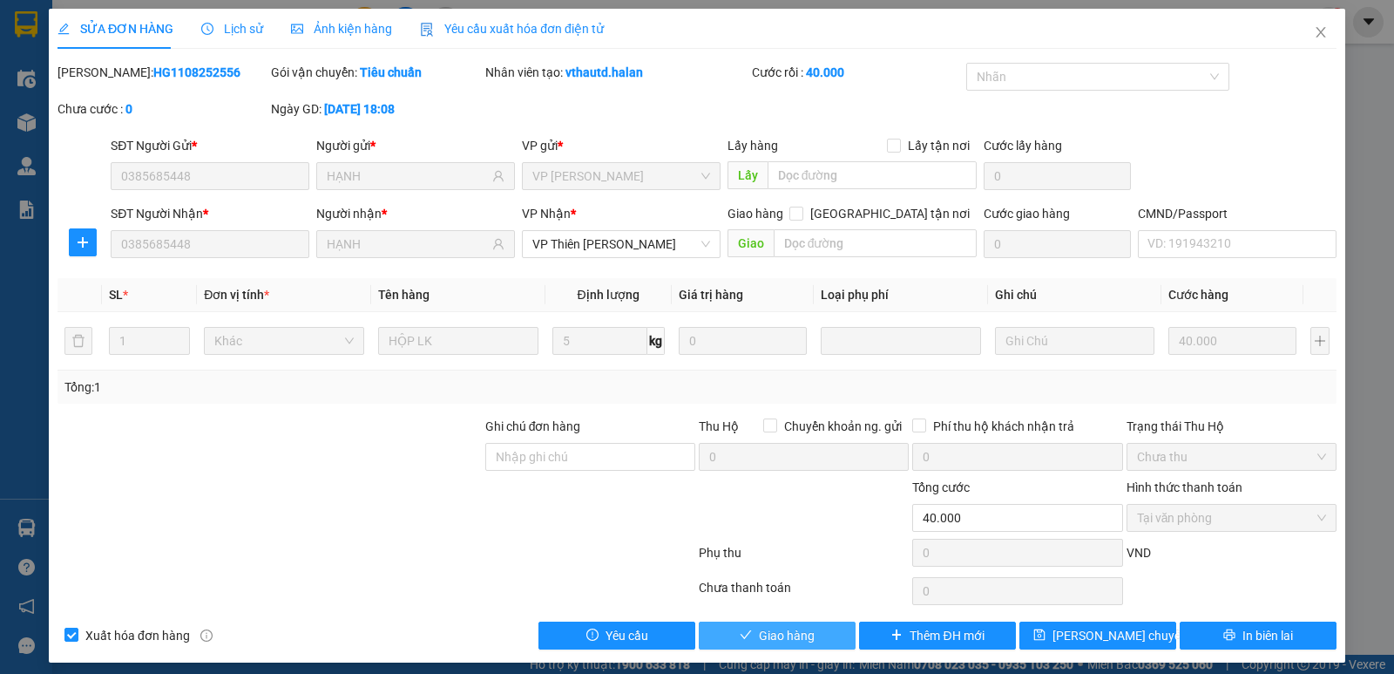
click at [780, 644] on span "Giao hàng" at bounding box center [787, 635] width 56 height 19
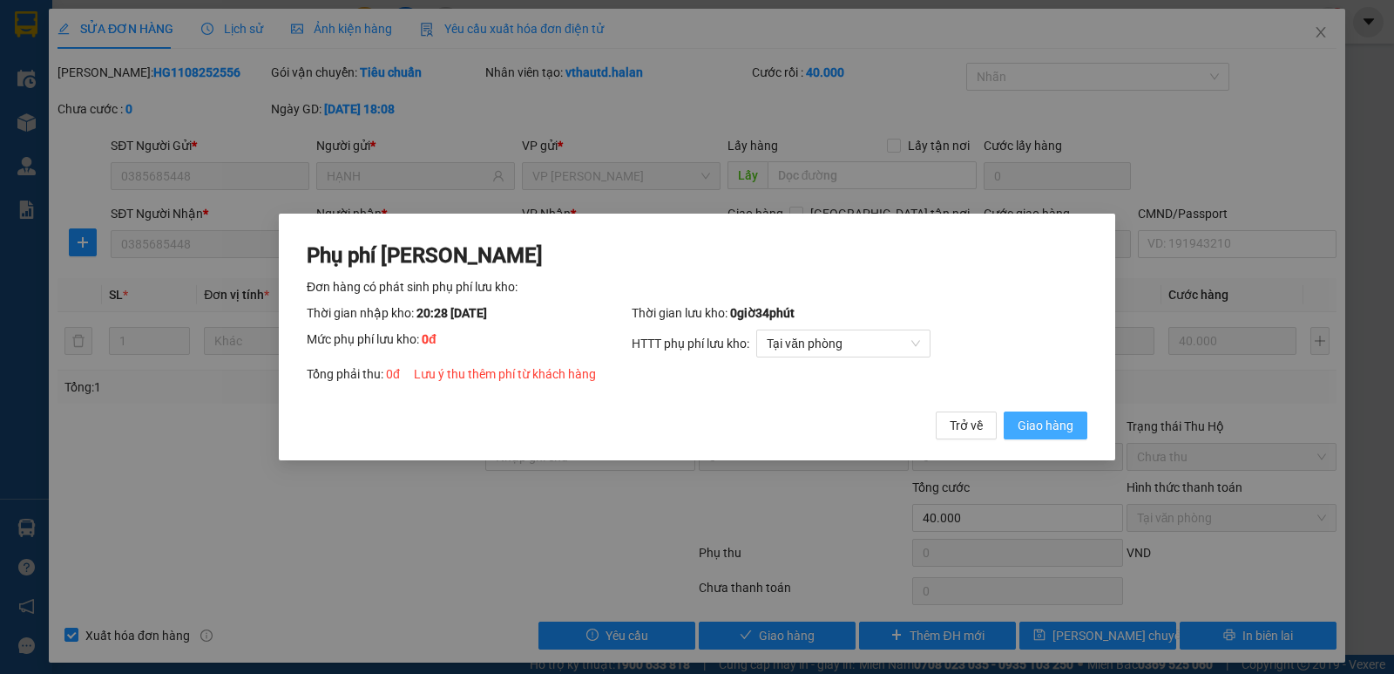
click at [1048, 427] on span "Giao hàng" at bounding box center [1046, 425] width 56 height 19
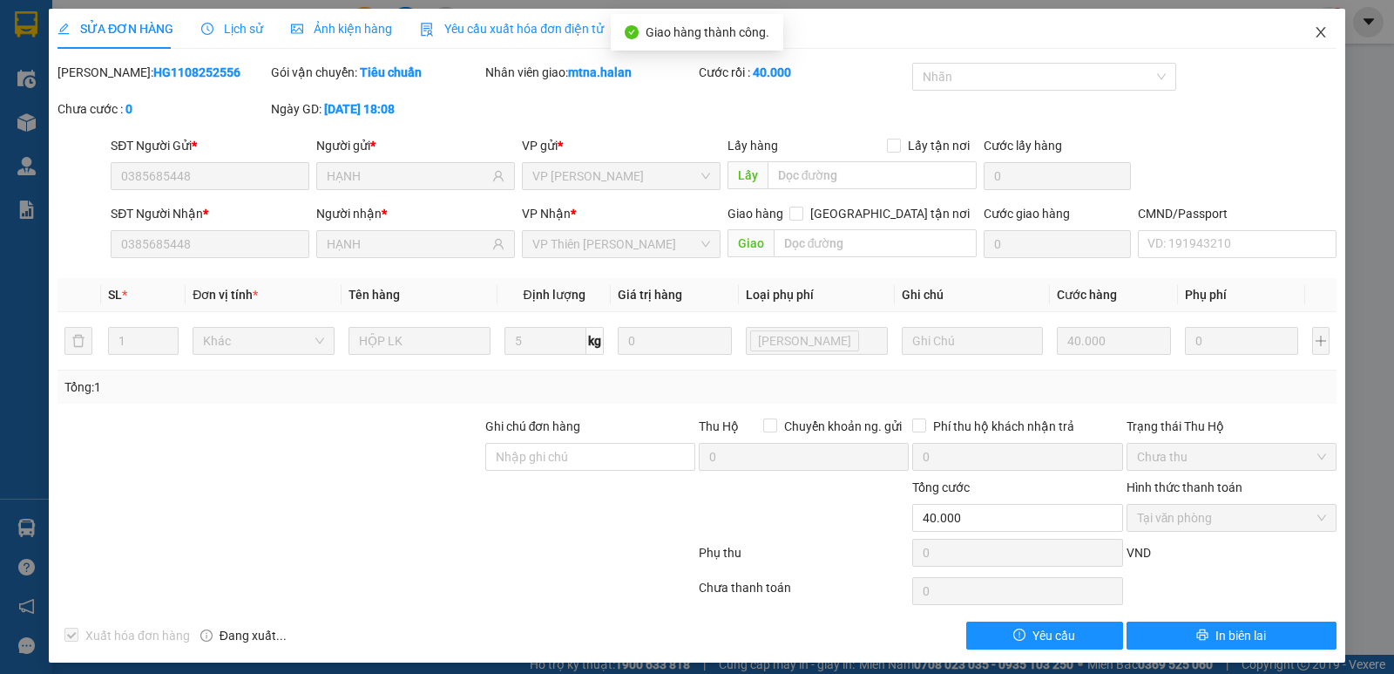
click at [1314, 33] on icon "close" at bounding box center [1321, 32] width 14 height 14
